Goal: Task Accomplishment & Management: Use online tool/utility

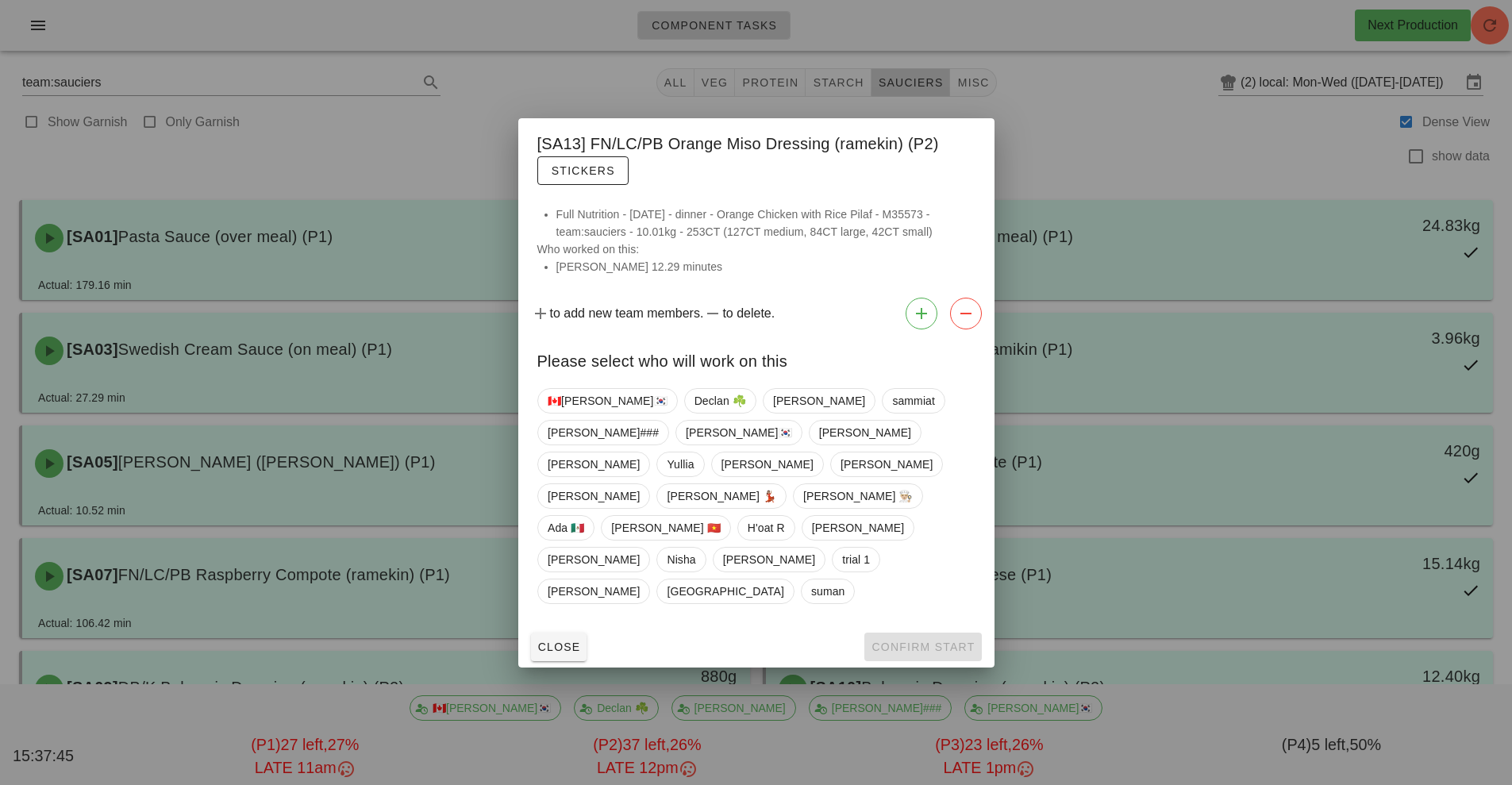
click at [1100, 139] on div at bounding box center [756, 392] width 1512 height 785
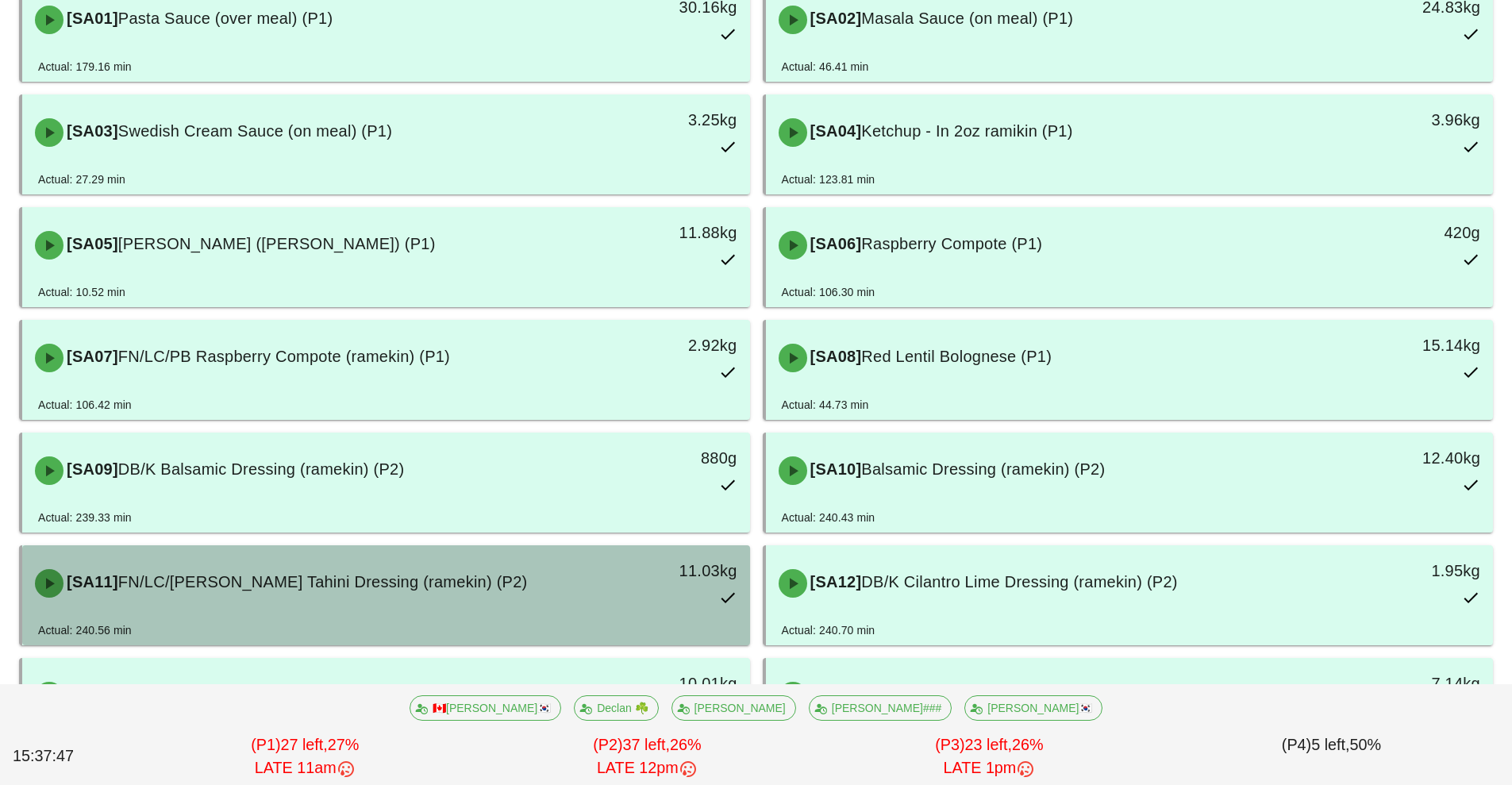
scroll to position [219, 0]
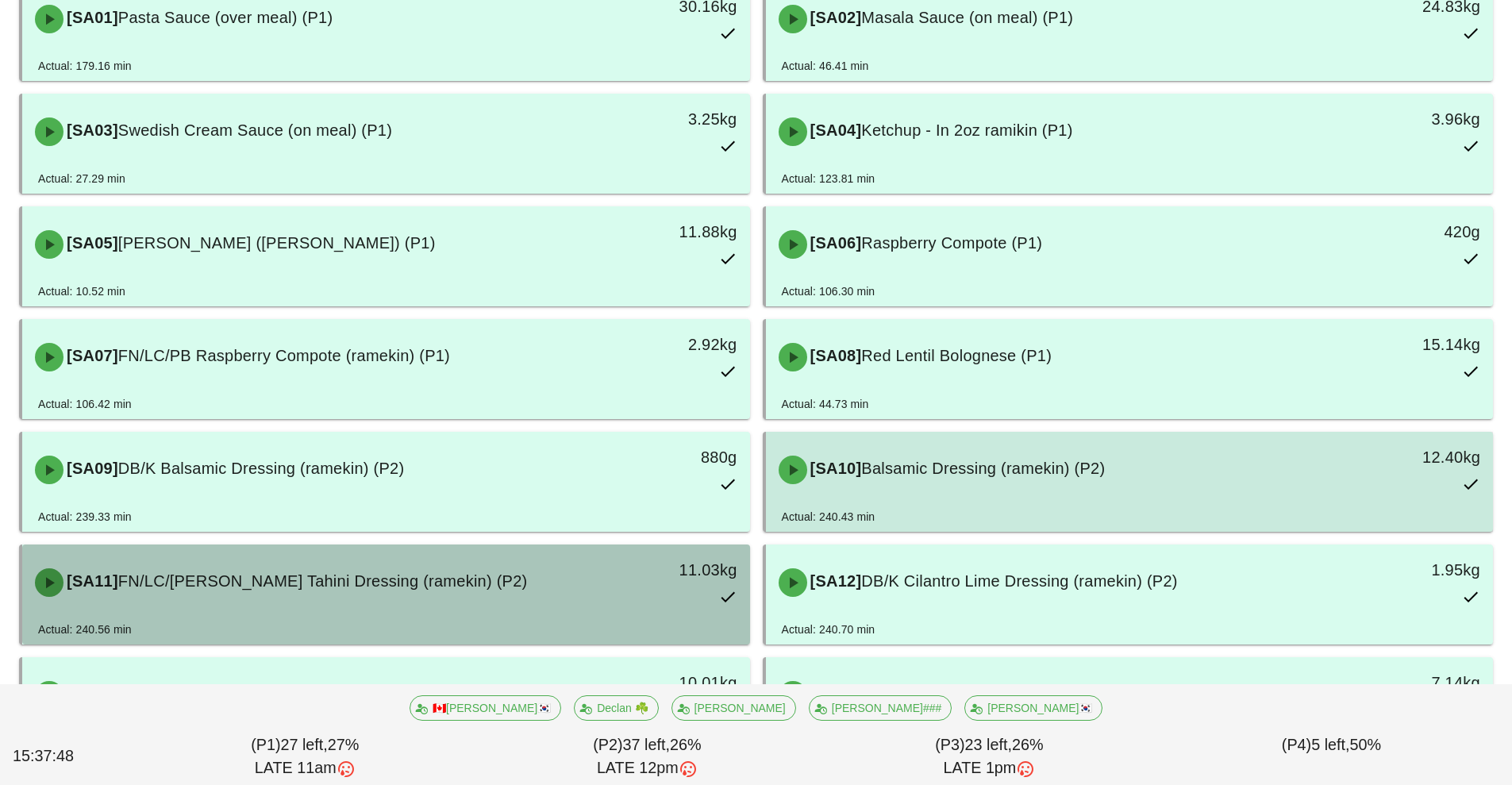
click at [940, 478] on div "[SA10] Balsamic Dressing (ramekin) (P2)" at bounding box center [1040, 470] width 541 height 48
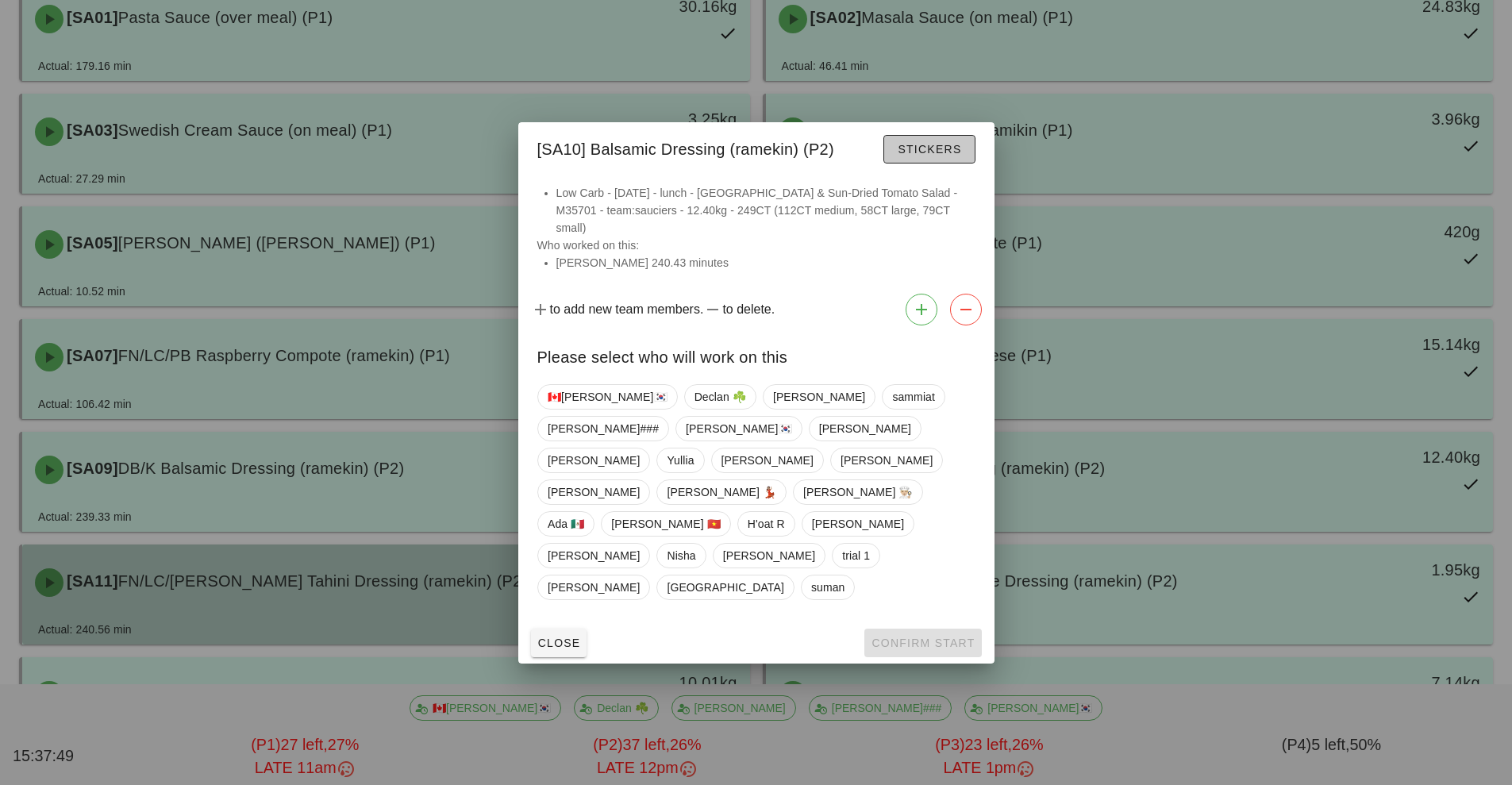
click at [907, 155] on span "Stickers" at bounding box center [929, 149] width 64 height 12
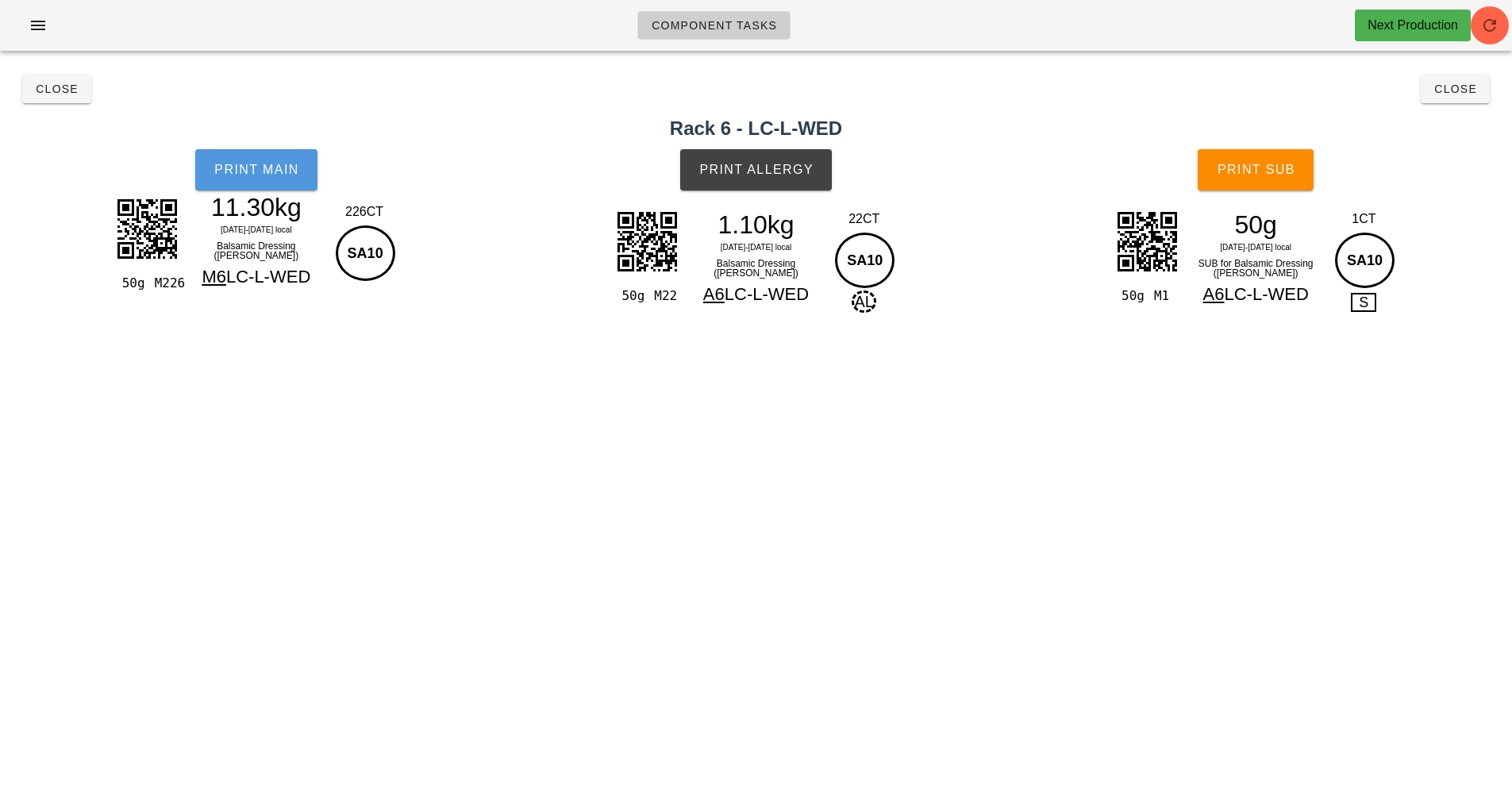
click at [250, 181] on button "Print Main" at bounding box center [257, 170] width 122 height 41
click at [45, 88] on span "Close" at bounding box center [56, 88] width 43 height 12
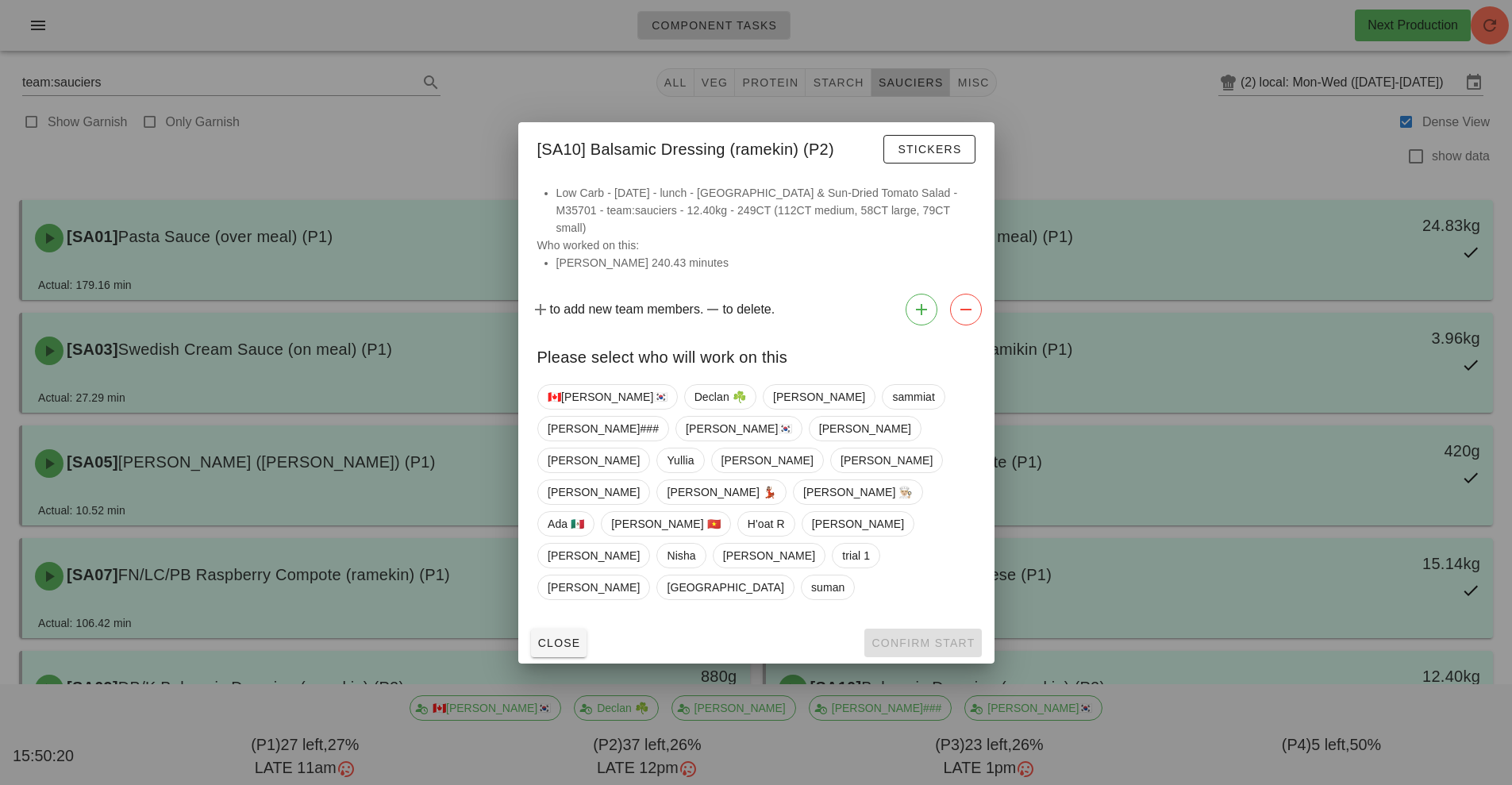
click at [411, 130] on div at bounding box center [756, 392] width 1512 height 785
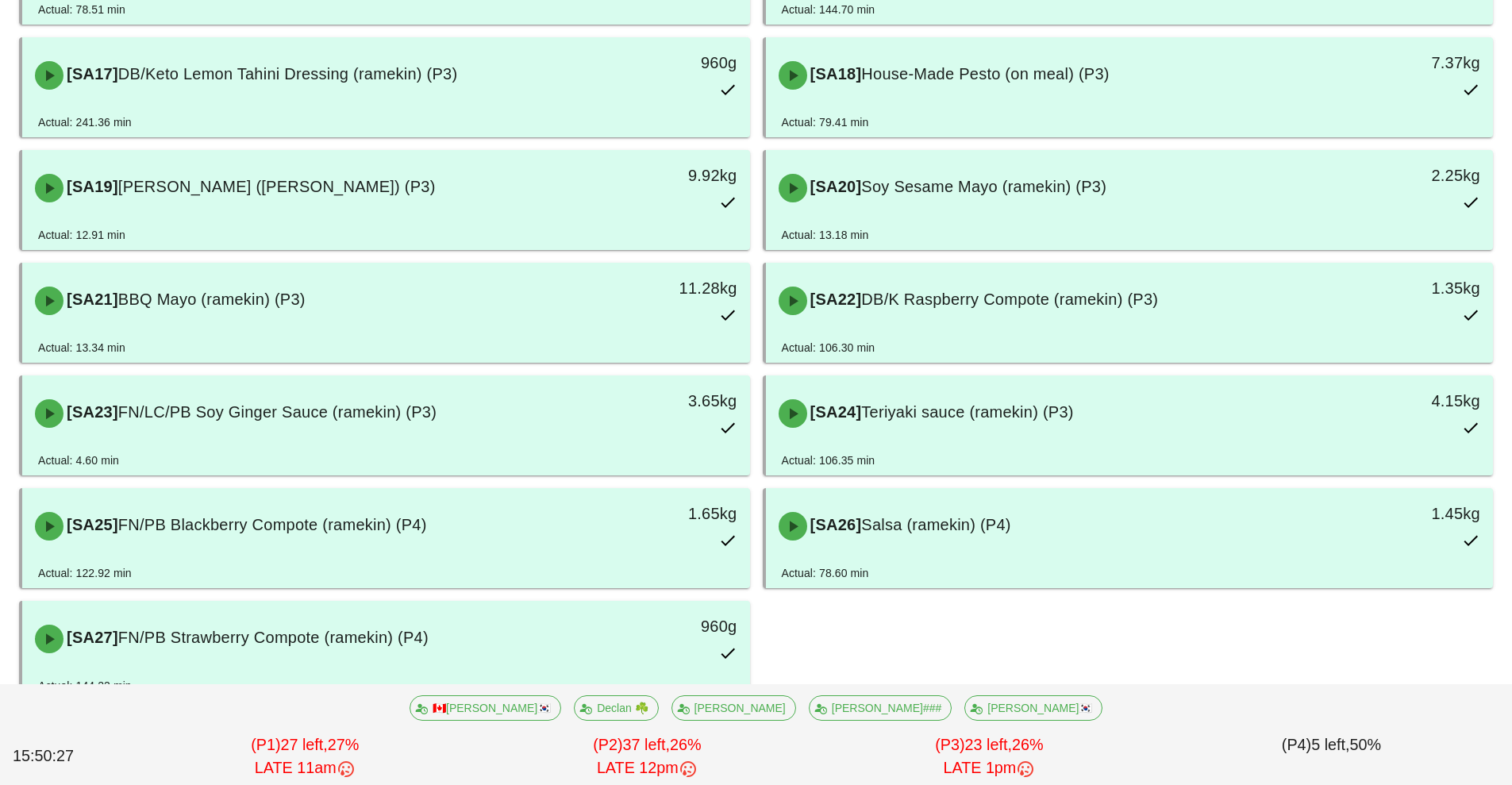
scroll to position [1208, 0]
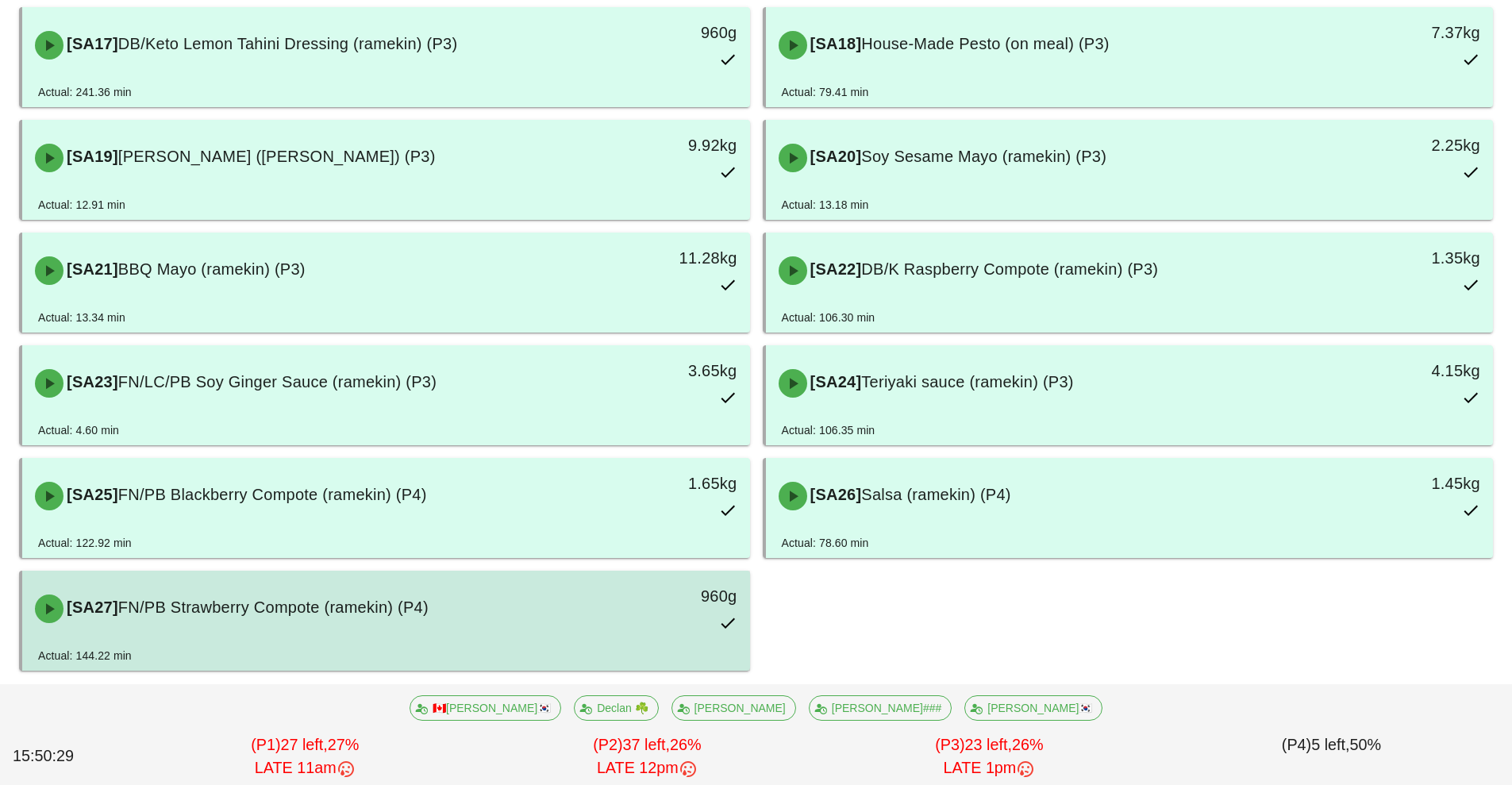
click at [544, 620] on div "[SA27] FN/PB Strawberry Compote (ramekin) (P4)" at bounding box center [295, 609] width 541 height 48
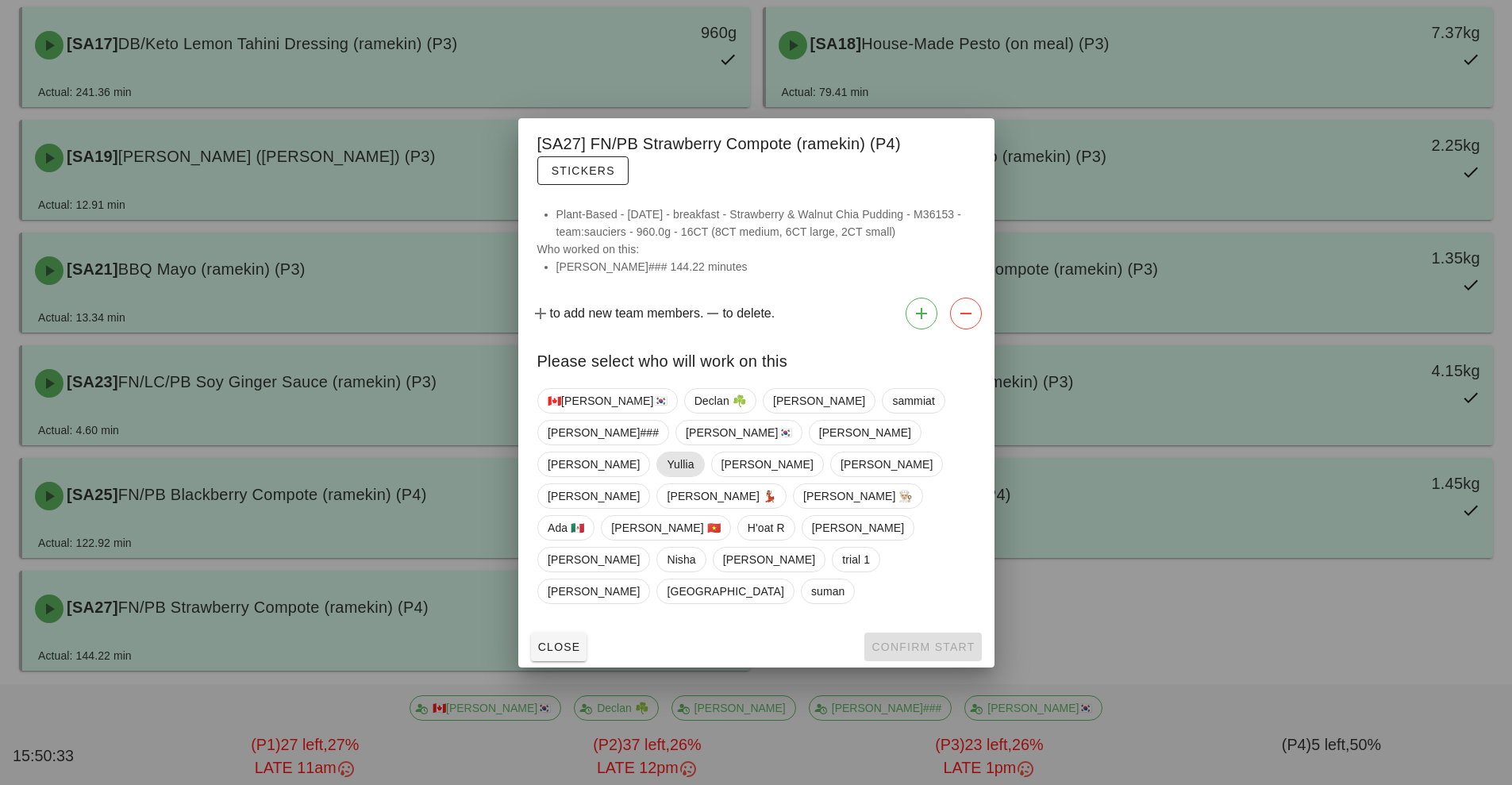
click at [693, 476] on span "Yullia" at bounding box center [680, 464] width 27 height 24
click at [901, 641] on span "Confirm Start" at bounding box center [923, 647] width 104 height 12
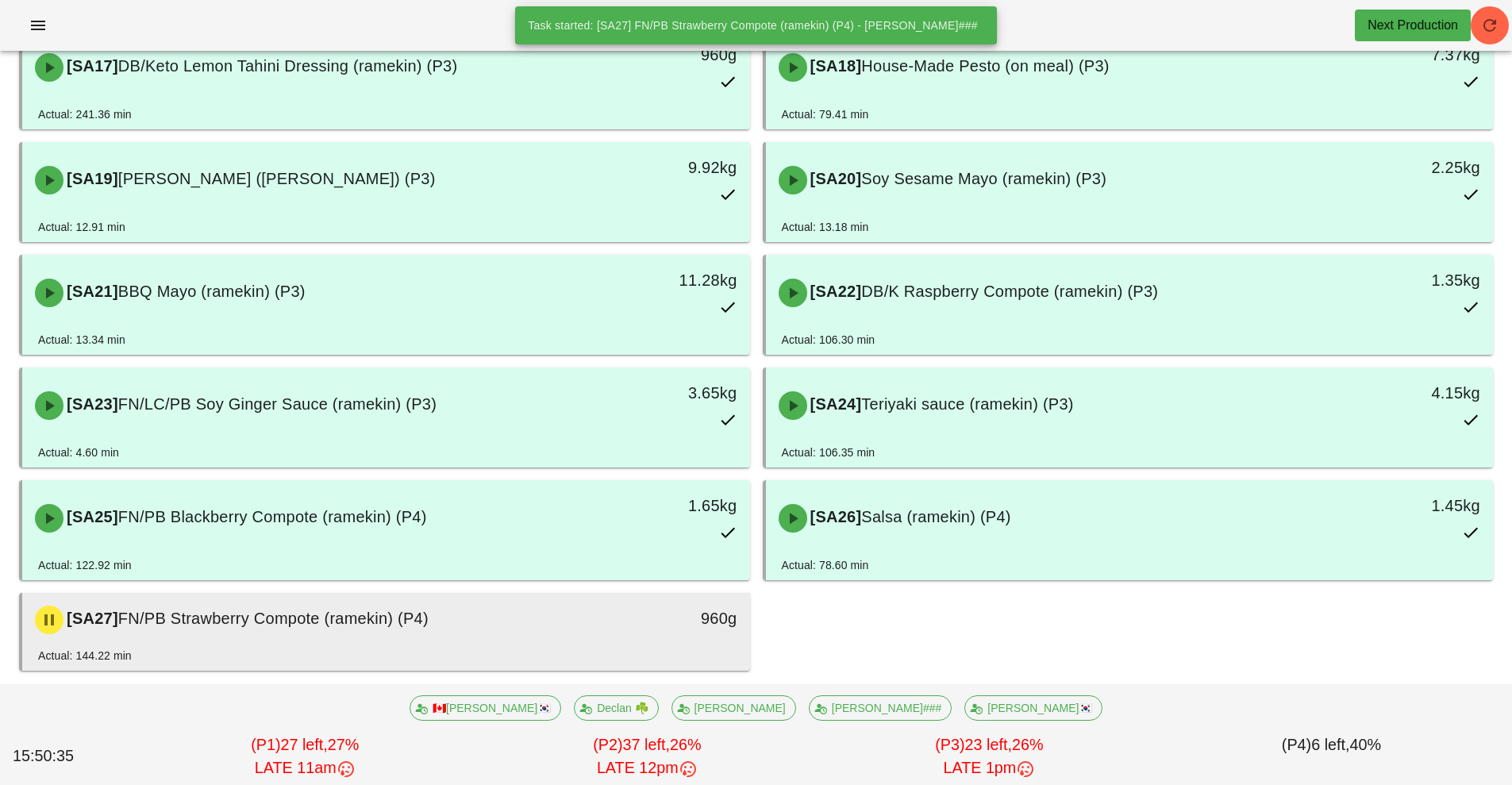
scroll to position [1186, 0]
click at [518, 645] on div "[SA27] FN/PB Strawberry Compote (ramekin) (P4) 960g" at bounding box center [387, 619] width 728 height 54
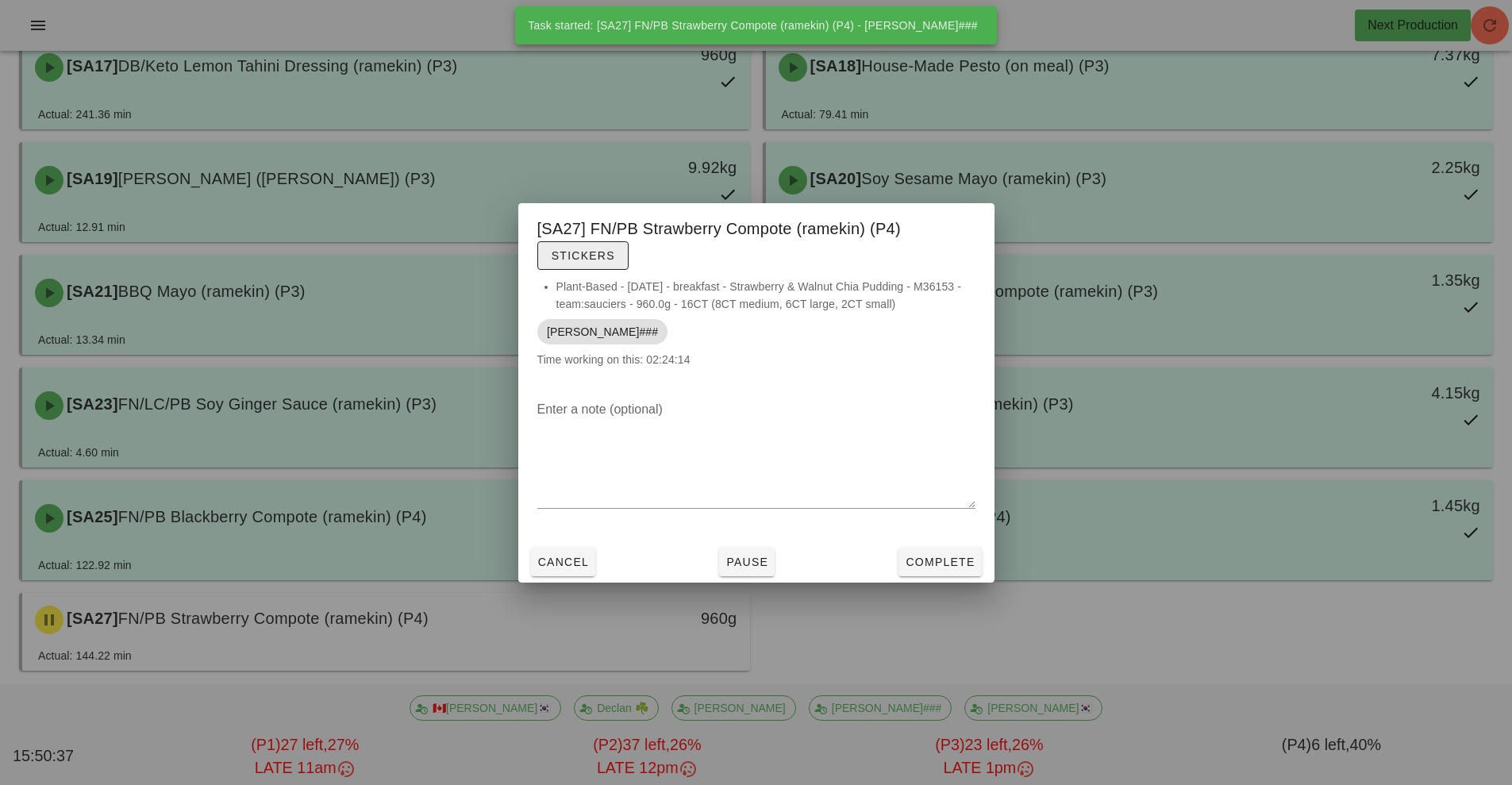
click at [583, 254] on span "Stickers" at bounding box center [583, 255] width 64 height 12
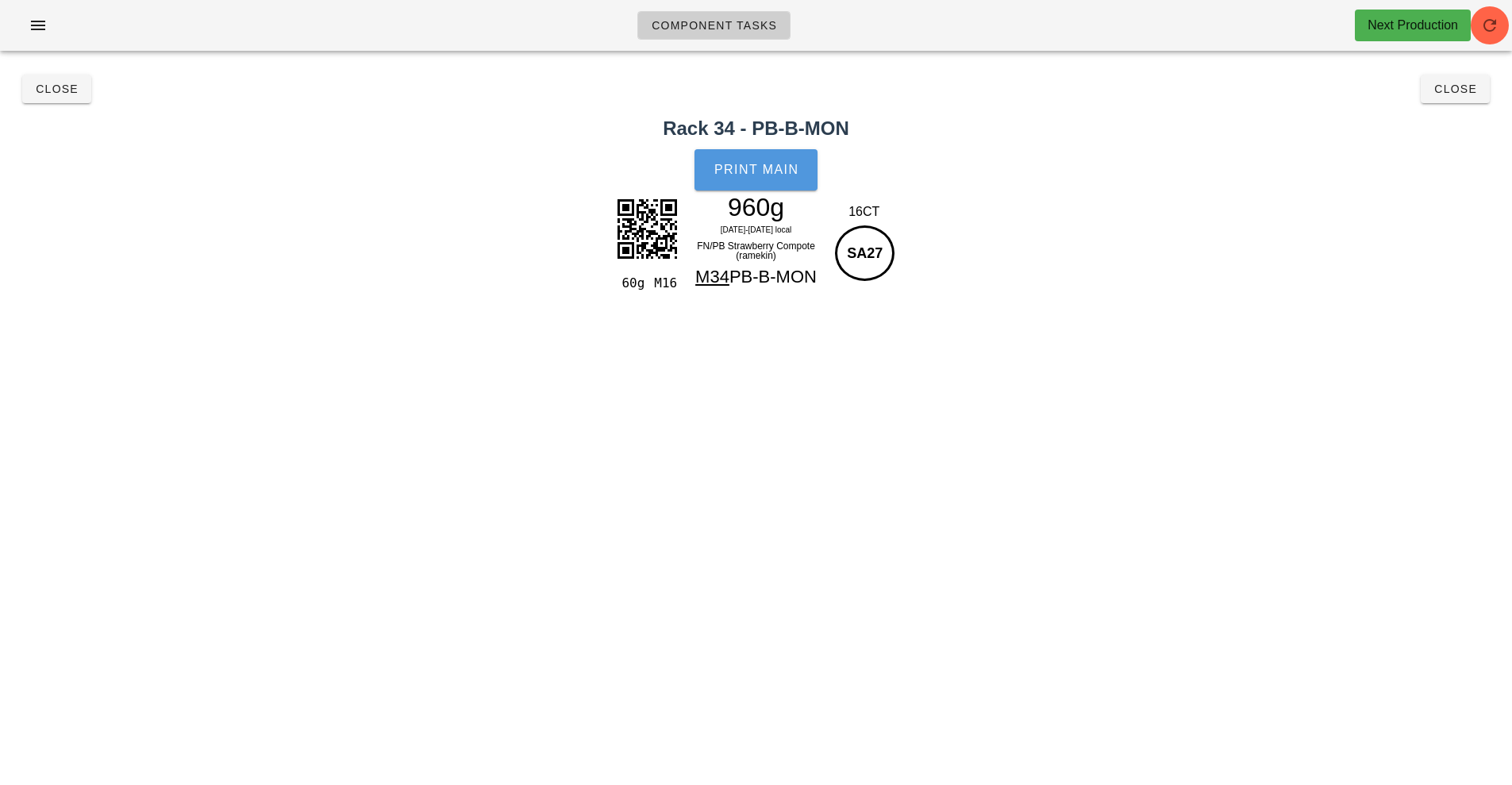
click at [773, 167] on span "Print Main" at bounding box center [756, 169] width 86 height 14
click at [773, 167] on div "Print Main" at bounding box center [756, 169] width 1512 height 60
click at [53, 88] on span "Close" at bounding box center [56, 88] width 43 height 12
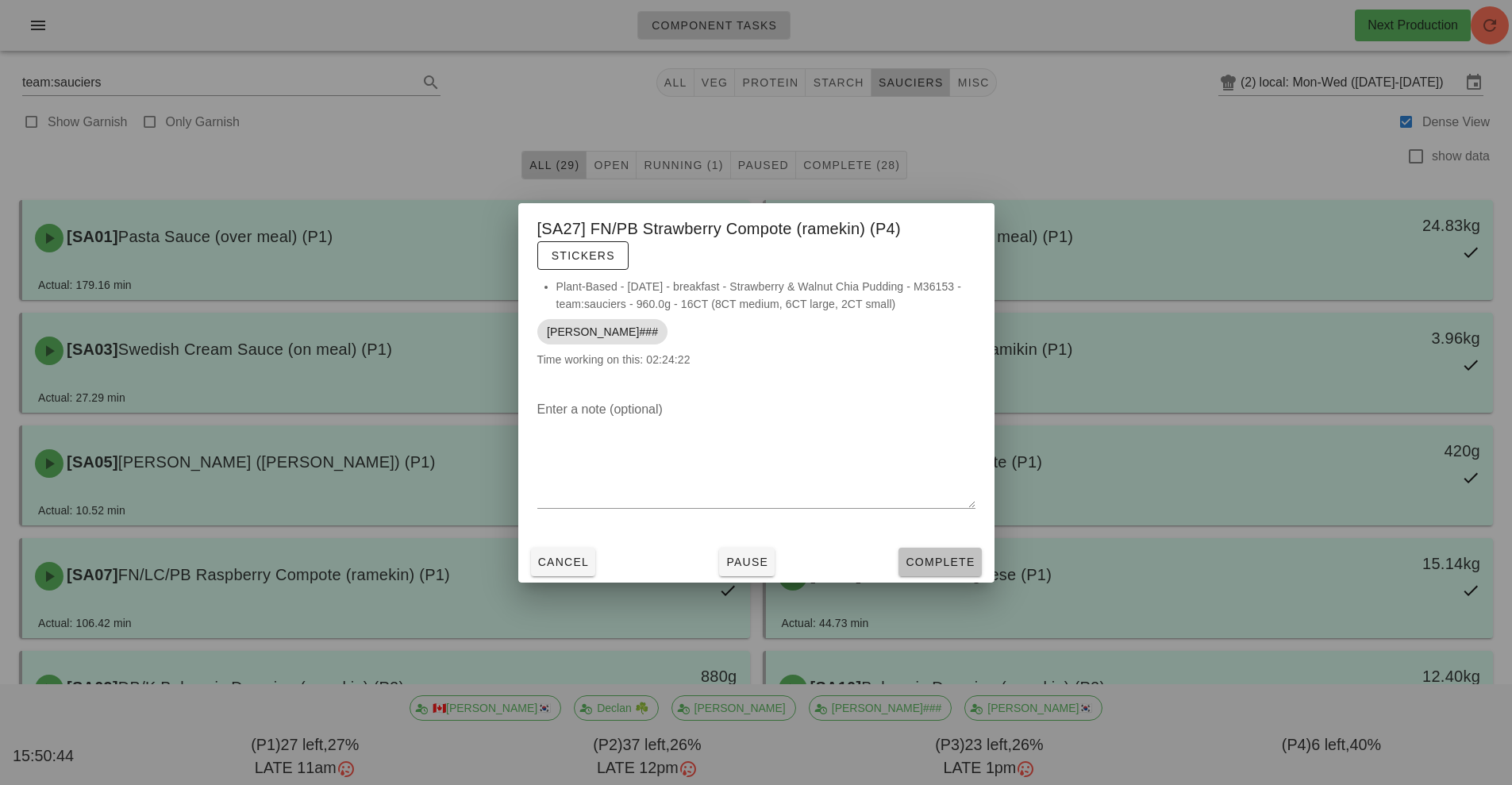
click at [945, 552] on button "Complete" at bounding box center [940, 562] width 83 height 28
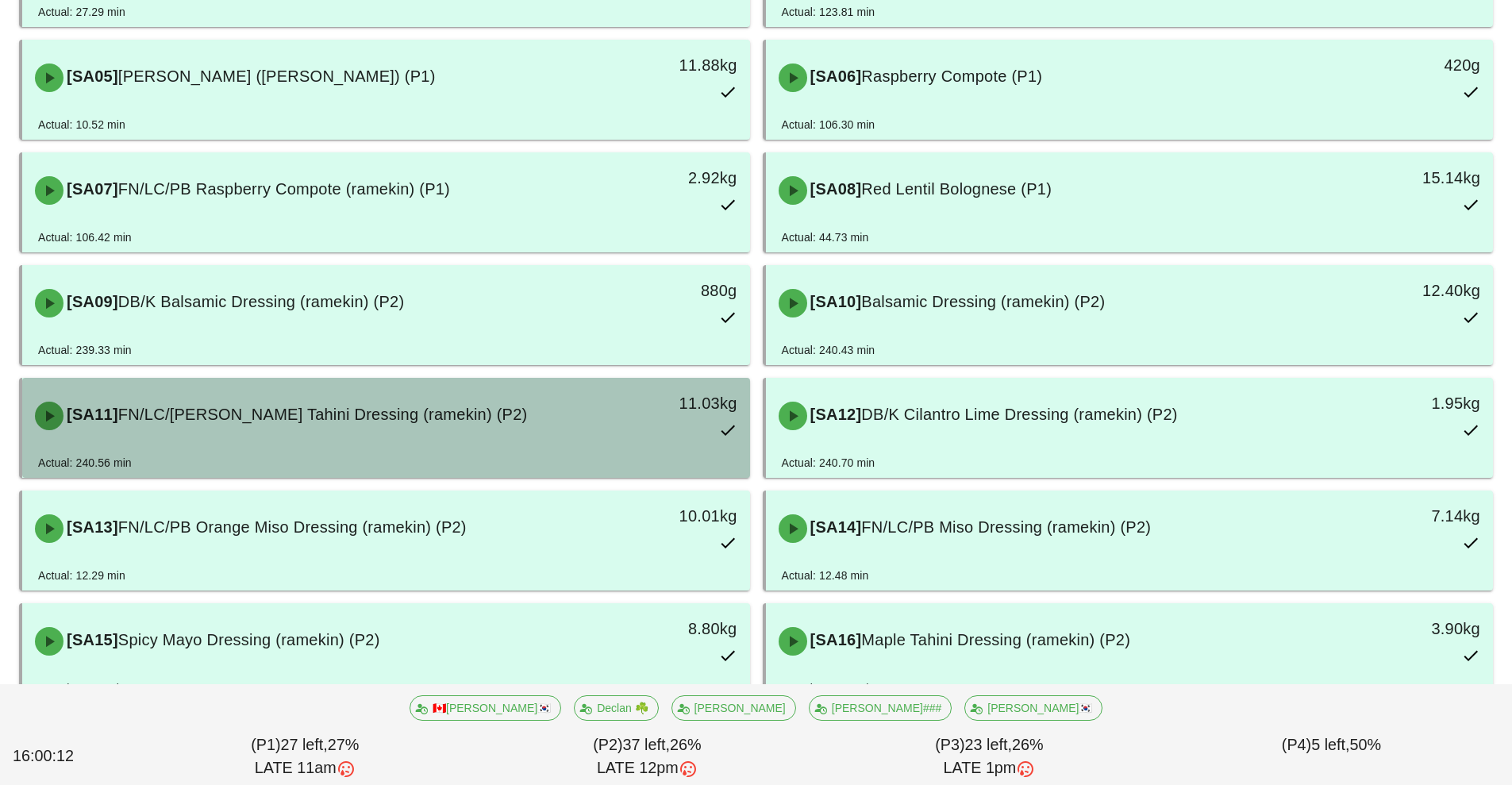
scroll to position [392, 0]
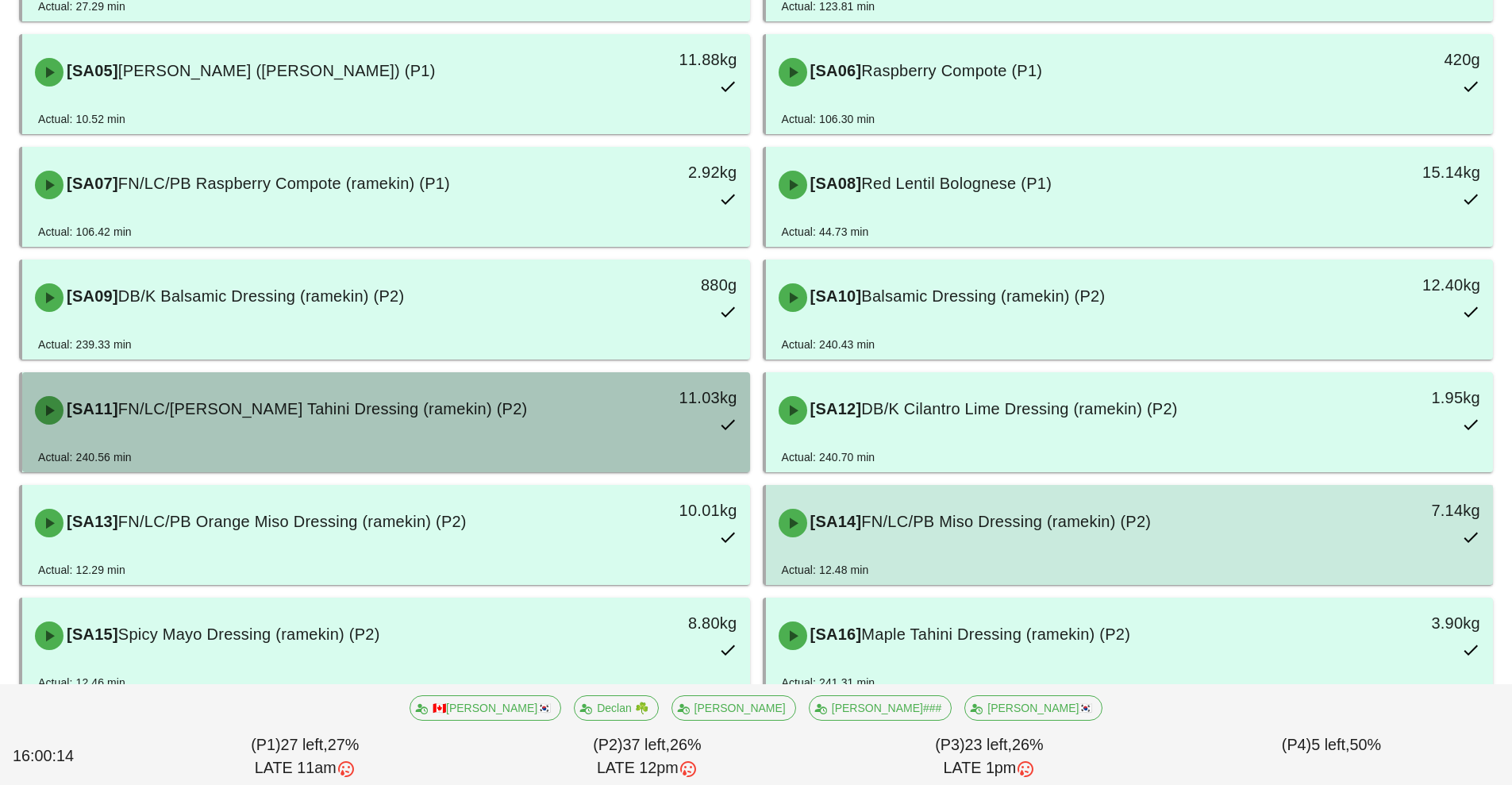
click at [973, 542] on div "[SA14] FN/LC/PB Miso Dressing (ramekin) (P2)" at bounding box center [1040, 523] width 541 height 48
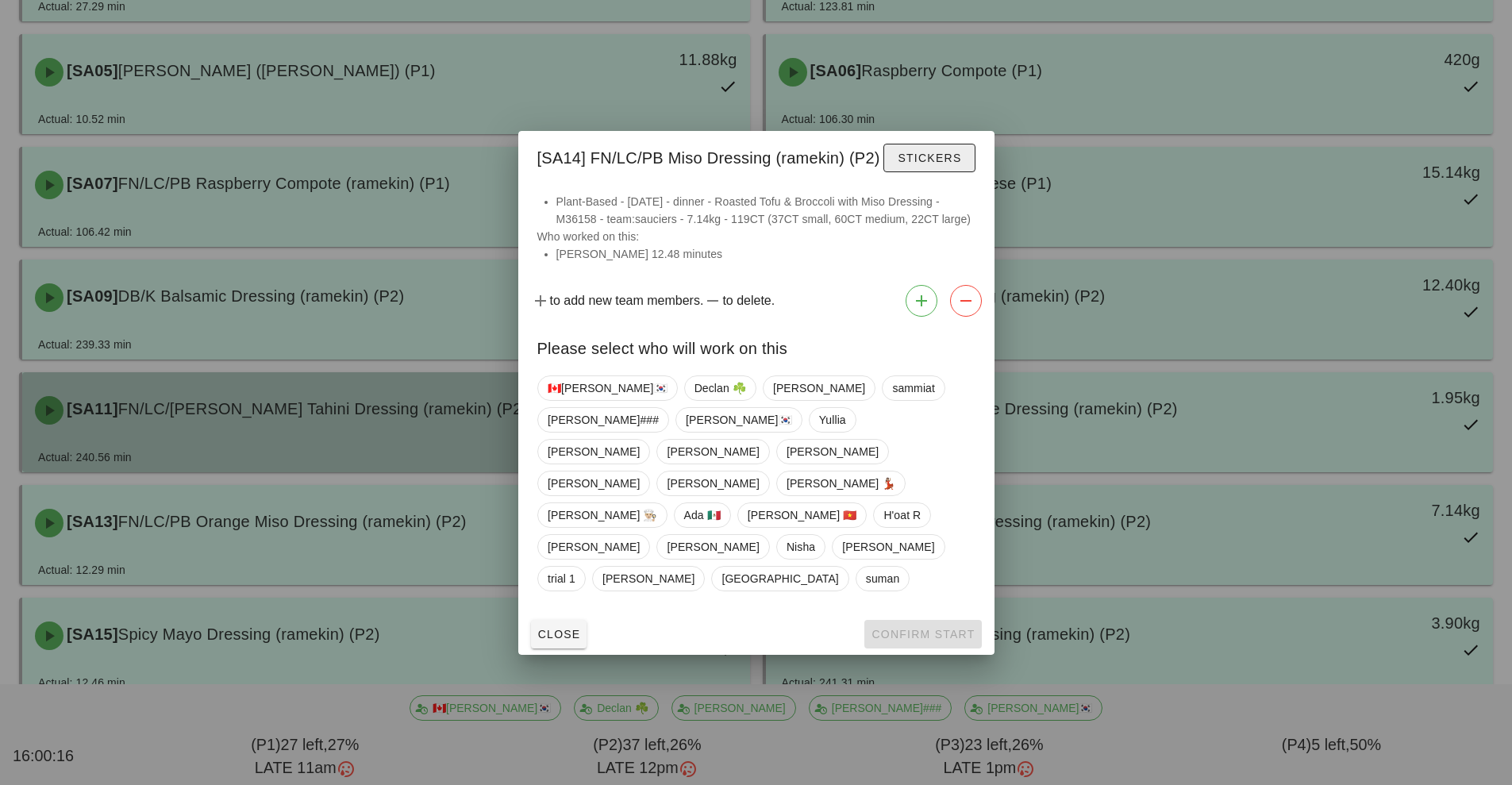
click at [912, 165] on span "Stickers" at bounding box center [929, 157] width 64 height 12
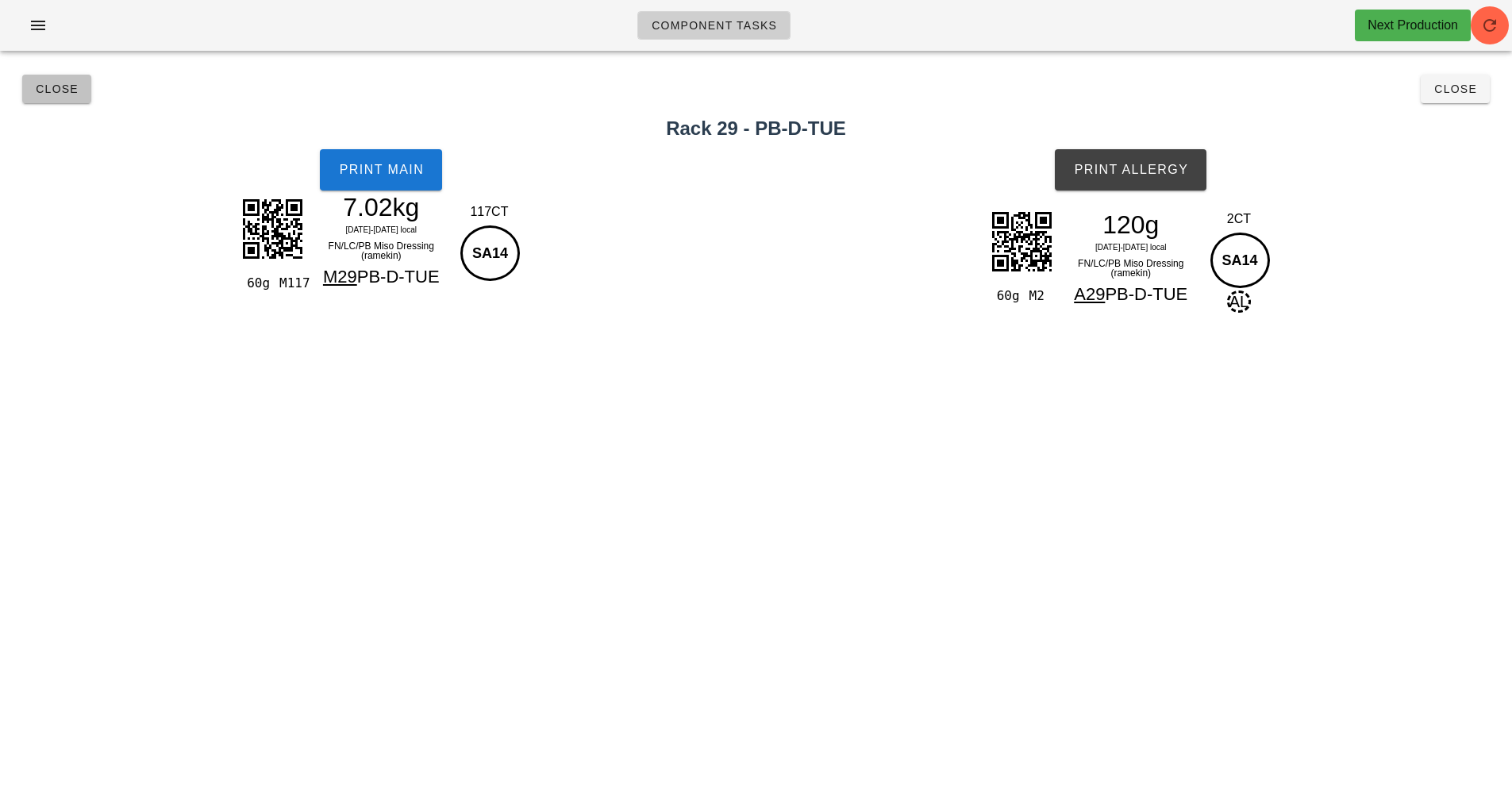
click at [58, 103] on button "Close" at bounding box center [56, 88] width 69 height 28
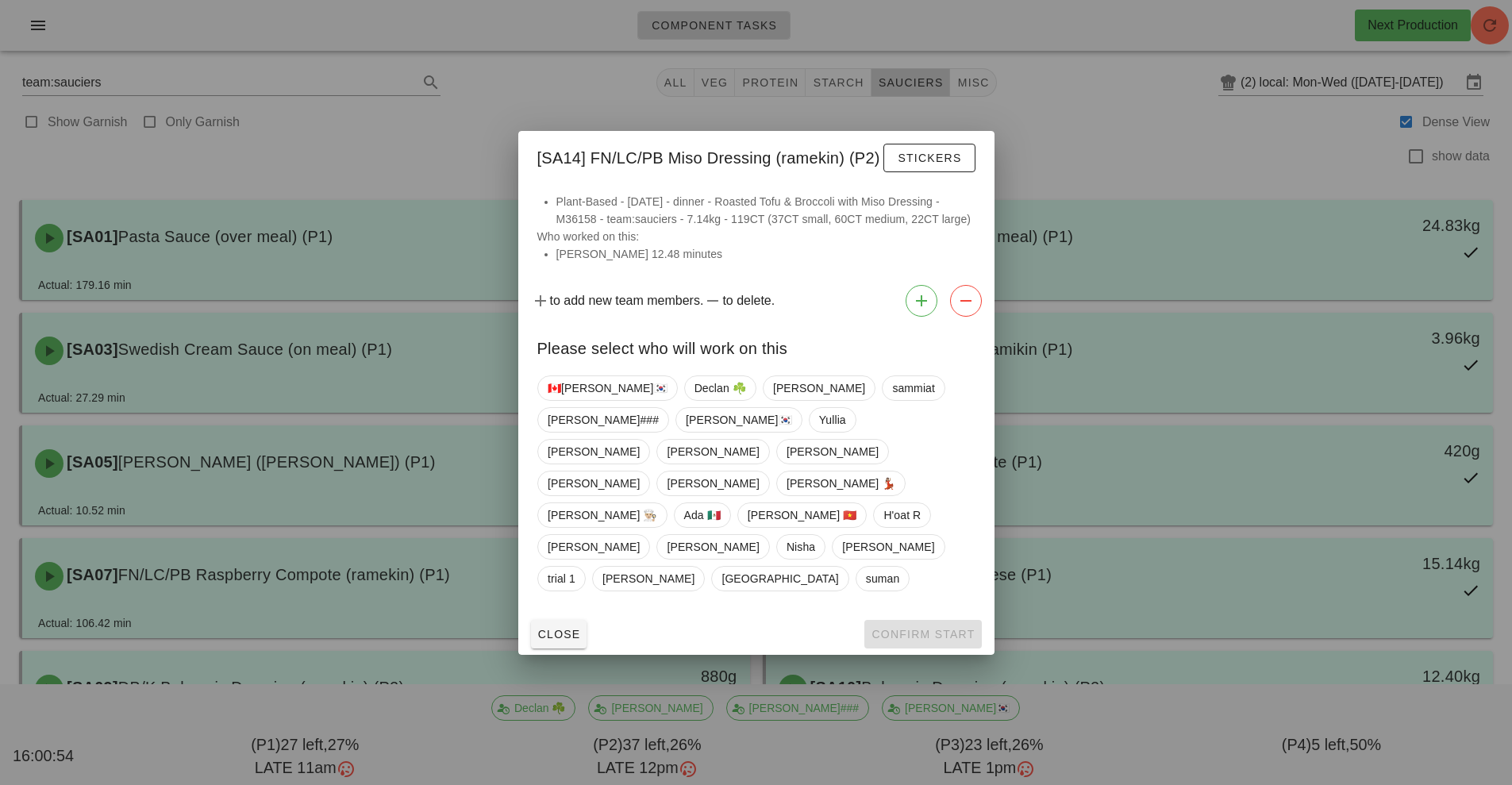
click at [450, 138] on div at bounding box center [756, 392] width 1512 height 785
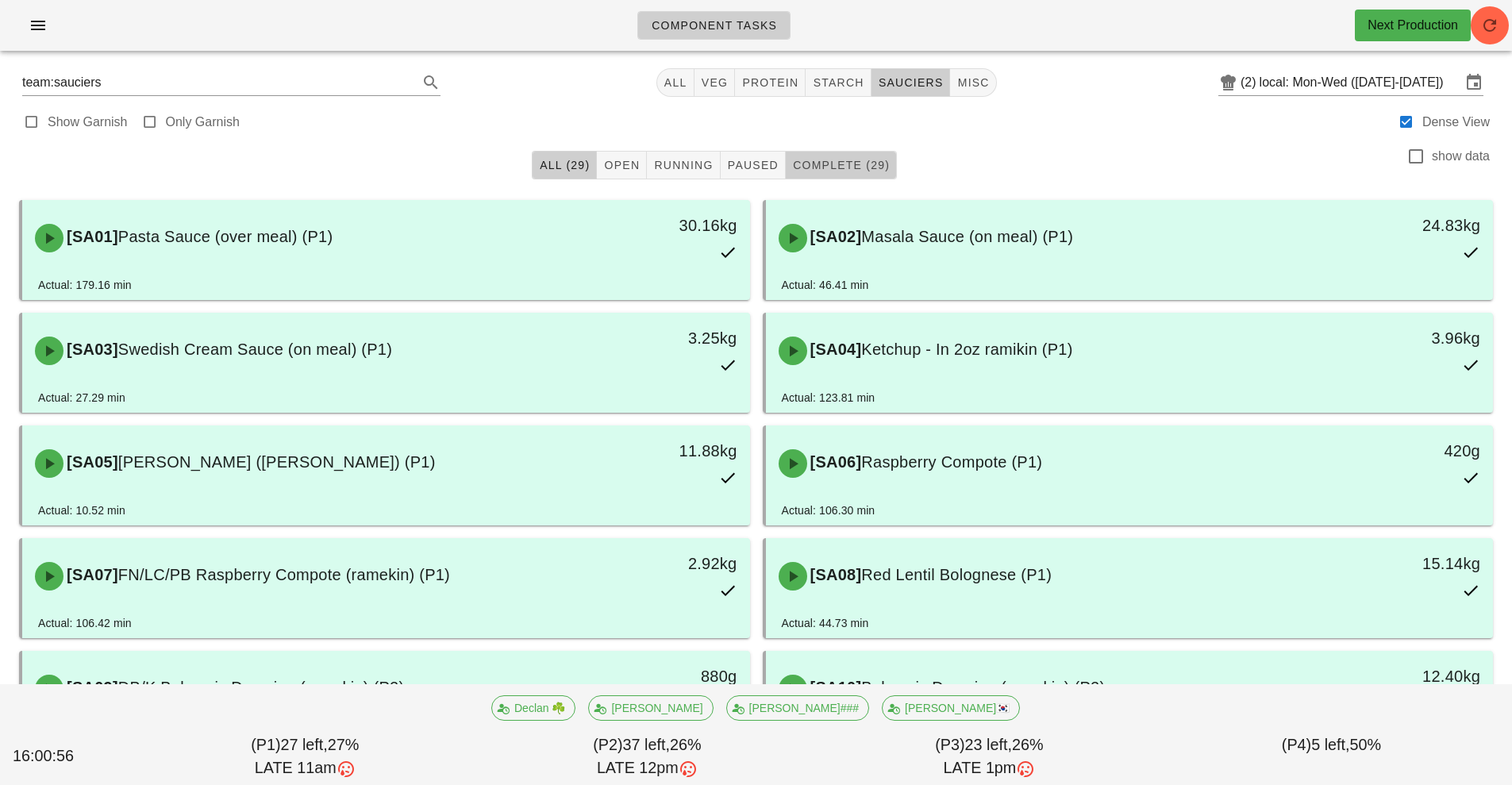
click at [866, 168] on span "Complete (29)" at bounding box center [841, 165] width 98 height 12
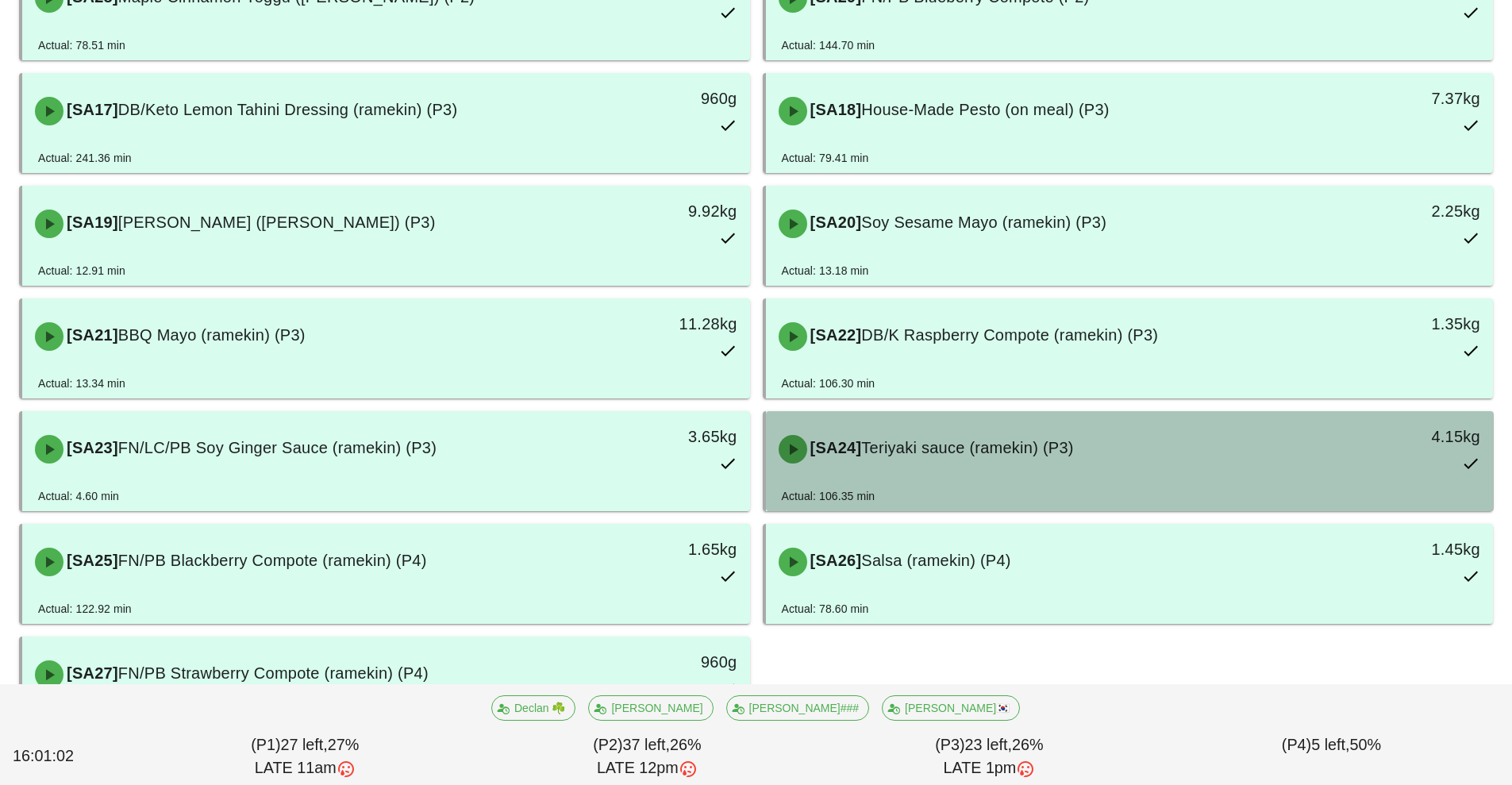
scroll to position [1208, 0]
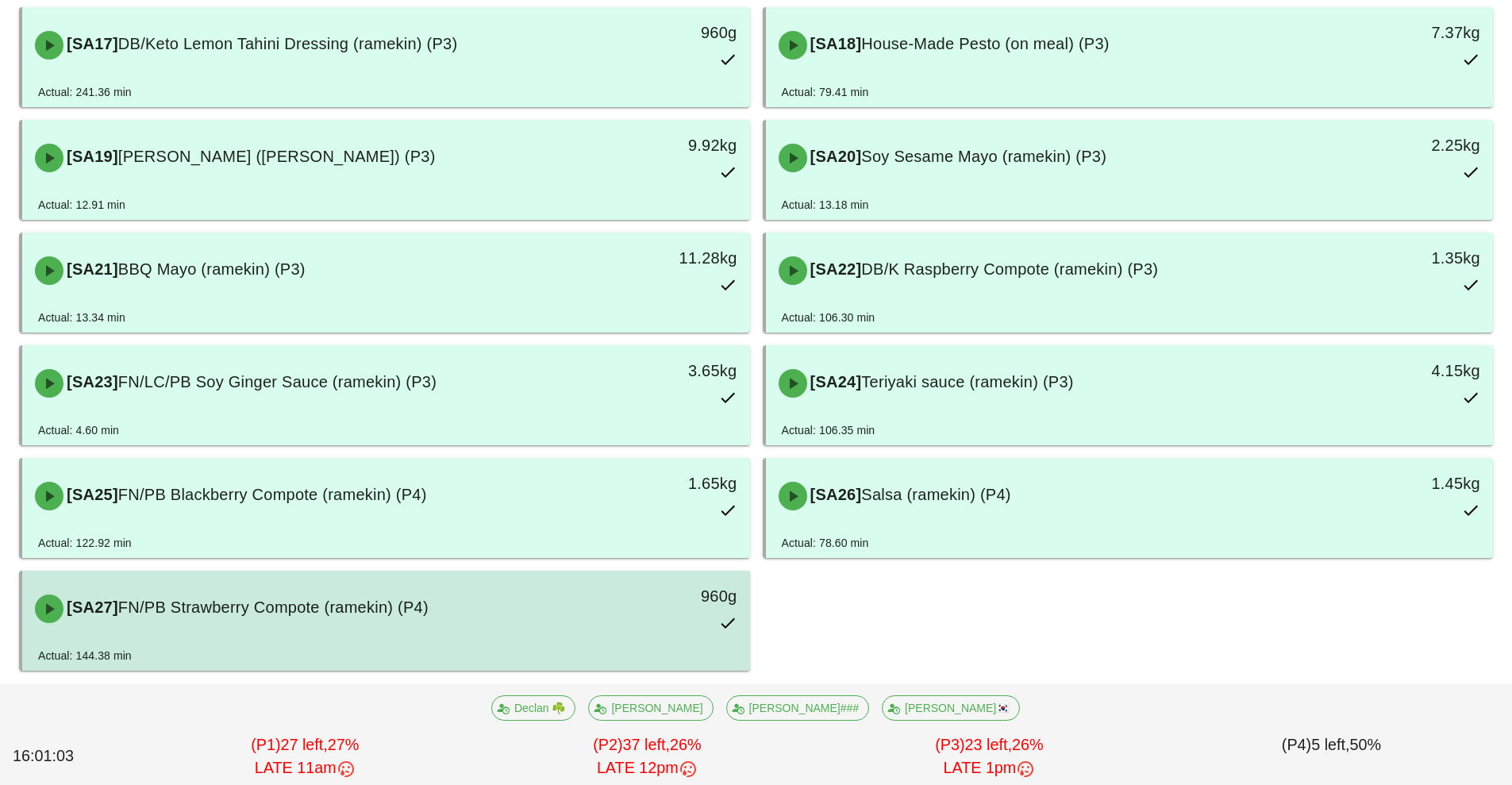
click at [462, 620] on div "[SA27] FN/PB Strawberry Compote (ramekin) (P4)" at bounding box center [295, 609] width 541 height 48
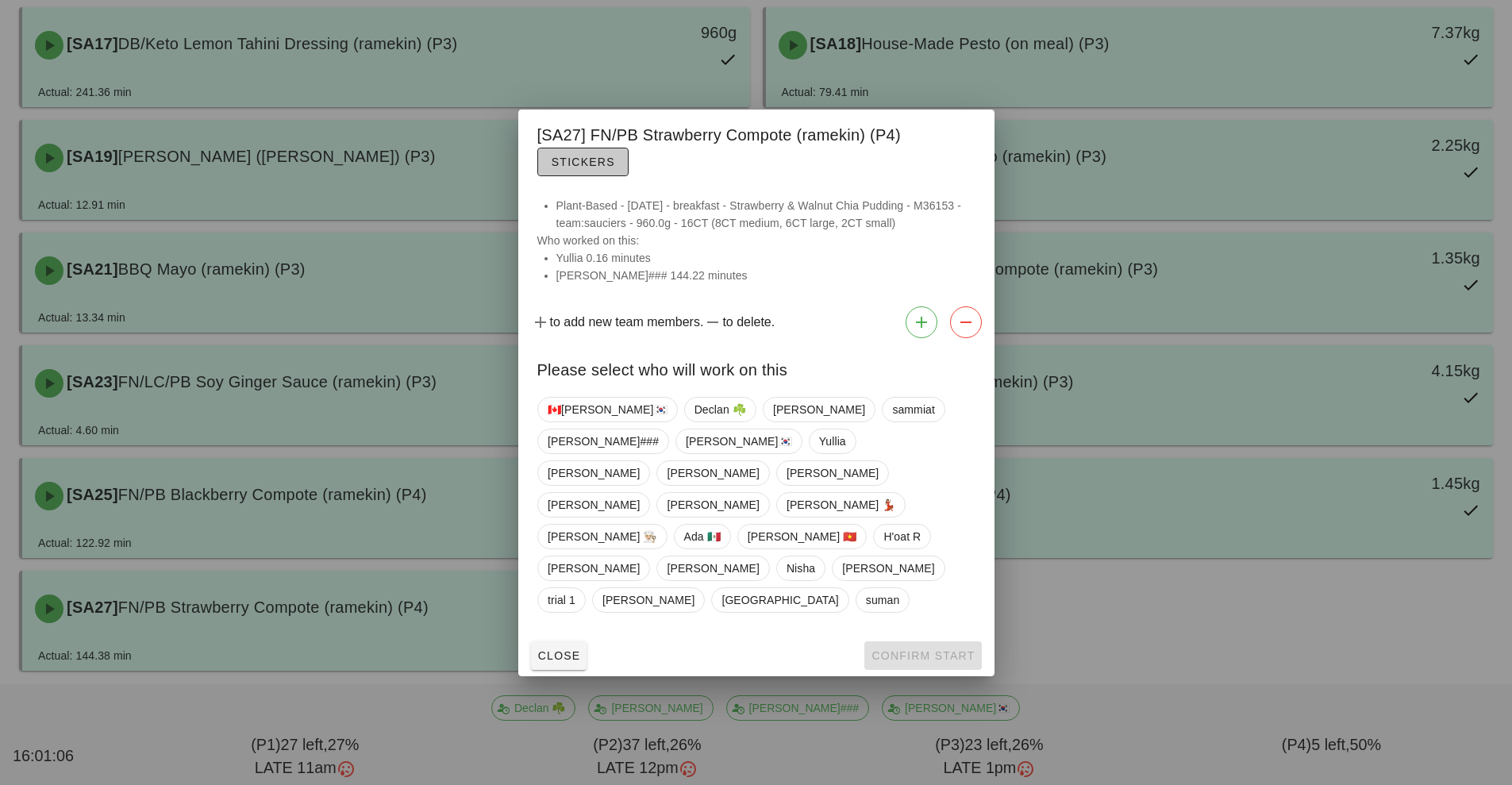
click at [588, 176] on button "Stickers" at bounding box center [582, 162] width 91 height 28
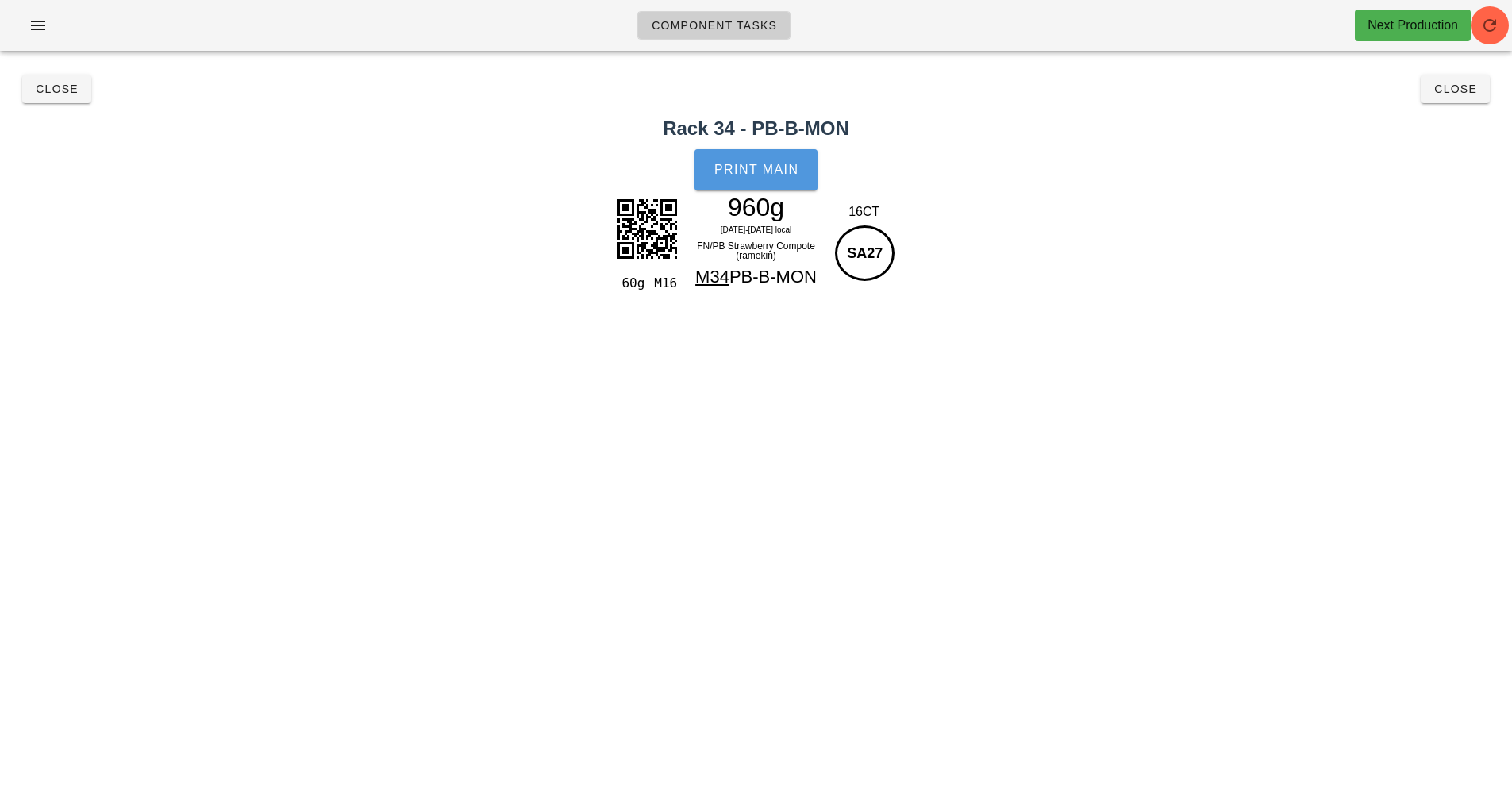
click at [781, 181] on button "Print Main" at bounding box center [756, 170] width 122 height 41
click at [58, 88] on span "Close" at bounding box center [56, 88] width 43 height 12
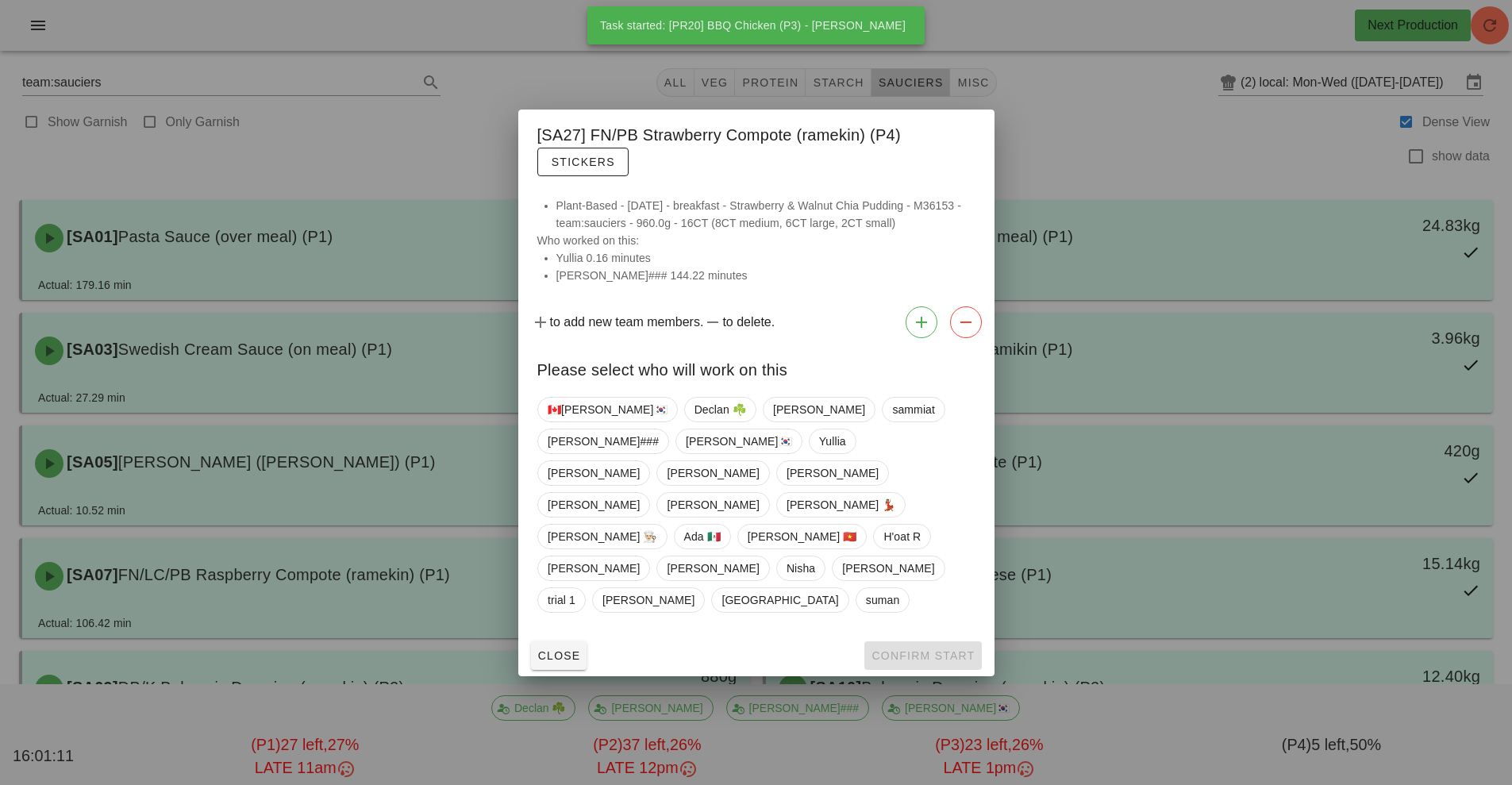
click at [249, 136] on div at bounding box center [756, 392] width 1512 height 785
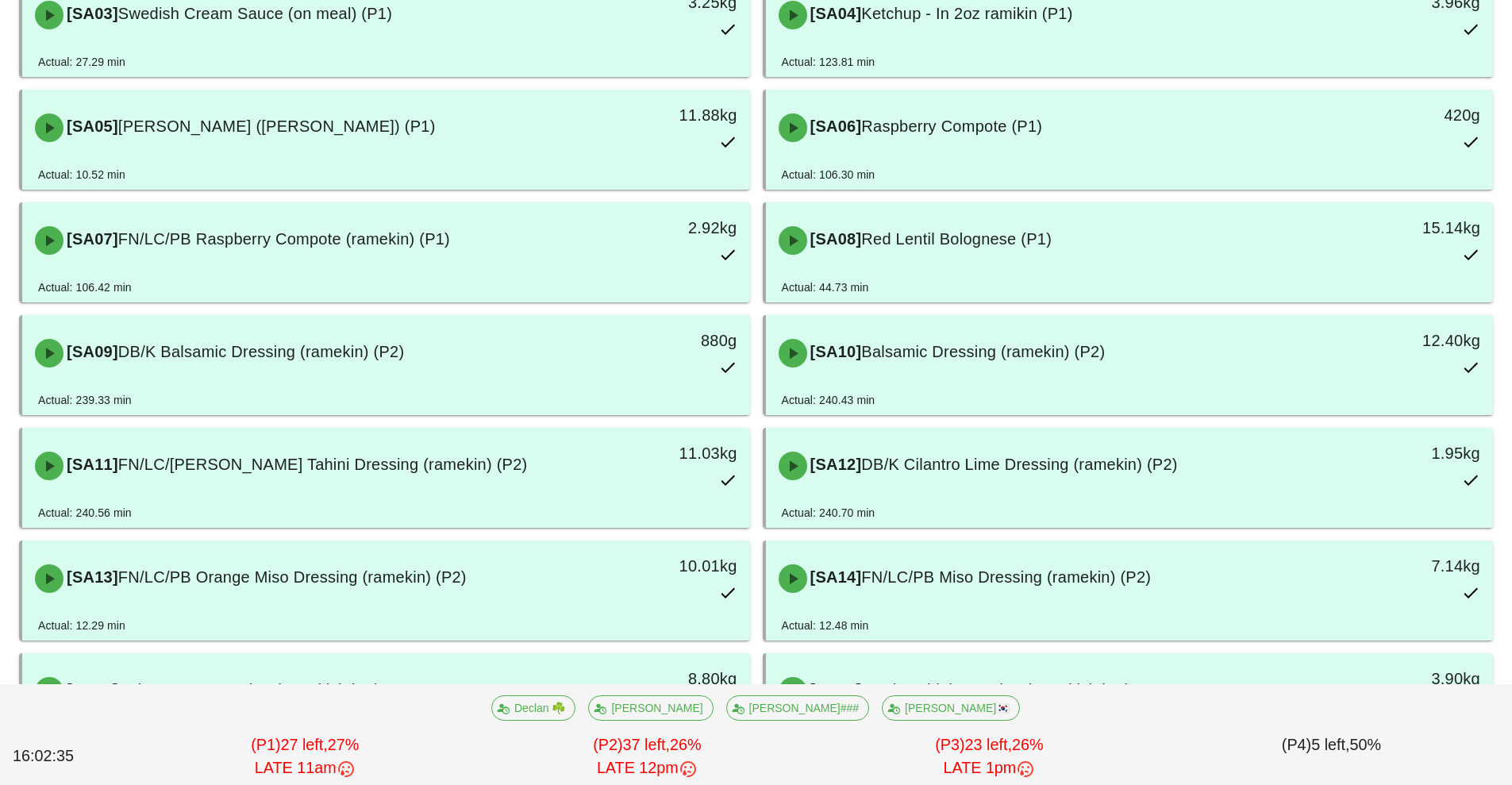
scroll to position [337, 0]
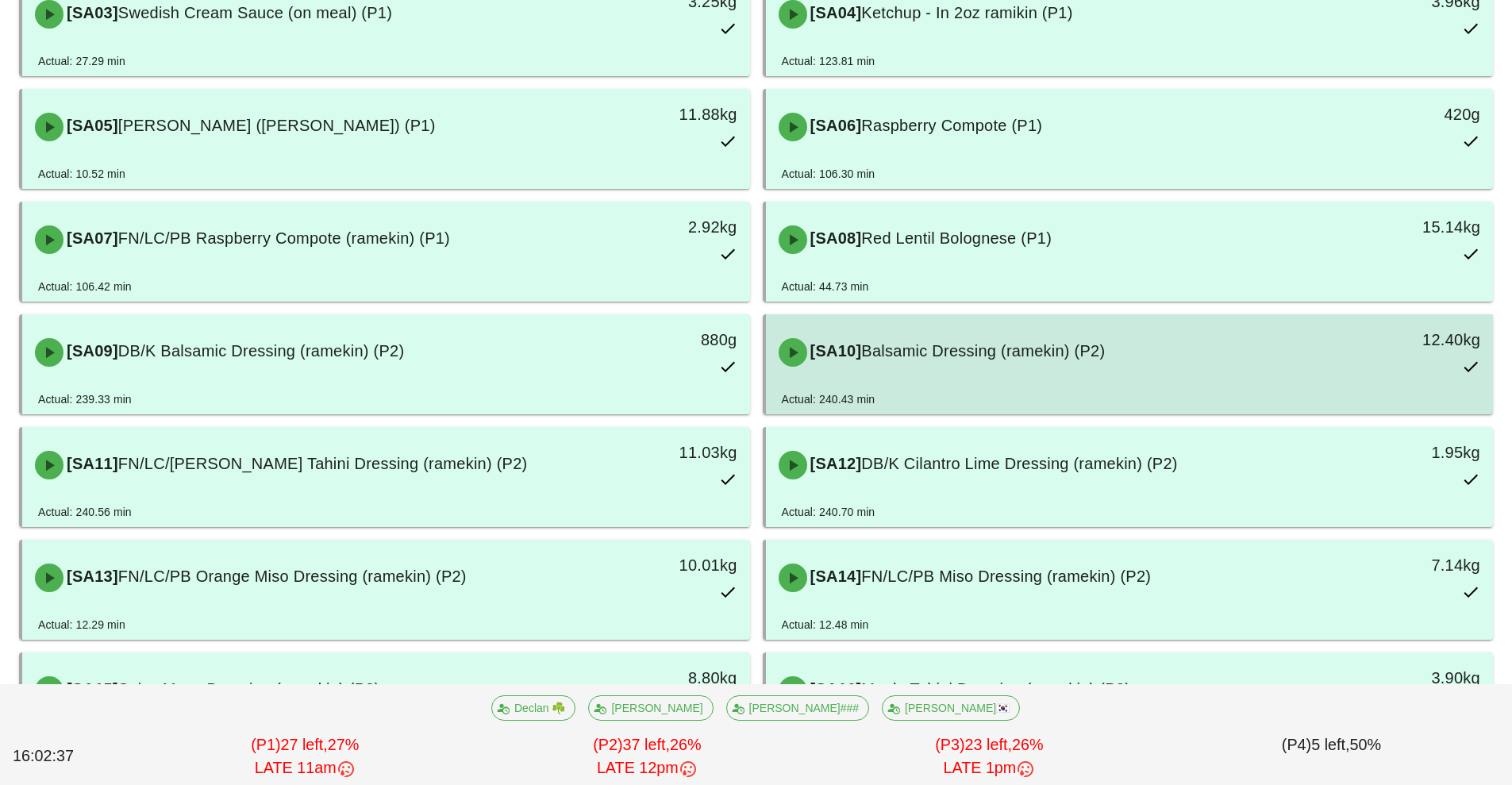
click at [944, 363] on div "[SA10] Balsamic Dressing (ramekin) (P2)" at bounding box center [1040, 352] width 541 height 48
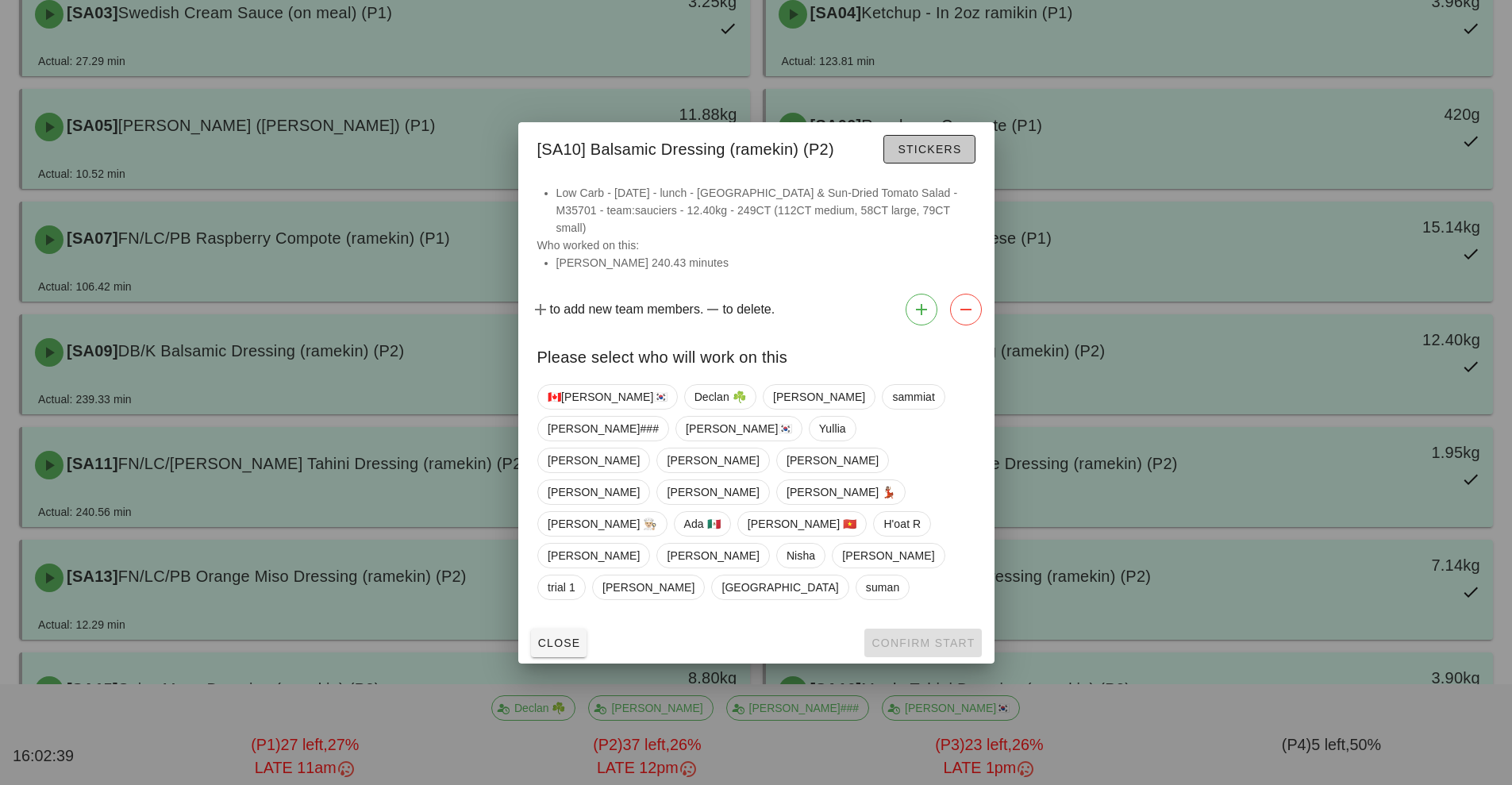
click at [937, 164] on button "Stickers" at bounding box center [929, 149] width 91 height 28
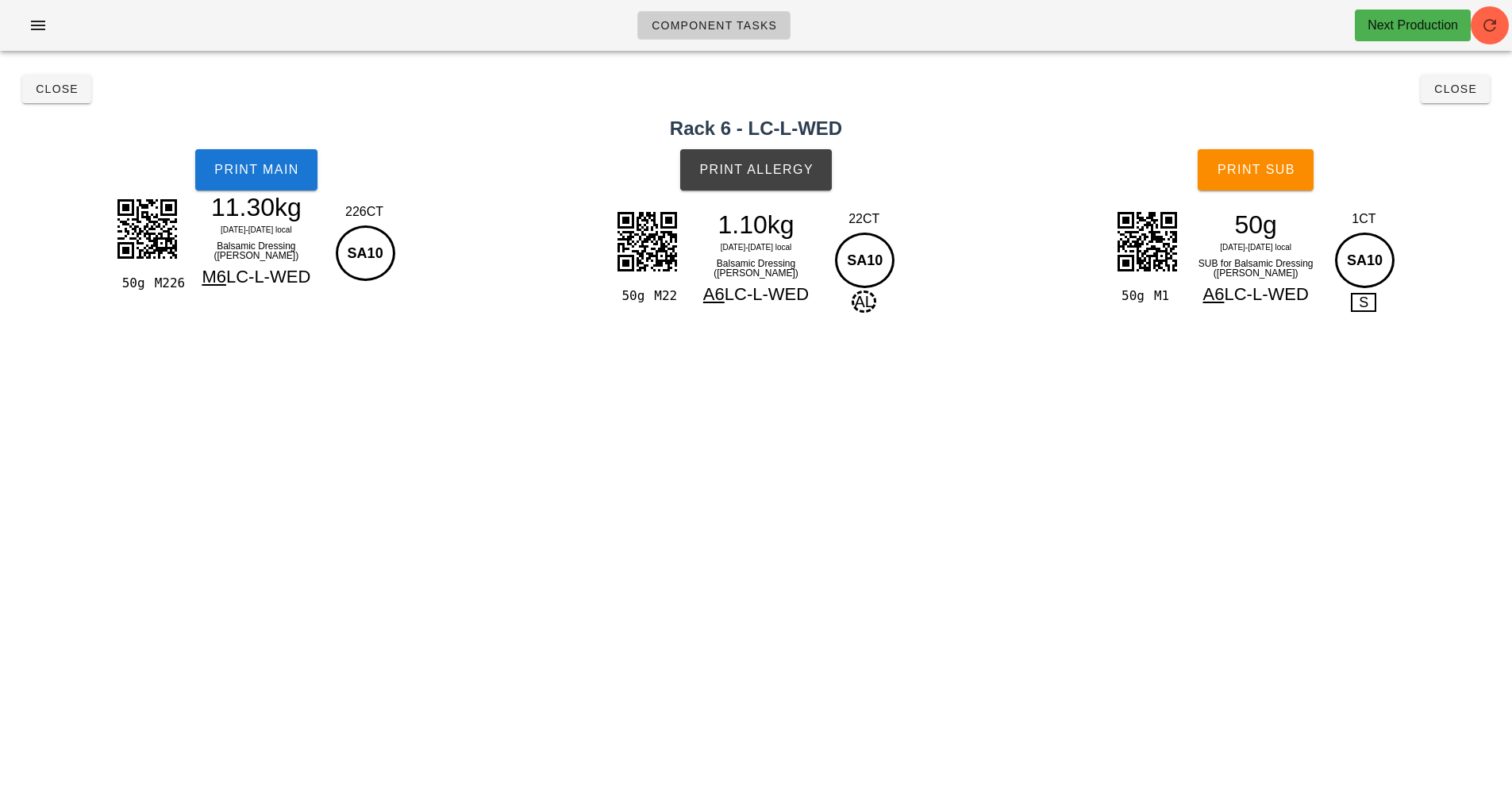
click at [742, 427] on div "Component Tasks Next Production team:sauciers All veg protein starch sauciers m…" at bounding box center [756, 392] width 1512 height 785
click at [717, 444] on div "Component Tasks Next Production team:sauciers All veg protein starch sauciers m…" at bounding box center [756, 392] width 1512 height 785
click at [694, 470] on div "Component Tasks Next Production team:sauciers All veg protein starch sauciers m…" at bounding box center [756, 392] width 1512 height 785
click at [53, 88] on span "Close" at bounding box center [56, 88] width 43 height 12
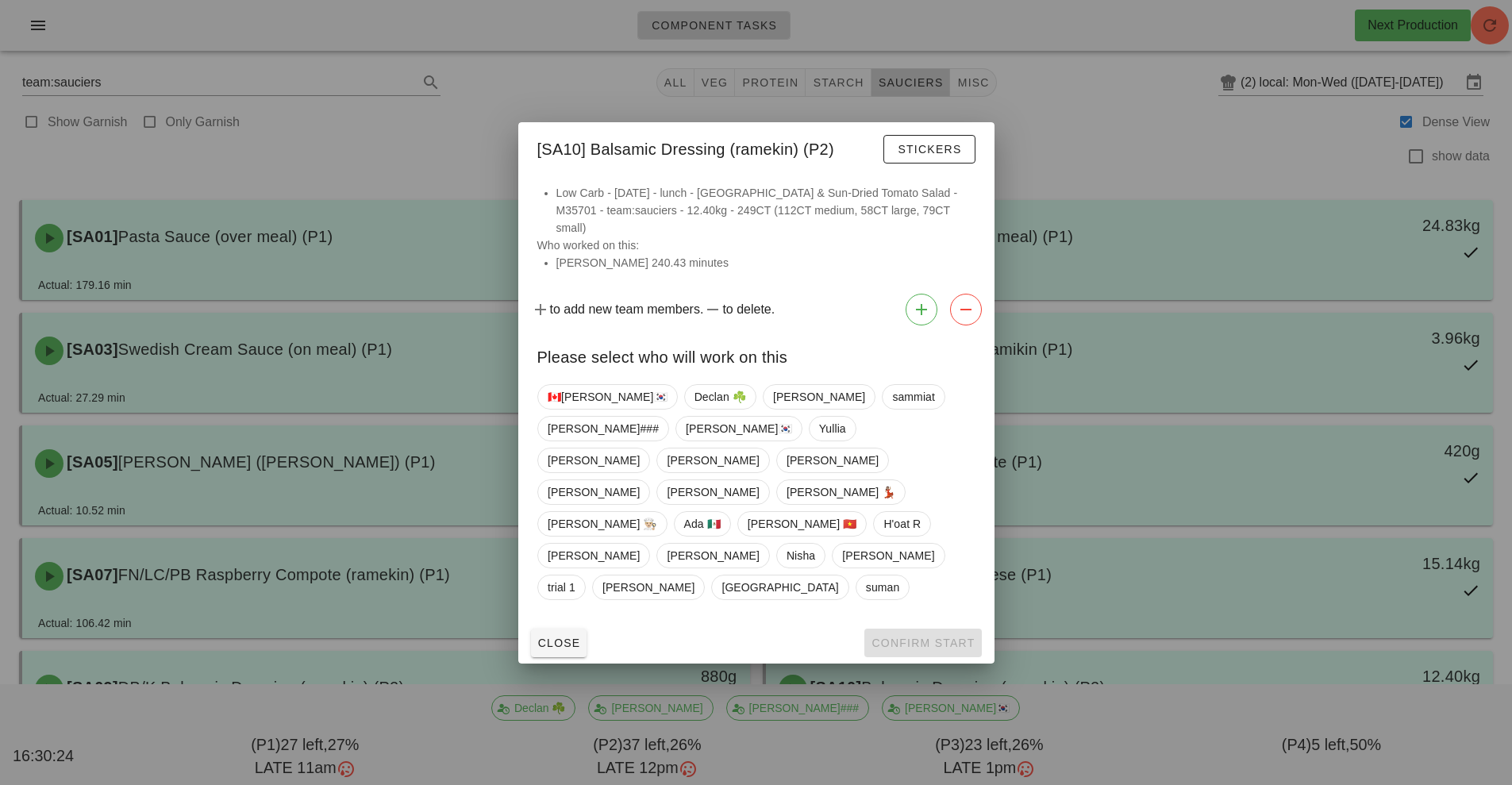
click at [367, 118] on div at bounding box center [756, 392] width 1512 height 785
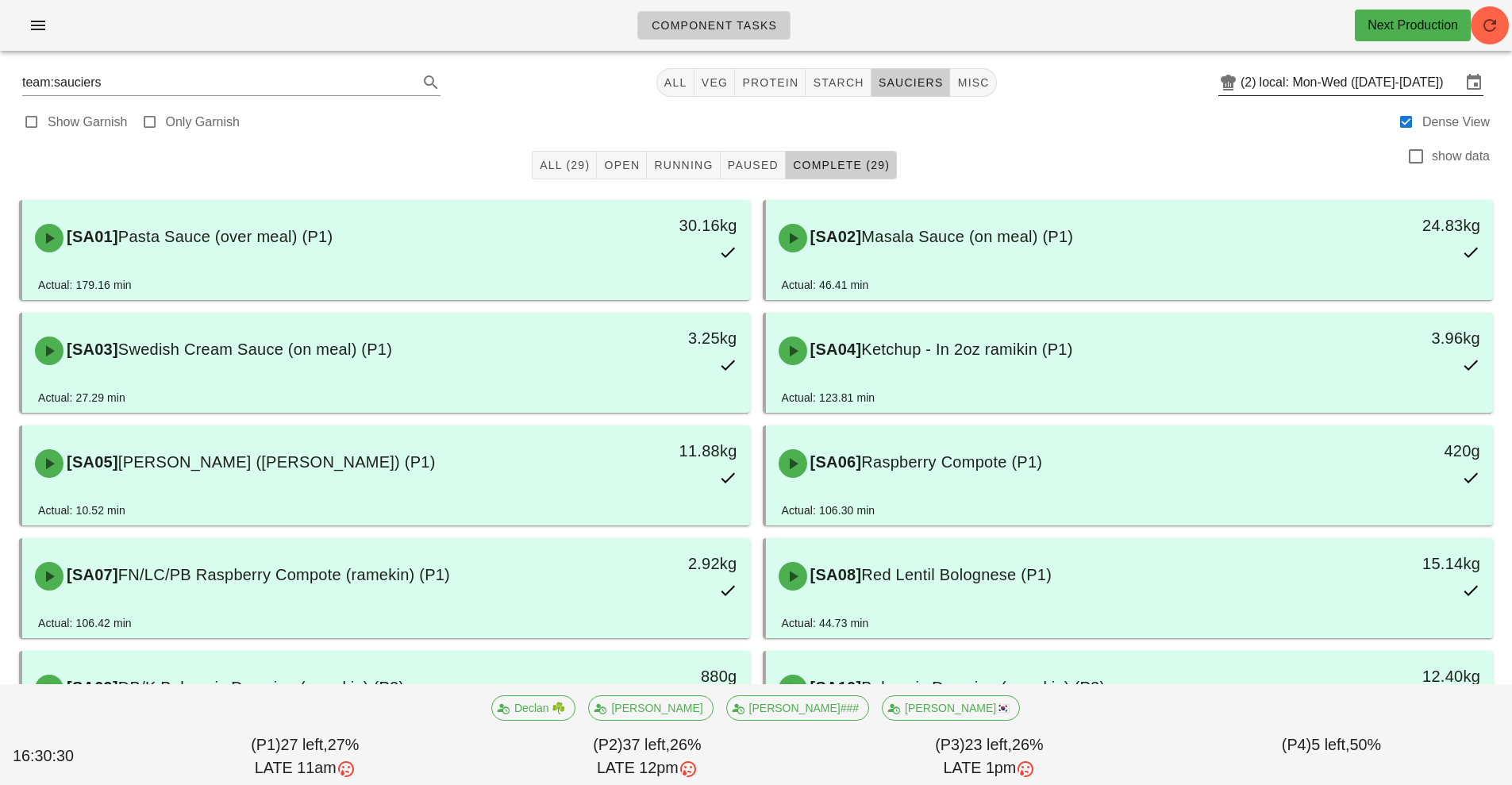
click at [1308, 88] on input "local: Mon-Wed ([DATE]-[DATE])" at bounding box center [1361, 82] width 201 height 25
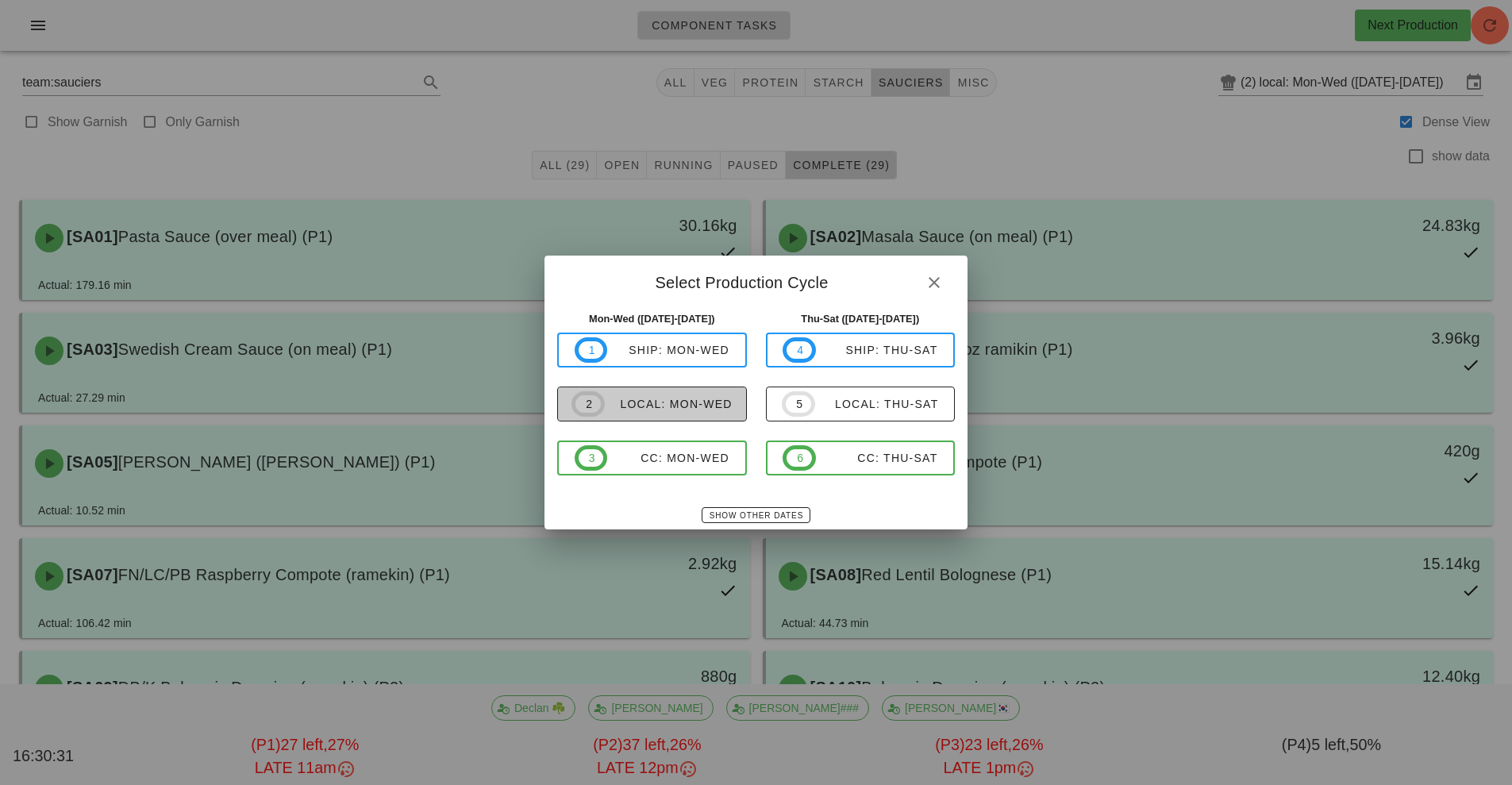
click at [671, 406] on div "local: Mon-Wed" at bounding box center [669, 404] width 128 height 12
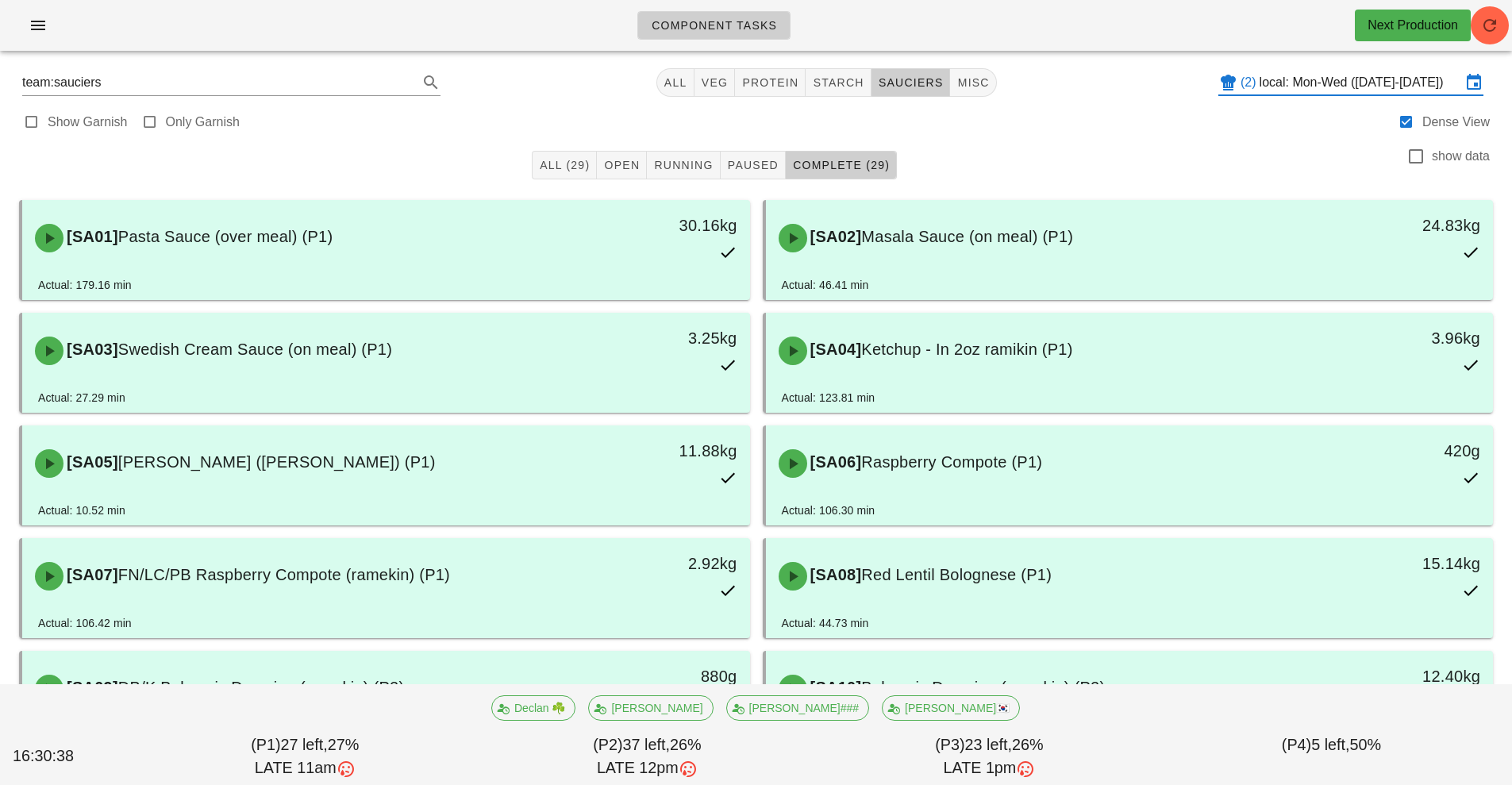
click at [1297, 78] on input "local: Mon-Wed ([DATE]-[DATE])" at bounding box center [1361, 82] width 201 height 25
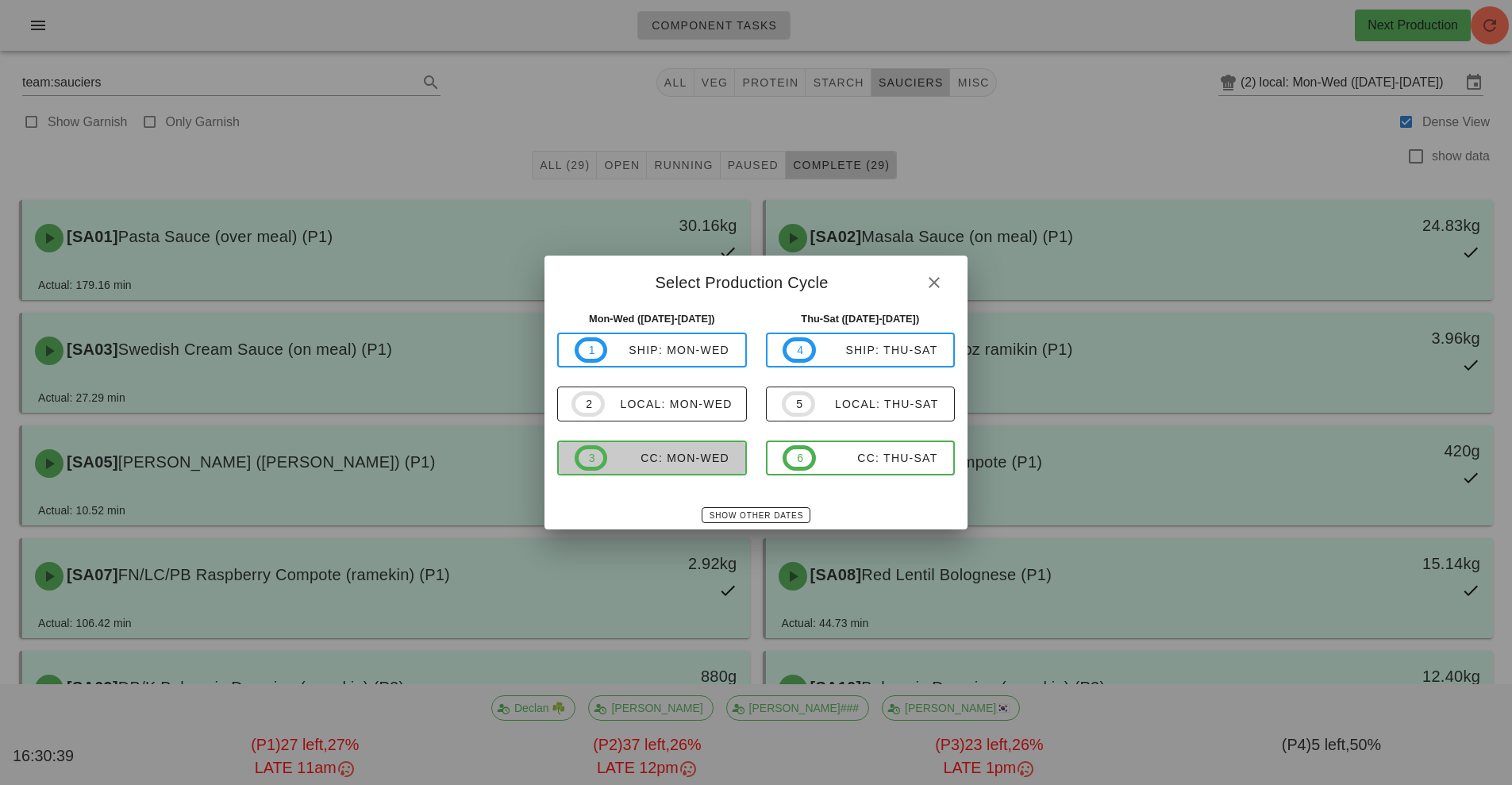
click at [681, 456] on div "CC: Mon-Wed" at bounding box center [668, 457] width 122 height 12
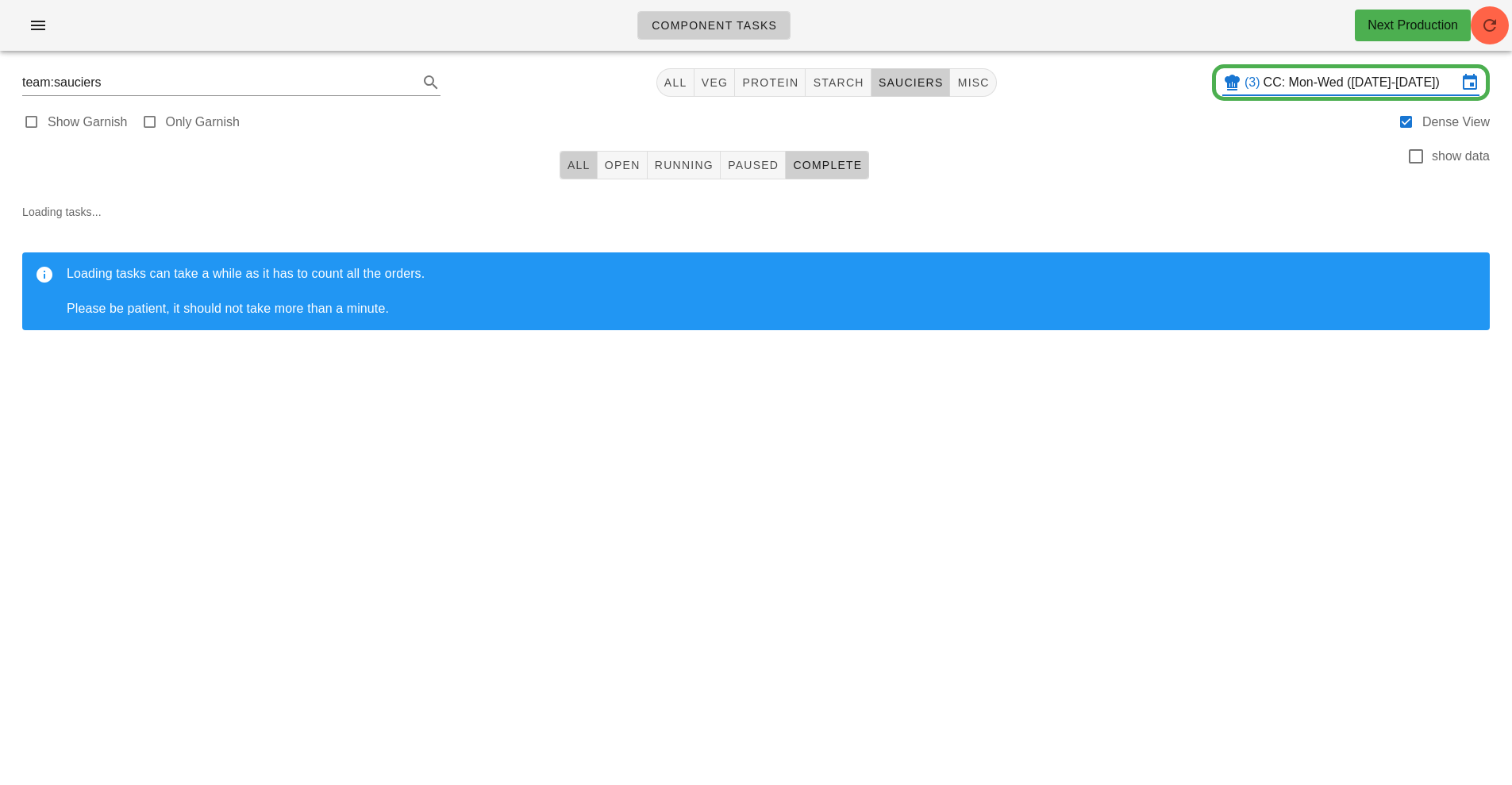
click at [564, 169] on button "All" at bounding box center [579, 165] width 38 height 28
click at [1293, 70] on input "CC: Mon-Wed ([DATE]-[DATE])" at bounding box center [1361, 82] width 194 height 25
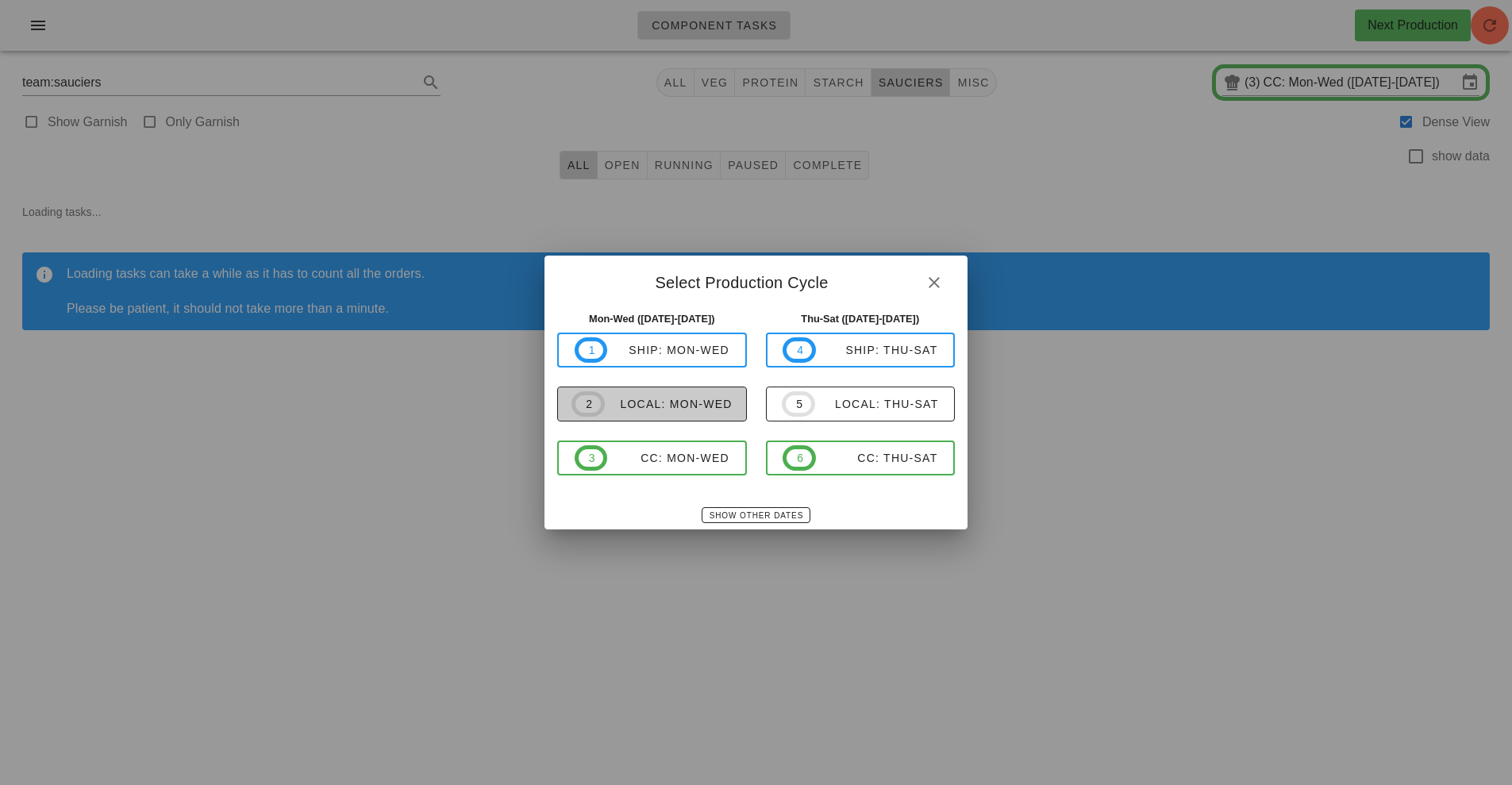
click at [658, 420] on button "2 local: Mon-Wed" at bounding box center [652, 404] width 190 height 35
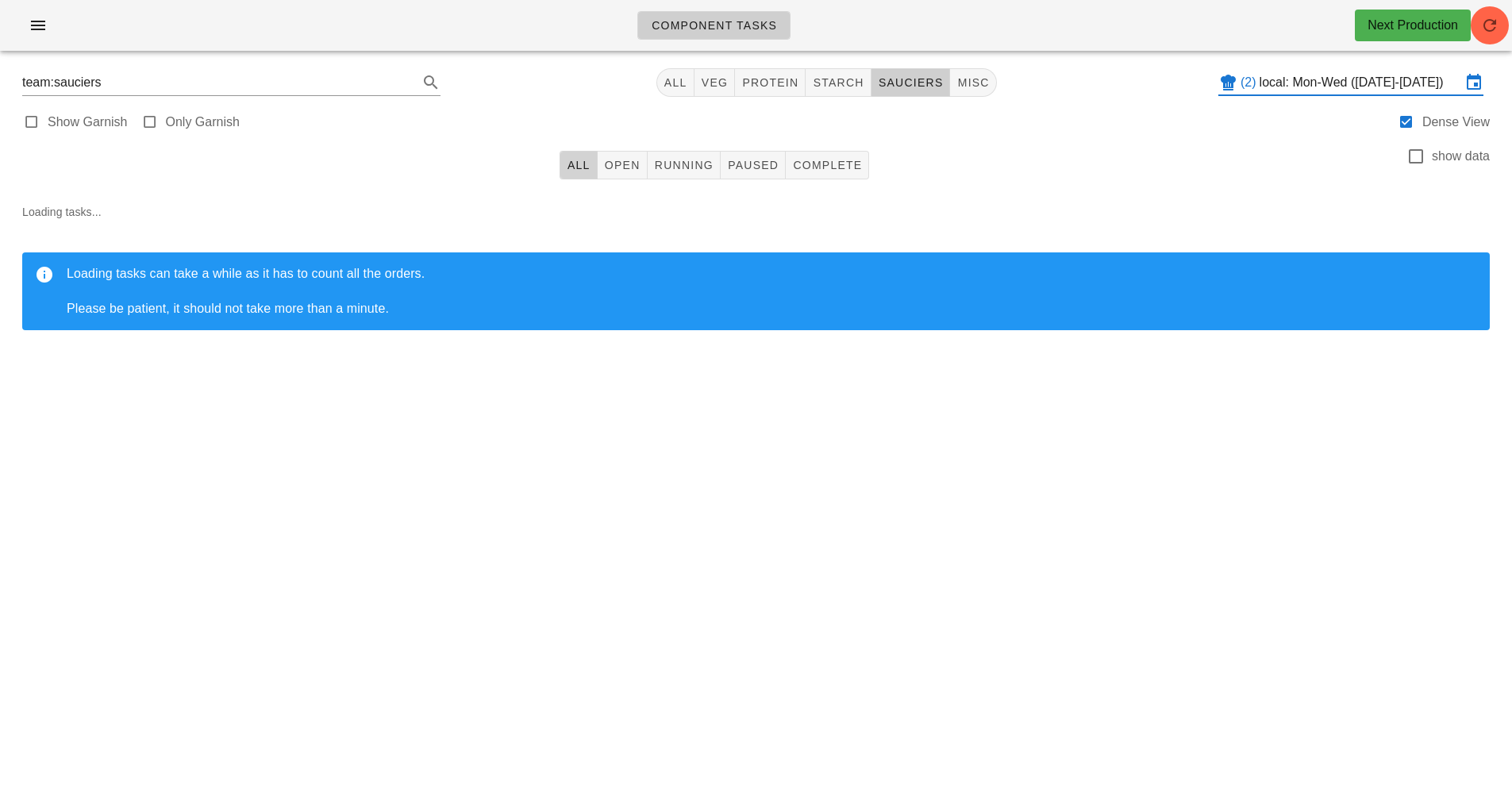
click at [565, 168] on button "All" at bounding box center [579, 165] width 38 height 28
click at [1262, 82] on input "local: Mon-Wed ([DATE]-[DATE])" at bounding box center [1361, 82] width 201 height 25
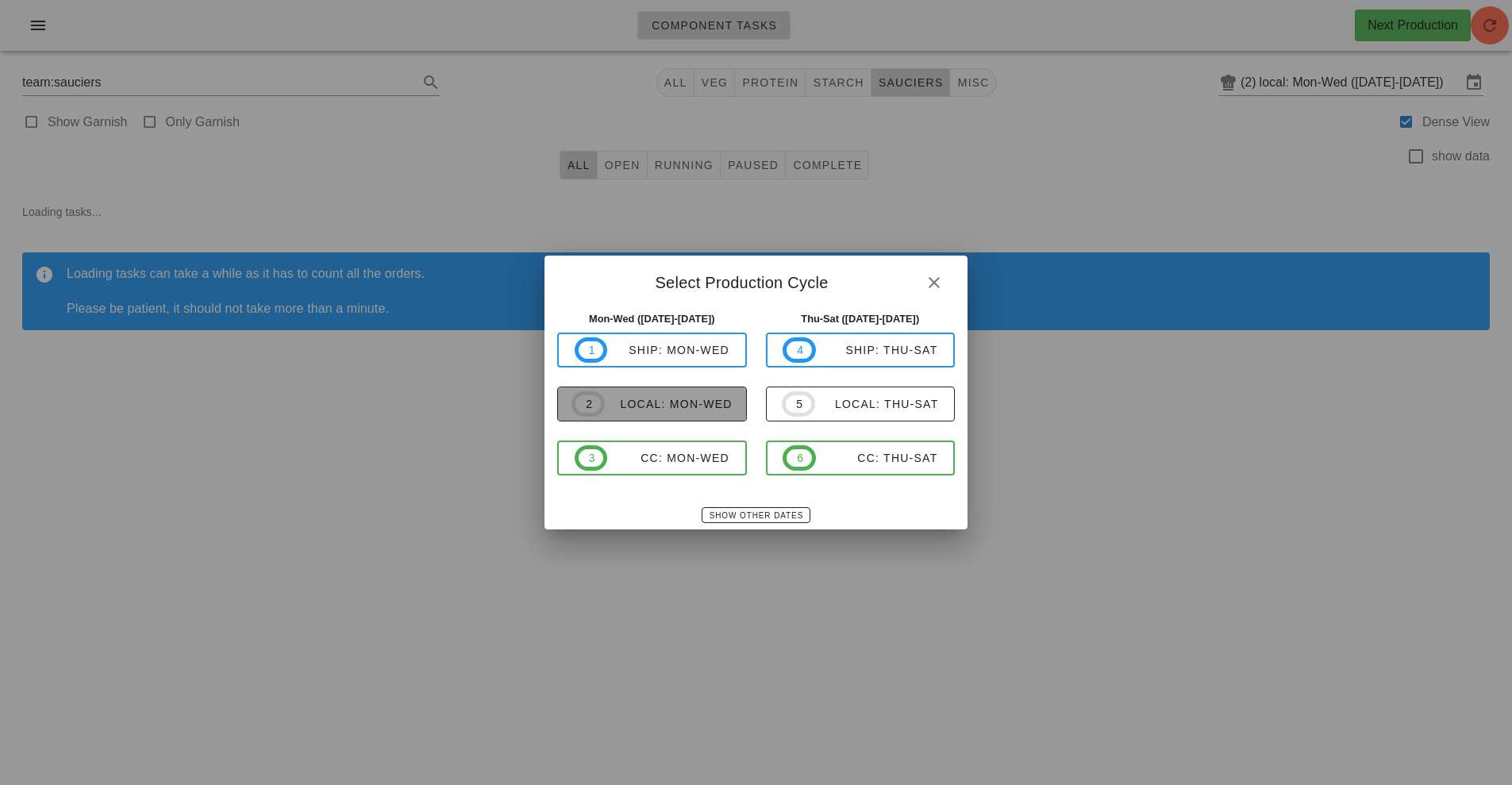
click at [634, 409] on div "local: Mon-Wed" at bounding box center [669, 404] width 128 height 12
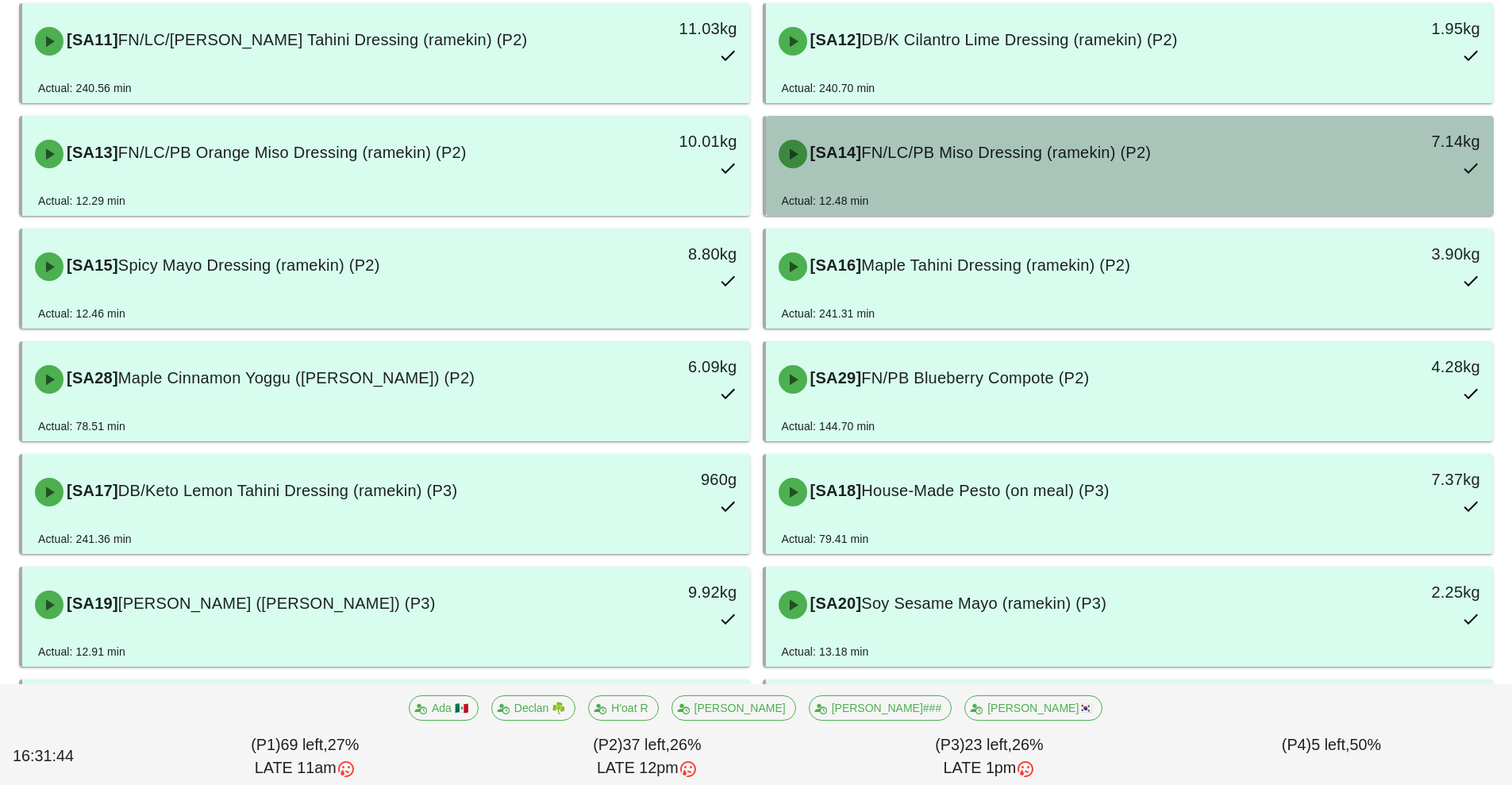
scroll to position [1449, 0]
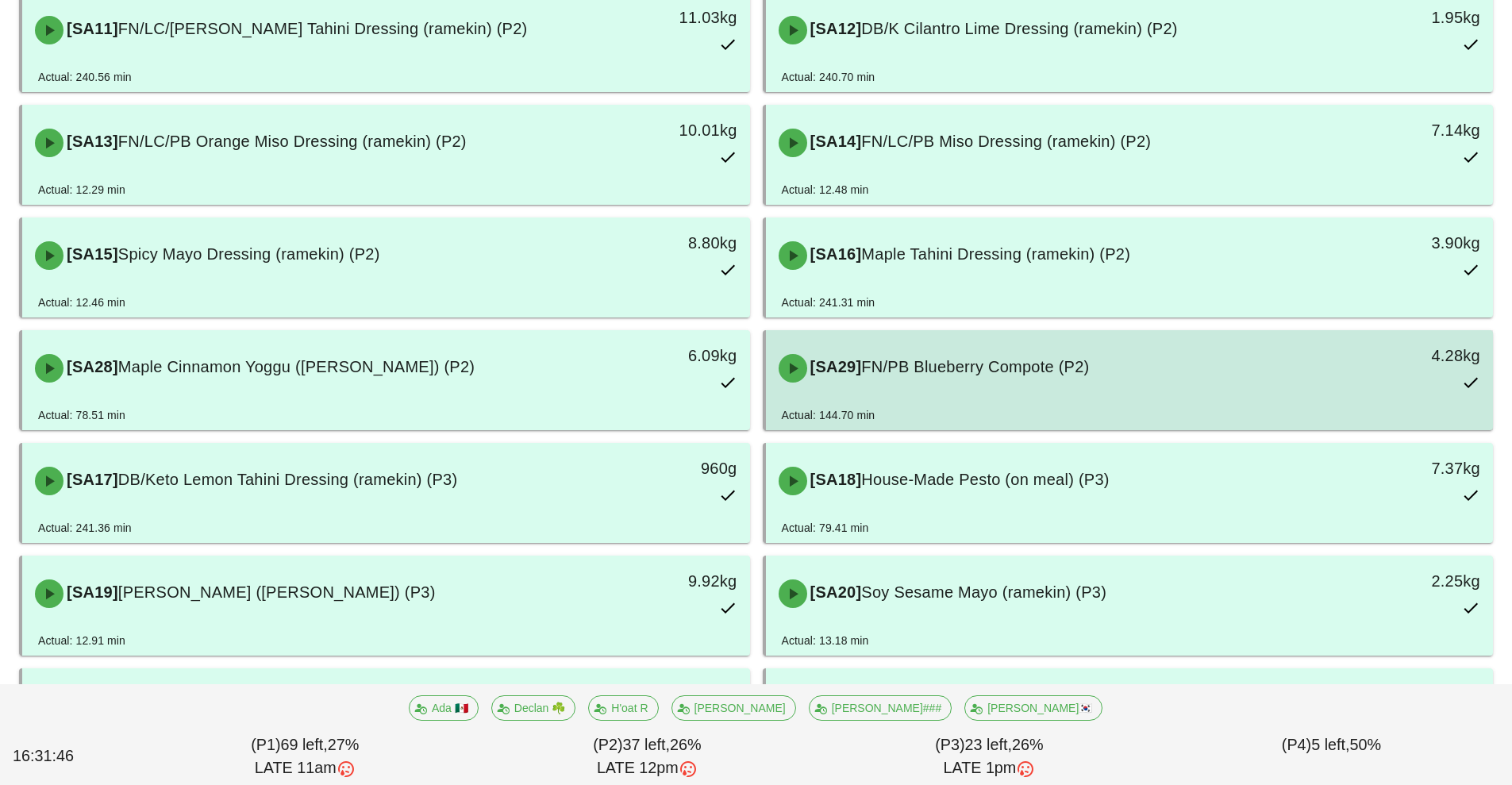
click at [1061, 367] on span "FN/PB Blueberry Compote (P2)" at bounding box center [975, 367] width 228 height 18
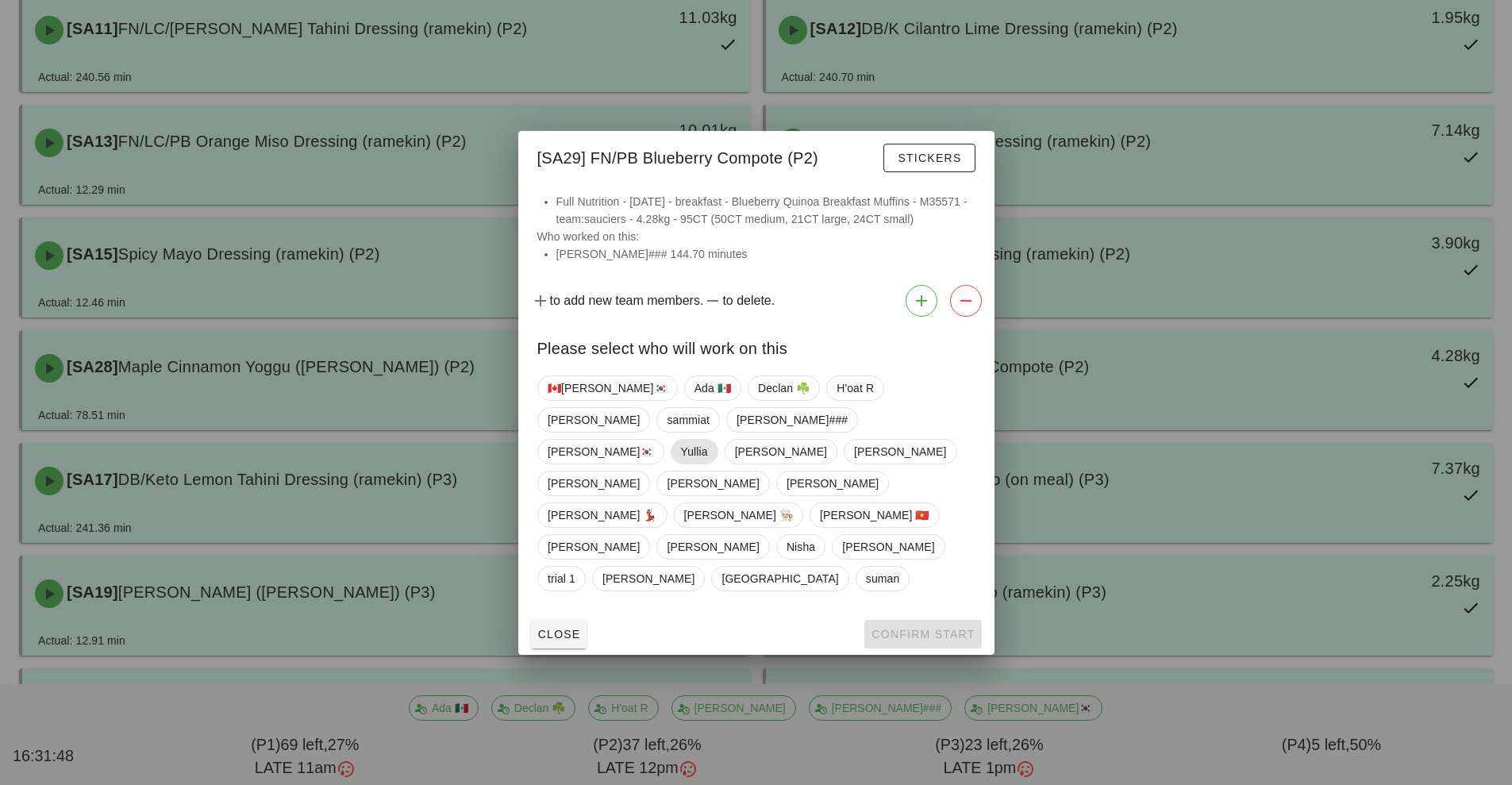
click at [708, 464] on span "Yullia" at bounding box center [693, 451] width 27 height 24
click at [692, 465] on span "Yullia" at bounding box center [693, 452] width 48 height 25
click at [915, 614] on div "Close Confirm Start" at bounding box center [756, 634] width 476 height 41
click at [705, 464] on span "Yullia" at bounding box center [693, 451] width 27 height 24
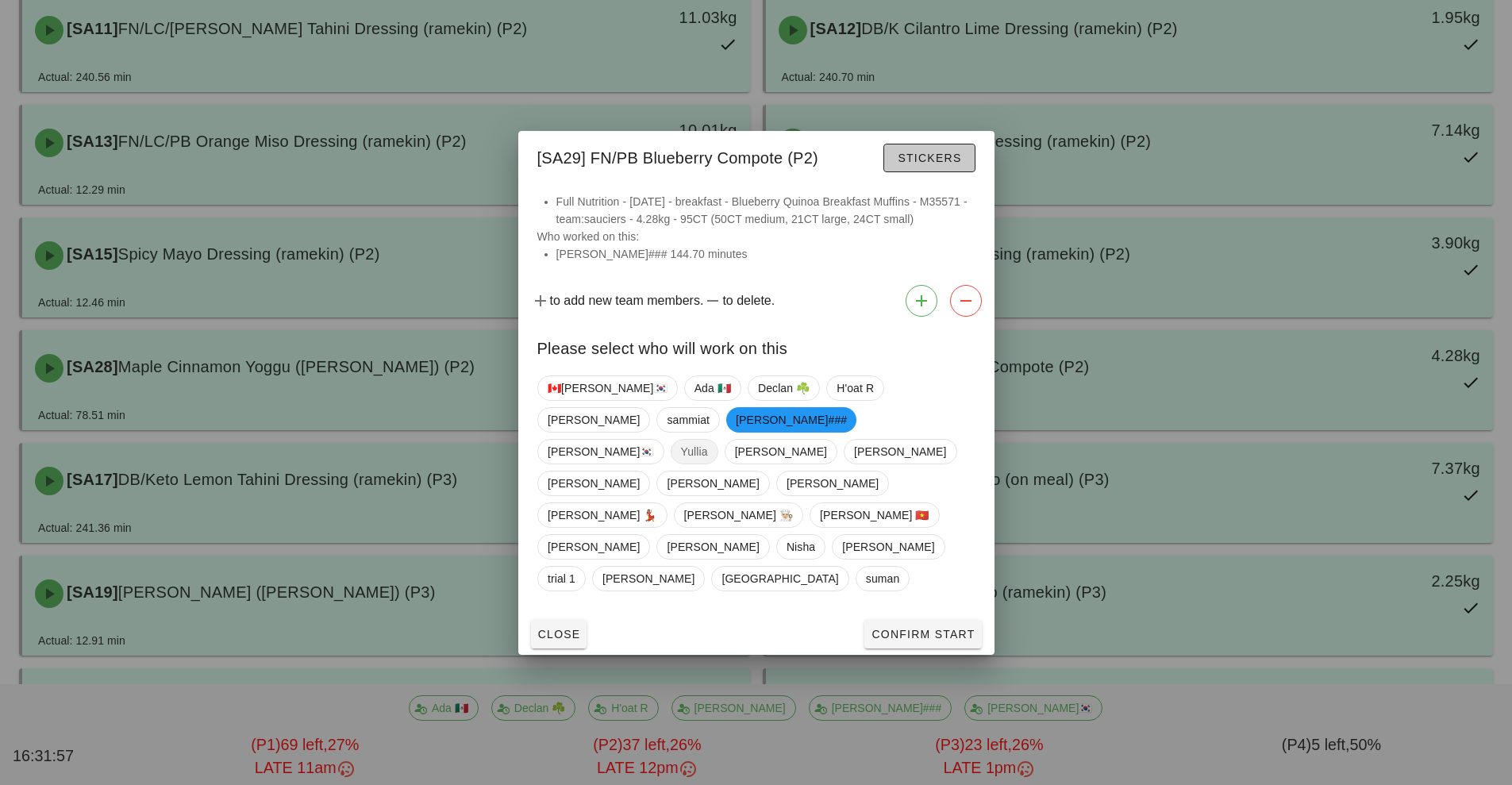
click at [916, 165] on span "Stickers" at bounding box center [929, 157] width 64 height 12
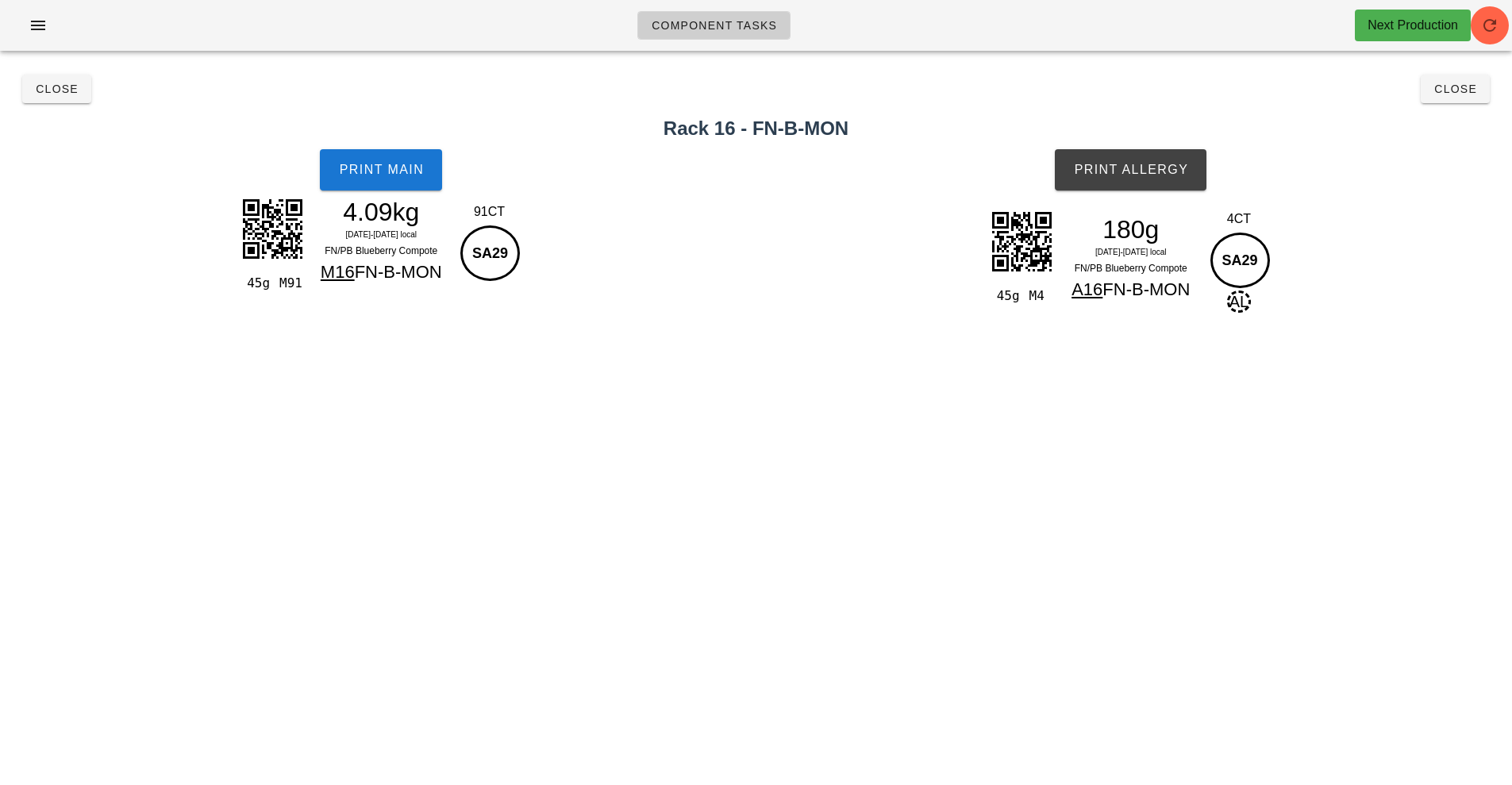
click at [928, 606] on div "Component Tasks Next Production team:sauciers All veg protein starch sauciers m…" at bounding box center [756, 392] width 1512 height 785
click at [27, 102] on button "Close" at bounding box center [56, 88] width 69 height 28
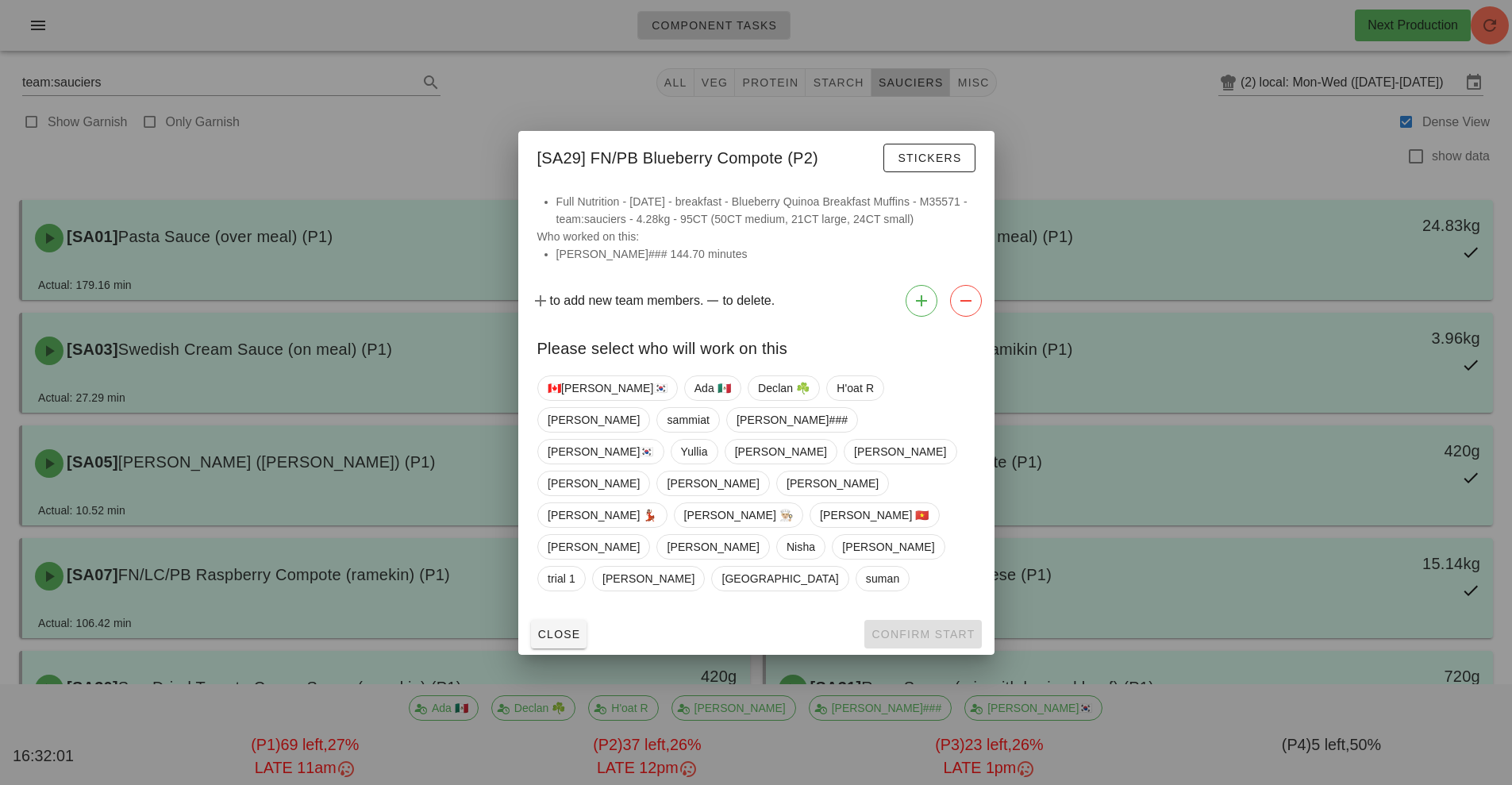
click at [1125, 114] on div at bounding box center [756, 392] width 1512 height 785
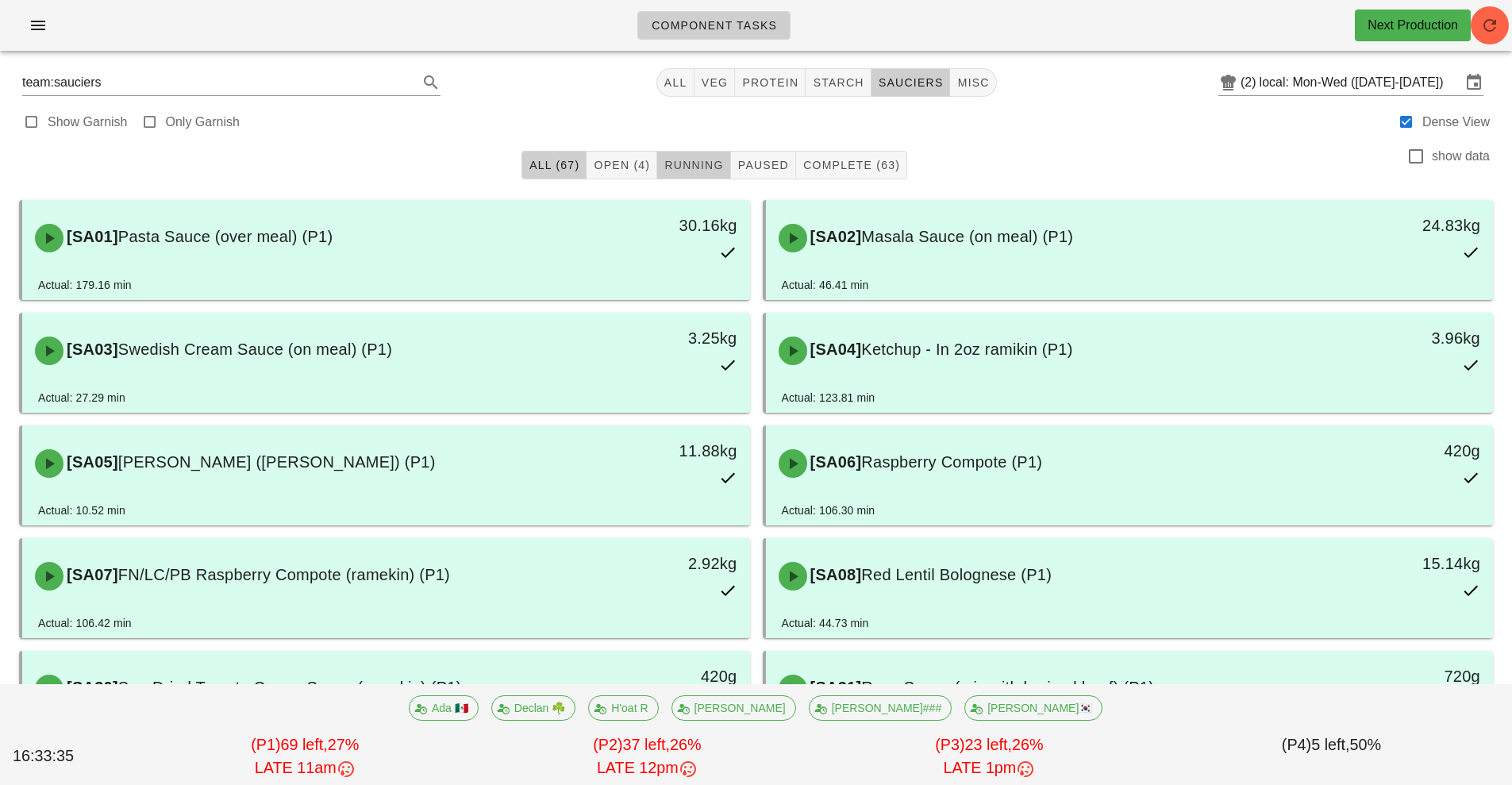
click at [678, 167] on span "Running" at bounding box center [692, 165] width 59 height 12
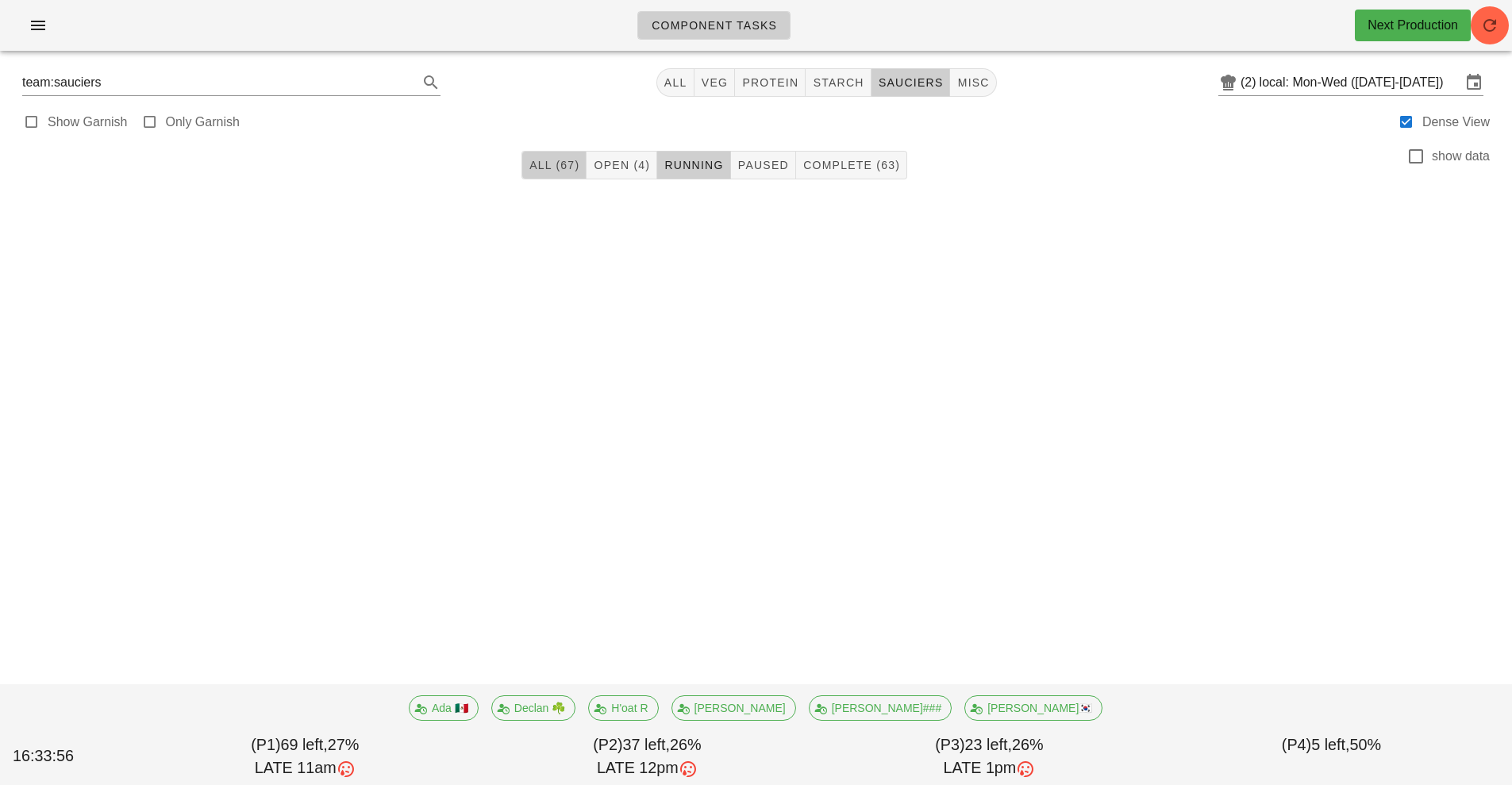
click at [540, 160] on span "All (67)" at bounding box center [554, 165] width 51 height 12
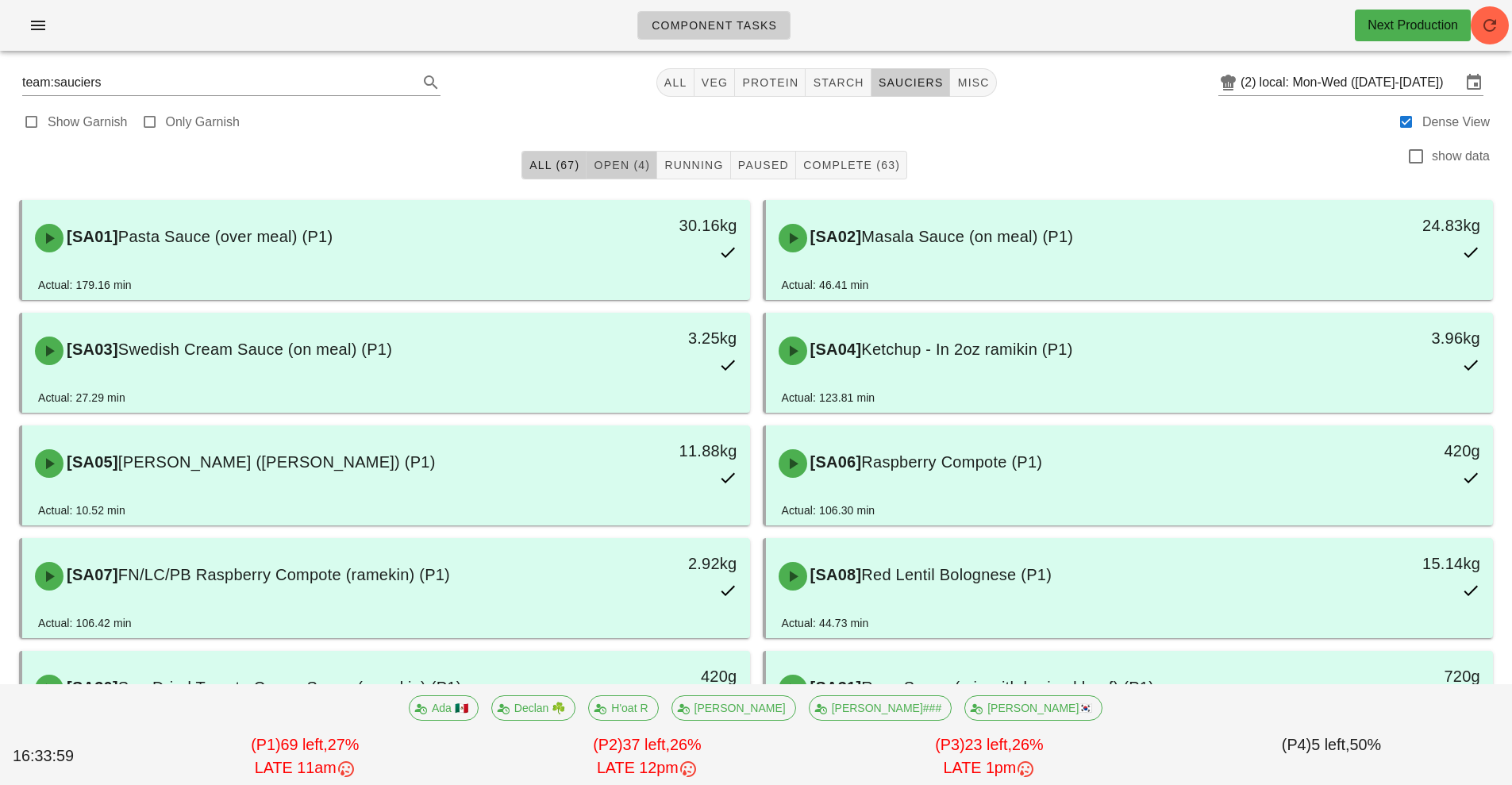
click at [607, 160] on span "Open (4)" at bounding box center [621, 165] width 57 height 12
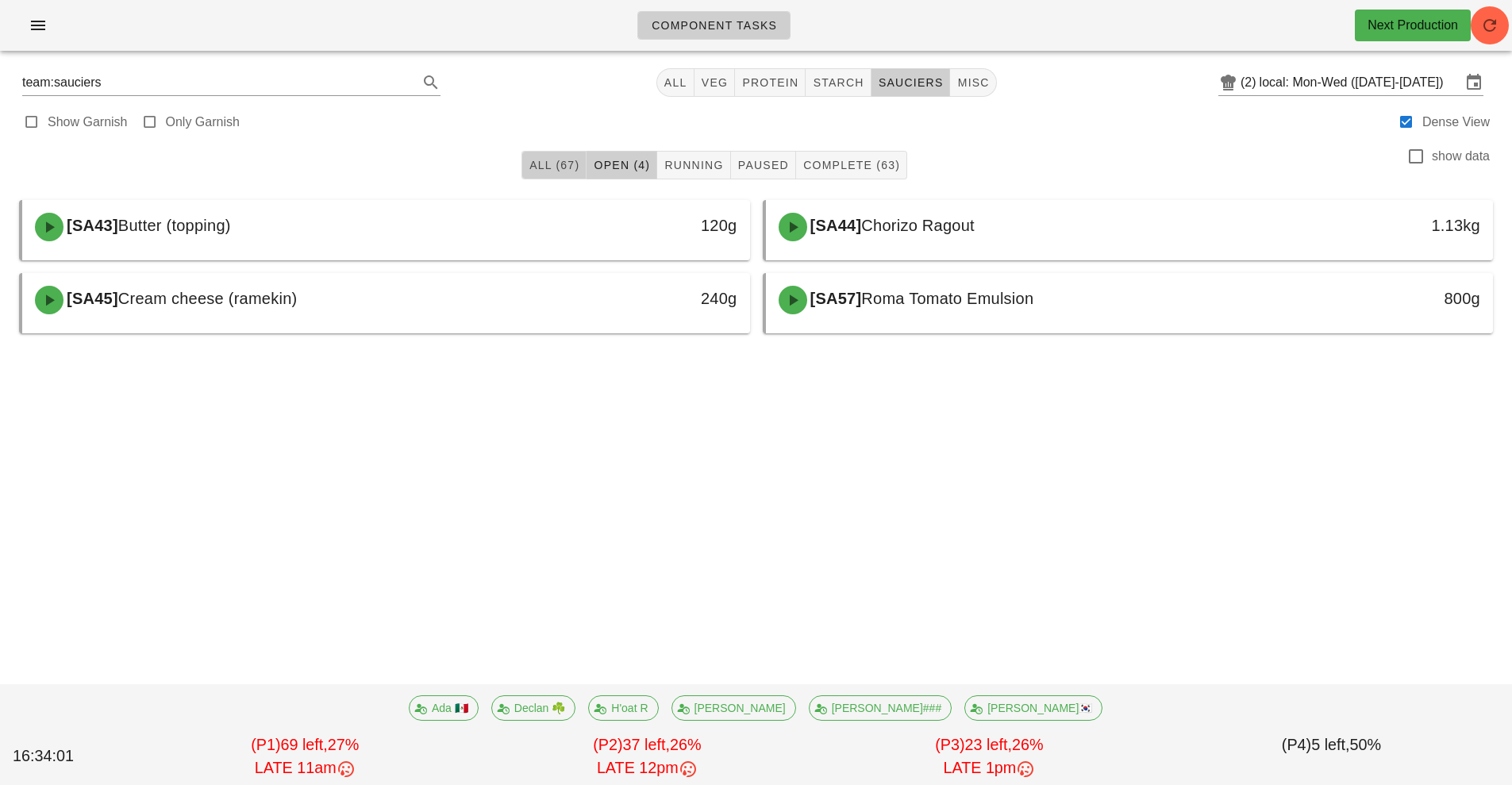
click at [542, 166] on span "All (67)" at bounding box center [554, 165] width 51 height 12
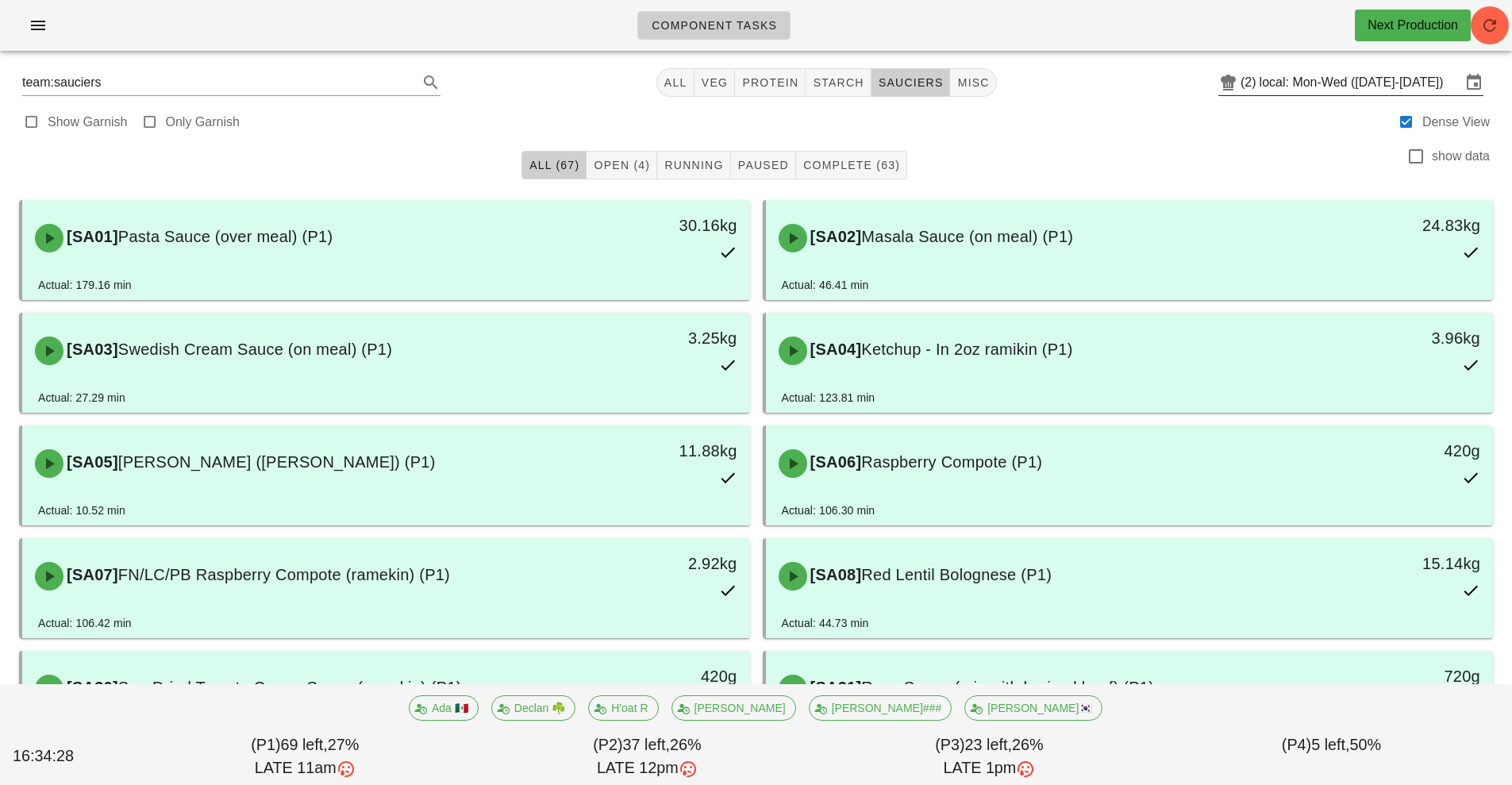
click at [1293, 79] on input "local: Mon-Wed ([DATE]-[DATE])" at bounding box center [1361, 82] width 201 height 25
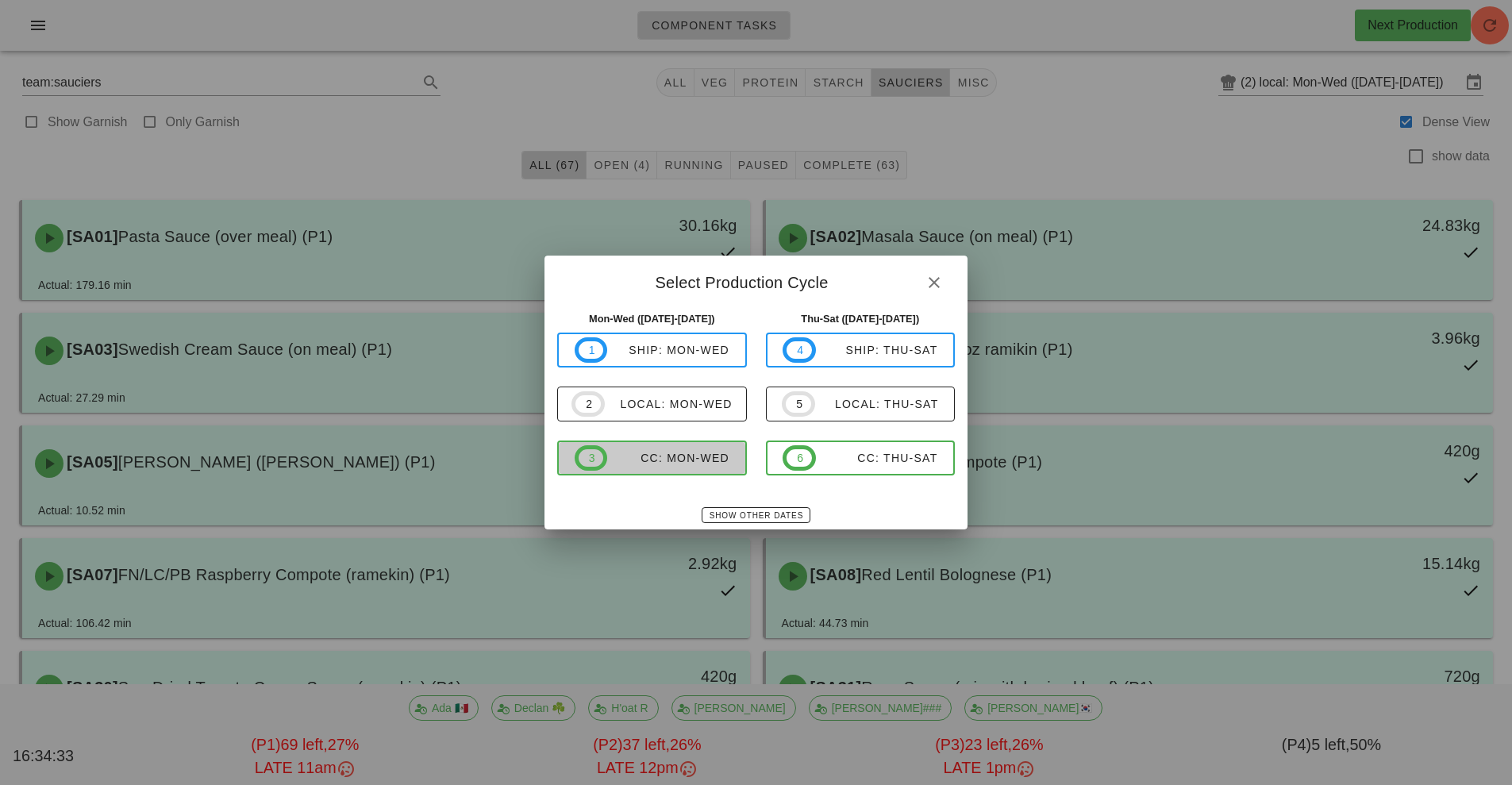
click at [663, 449] on span "3 CC: Mon-Wed" at bounding box center [652, 457] width 155 height 25
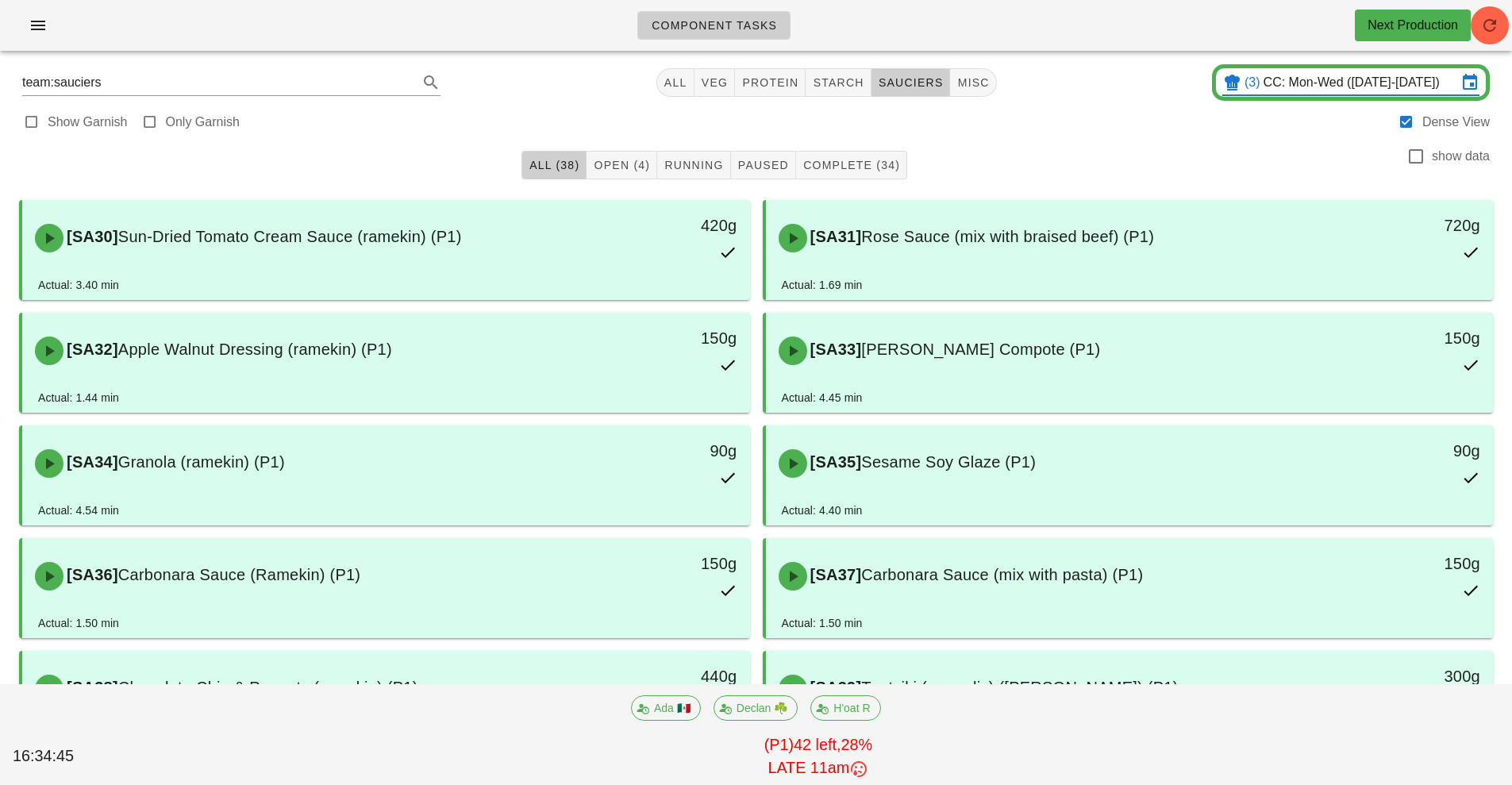
click at [1300, 75] on input "CC: Mon-Wed ([DATE]-[DATE])" at bounding box center [1361, 82] width 194 height 25
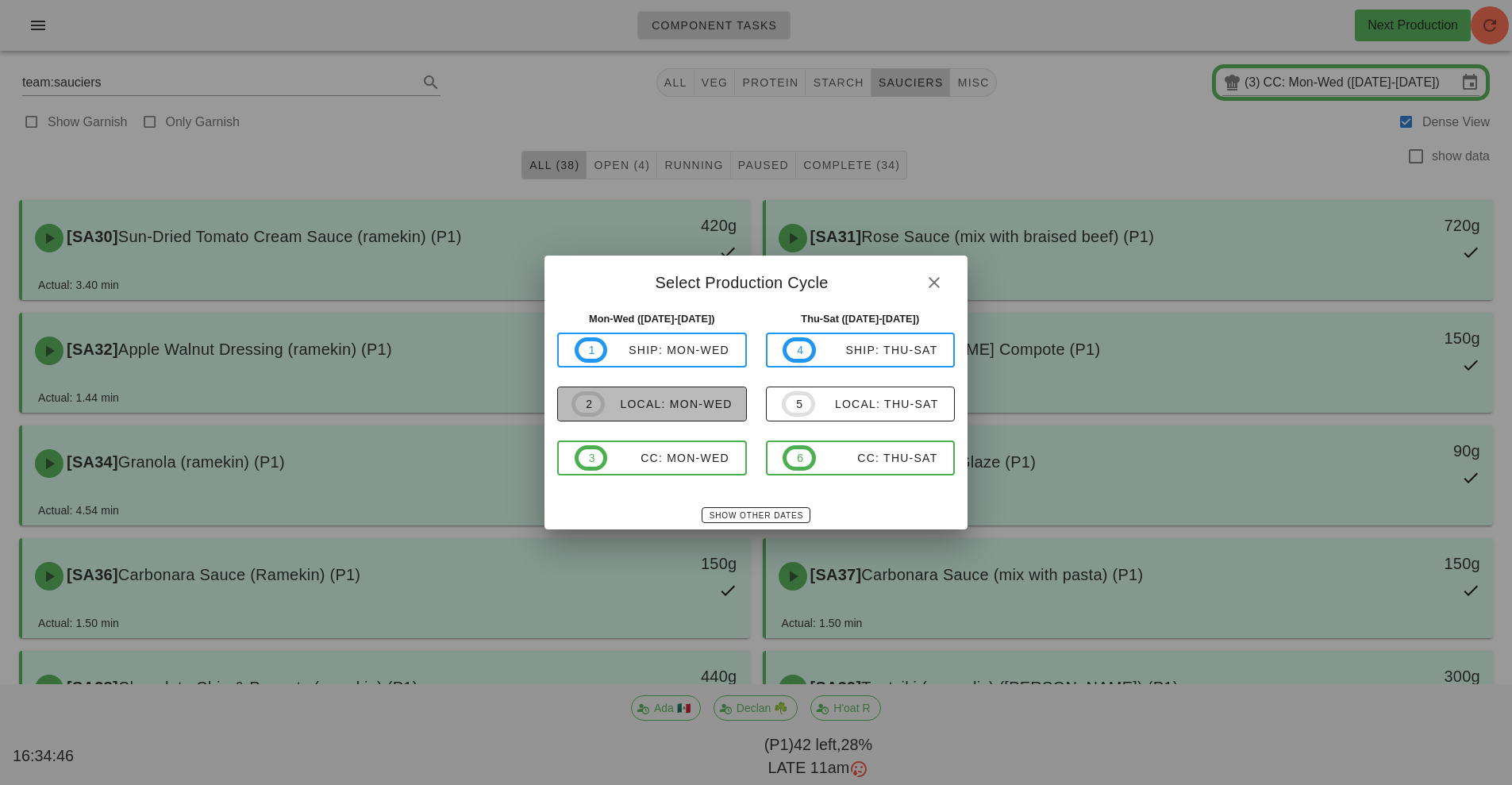
click at [676, 406] on div "local: Mon-Wed" at bounding box center [669, 404] width 128 height 12
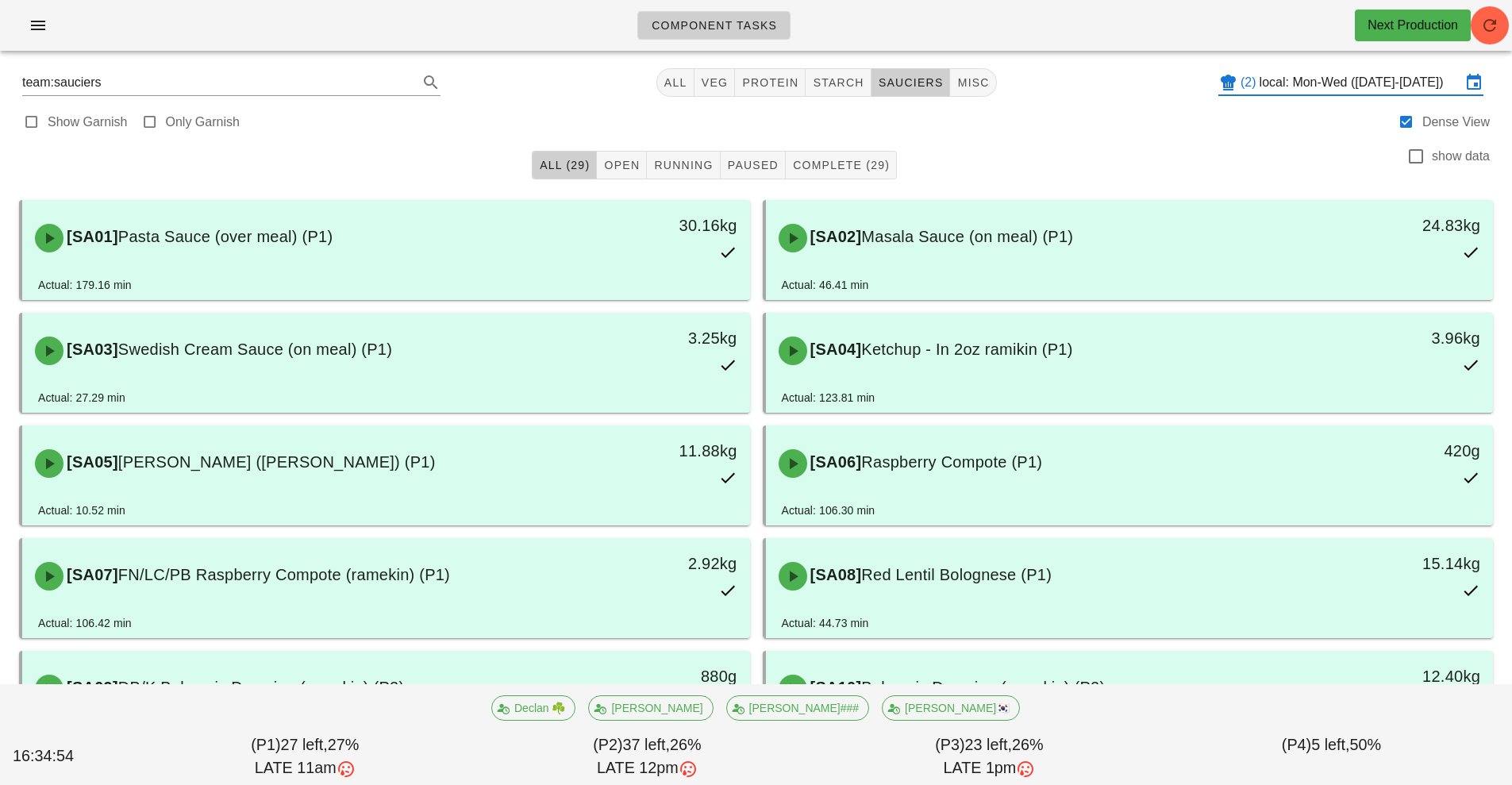
click at [1306, 84] on input "local: Mon-Wed ([DATE]-[DATE])" at bounding box center [1361, 82] width 201 height 25
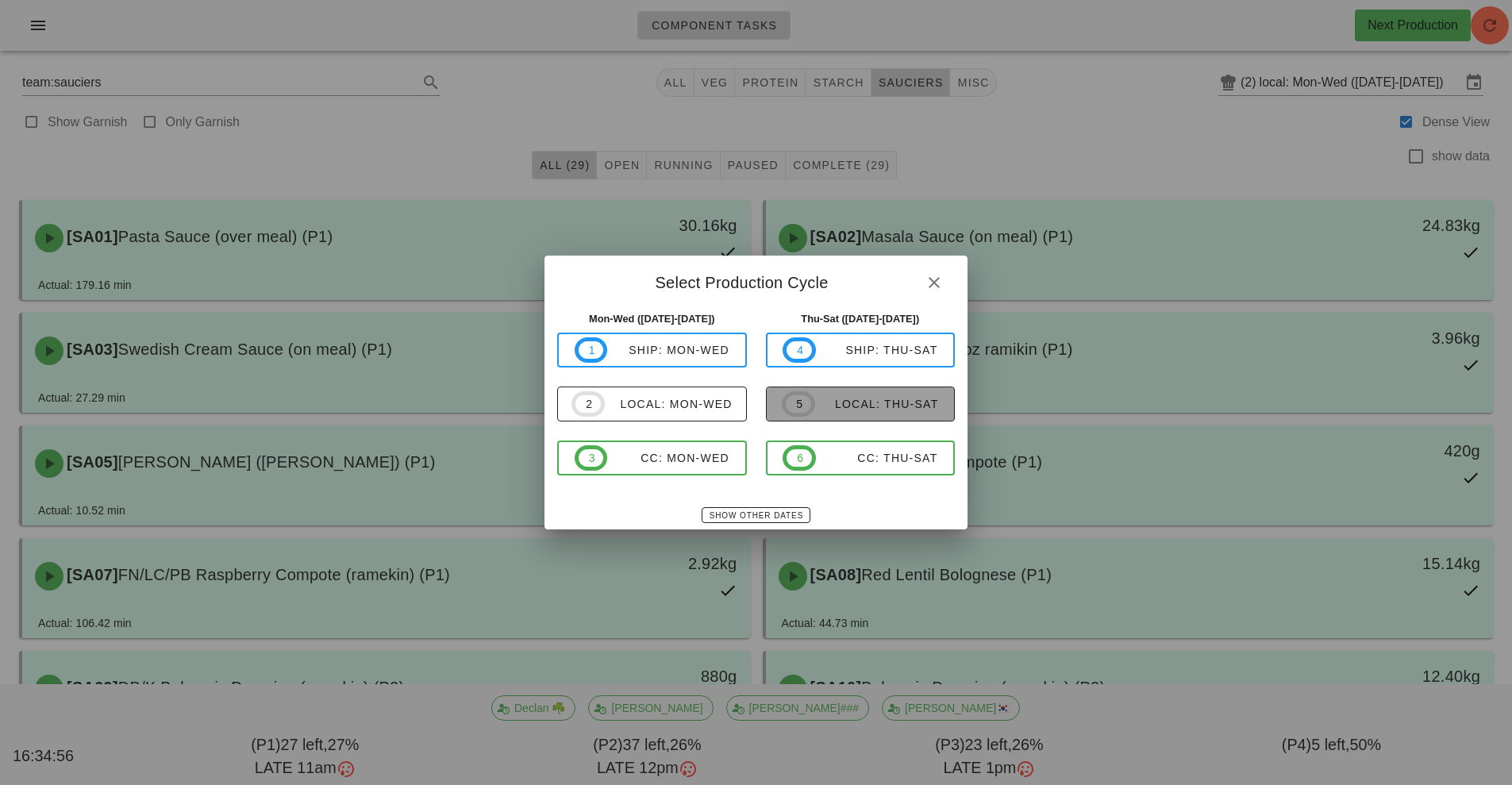
click at [893, 397] on span "5 local: Thu-Sat" at bounding box center [860, 404] width 156 height 25
type input "local: Thu-Sat ([DATE]-[DATE])"
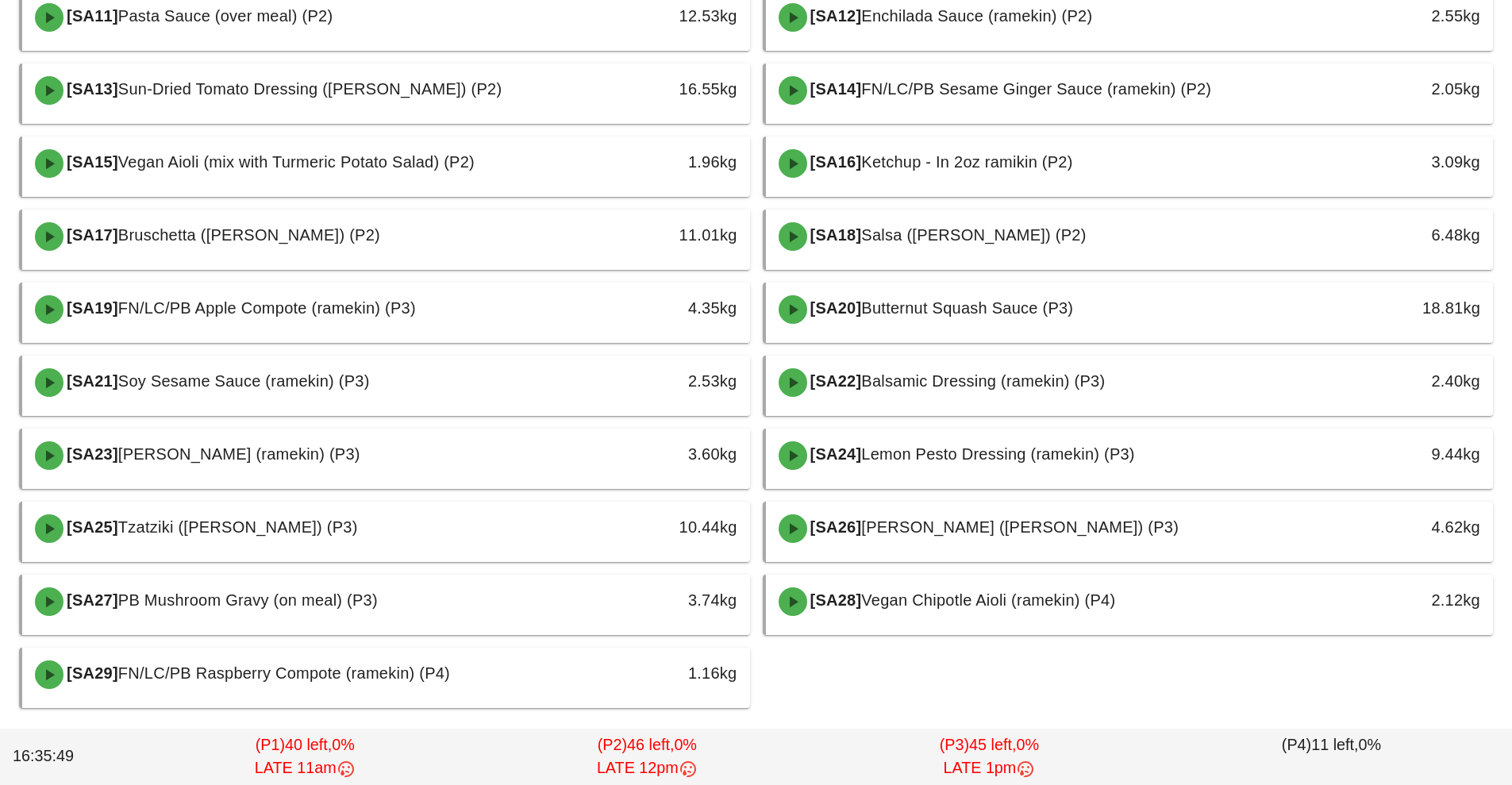
scroll to position [613, 0]
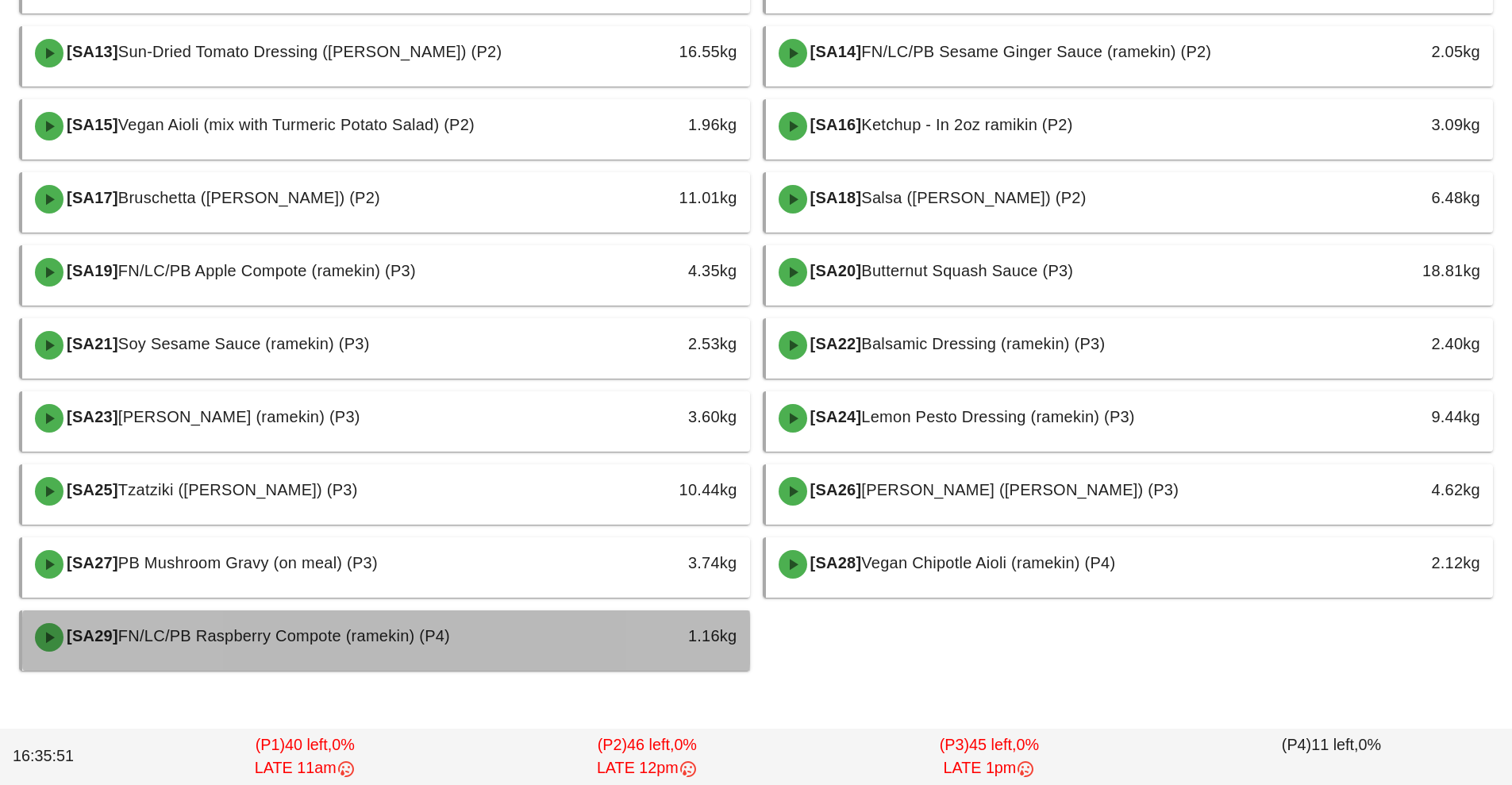
click at [433, 637] on span "FN/LC/PB Raspberry Compote (ramekin) (P4)" at bounding box center [284, 636] width 332 height 18
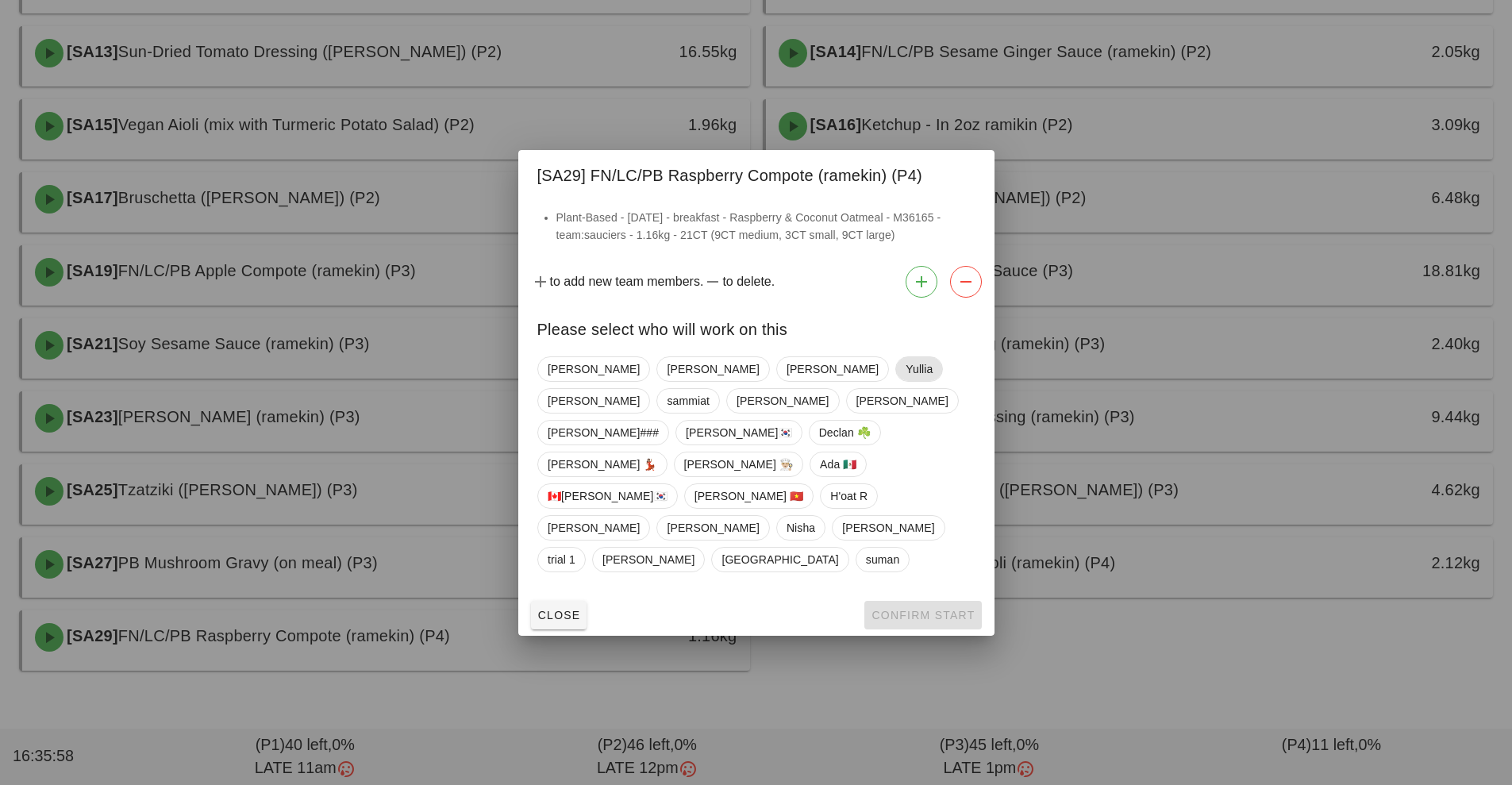
click at [906, 381] on span "Yullia" at bounding box center [919, 369] width 27 height 24
click at [926, 595] on div "Close Confirm Start" at bounding box center [756, 616] width 476 height 41
click at [584, 645] on div at bounding box center [756, 392] width 1512 height 785
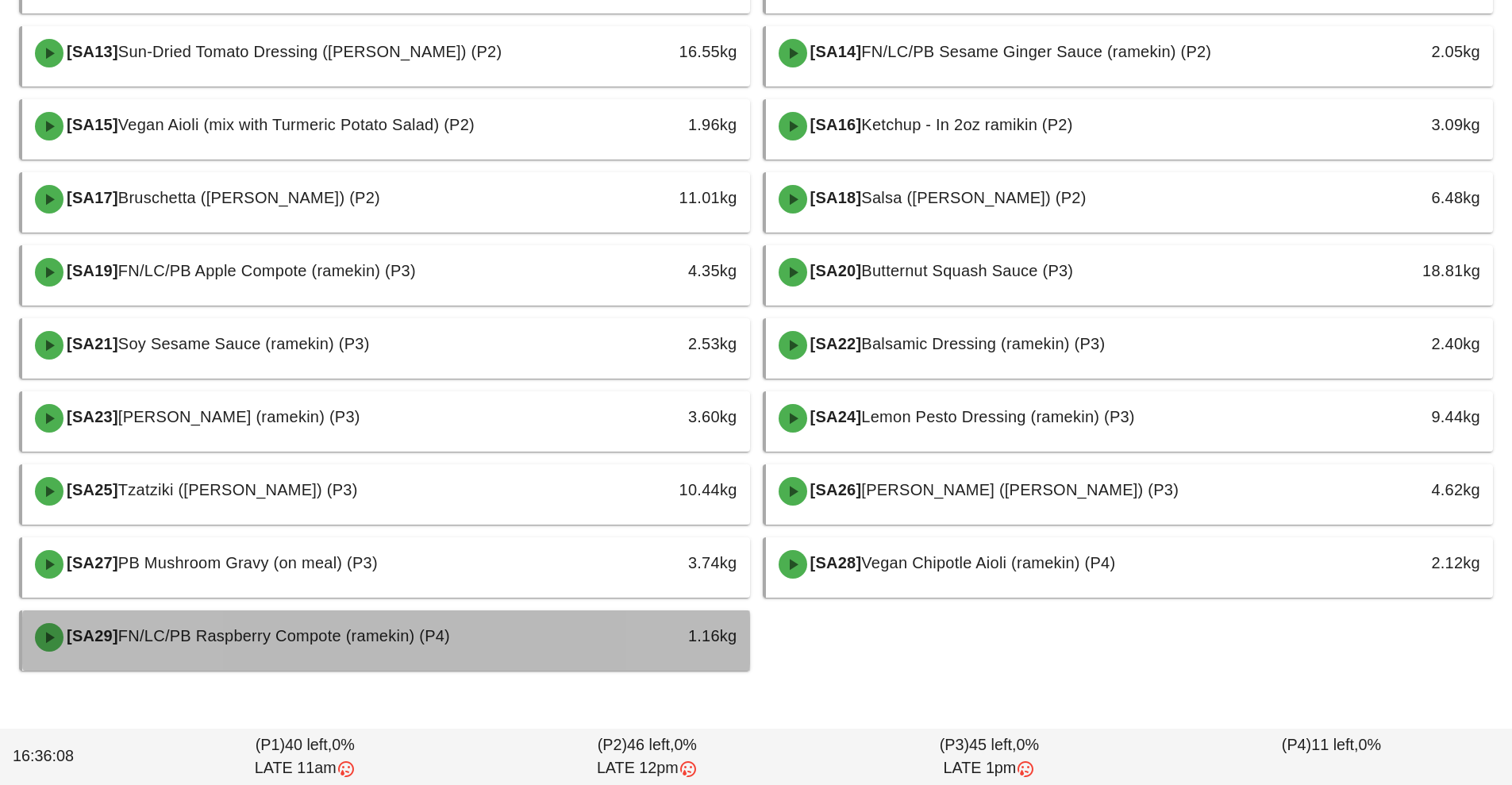
click at [618, 642] on div "1.16kg" at bounding box center [656, 635] width 161 height 25
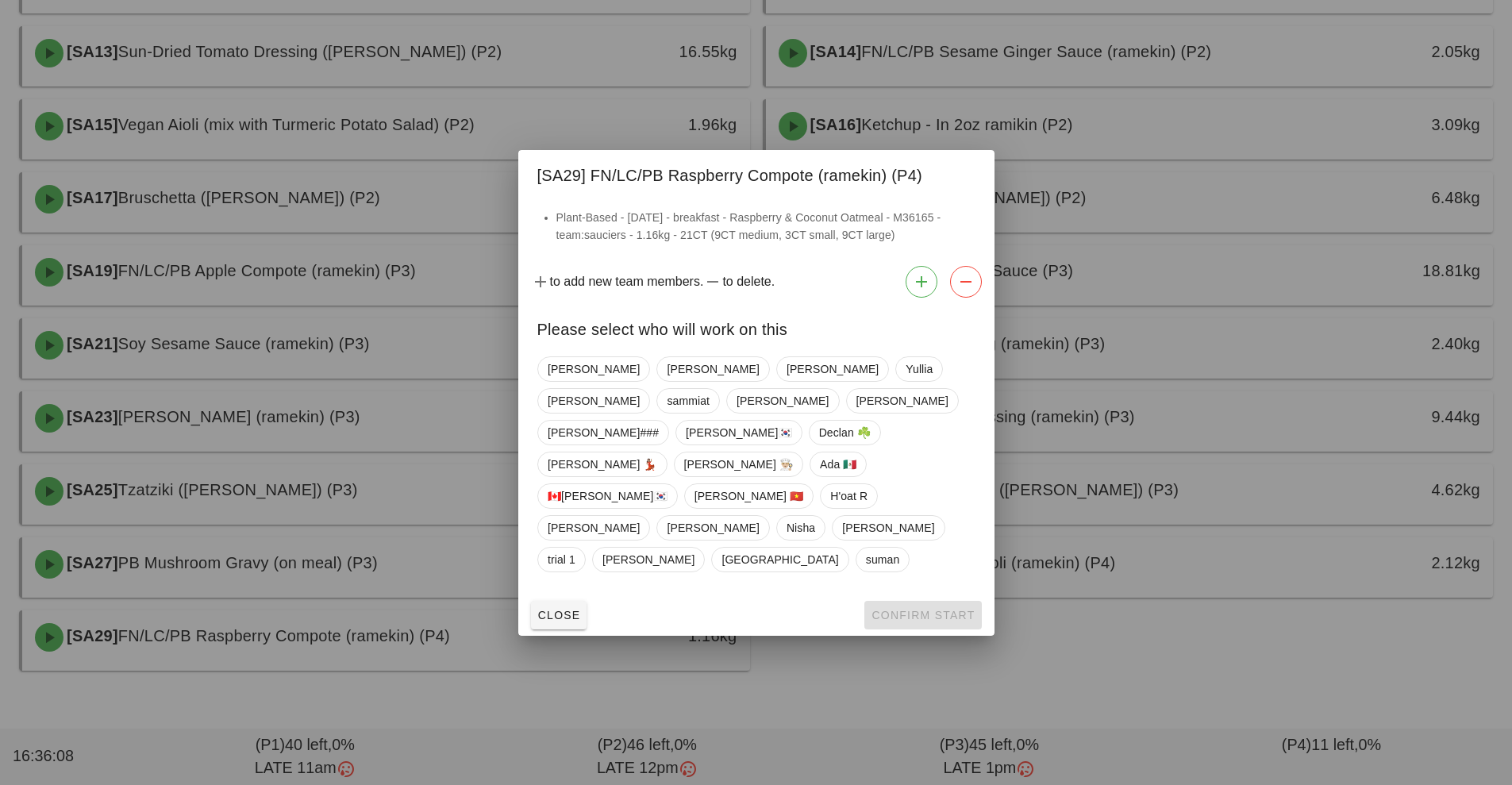
click at [595, 653] on div at bounding box center [756, 392] width 1512 height 785
click at [595, 653] on div "1.16kg" at bounding box center [657, 637] width 181 height 48
click at [906, 381] on span "Yullia" at bounding box center [919, 369] width 27 height 24
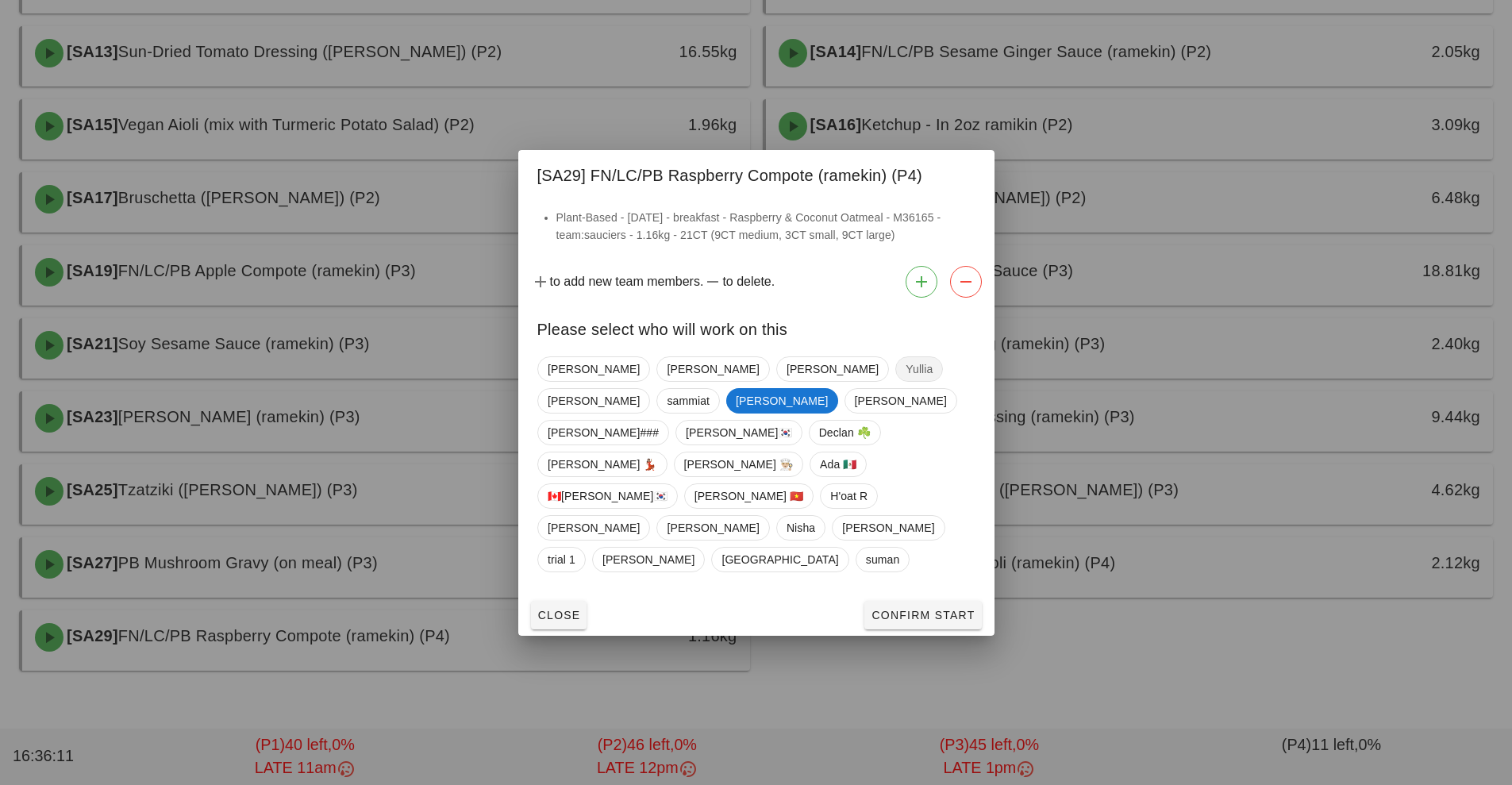
click at [906, 381] on span "Yullia" at bounding box center [919, 369] width 27 height 24
click at [557, 609] on span "Close" at bounding box center [559, 615] width 43 height 12
